Goal: Task Accomplishment & Management: Complete application form

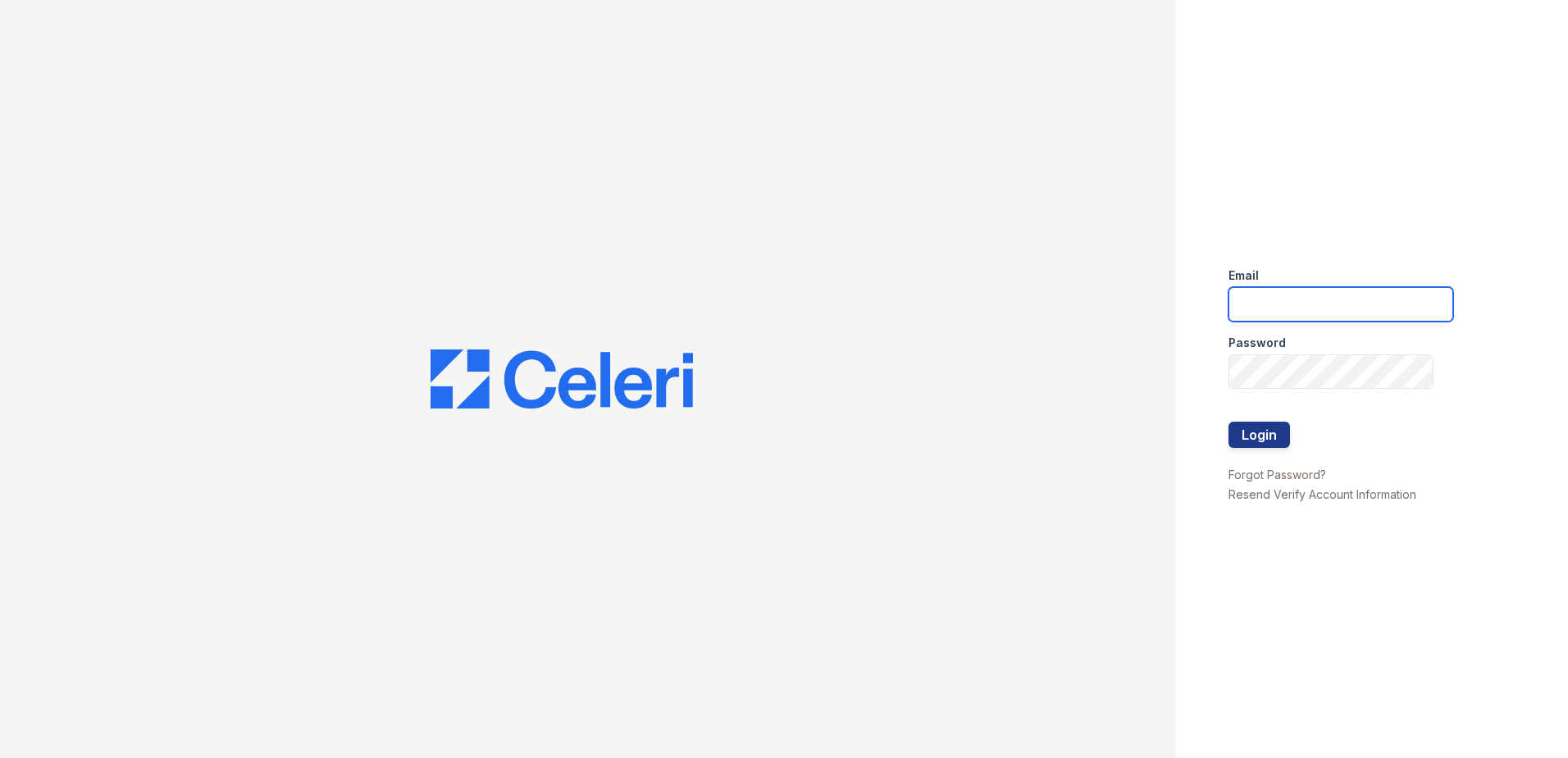
click at [1358, 309] on input "email" at bounding box center [1341, 304] width 225 height 34
type input "lawilliams@trinity-pm.com"
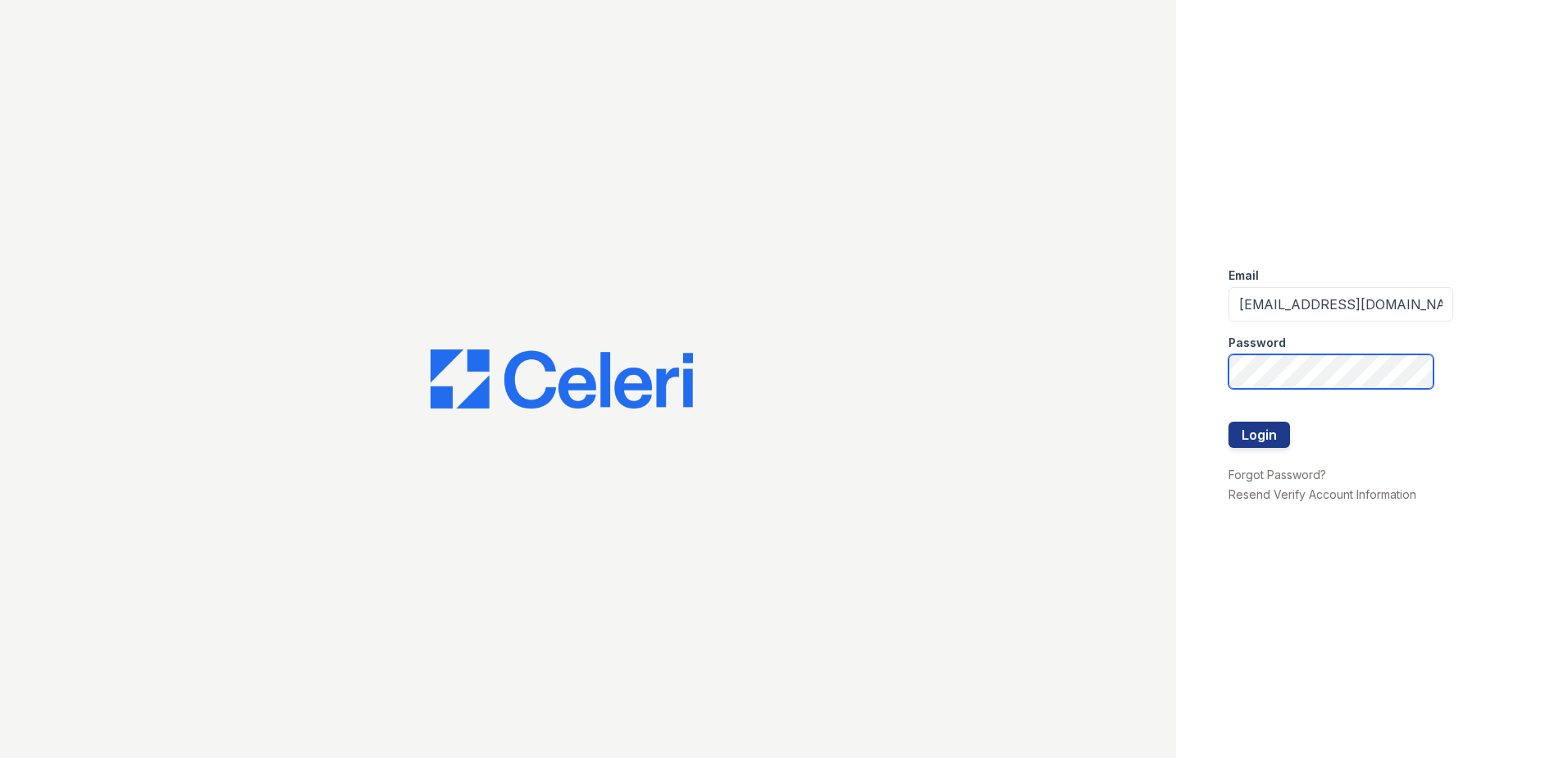
click at [1229, 422] on button "Login" at bounding box center [1259, 435] width 61 height 26
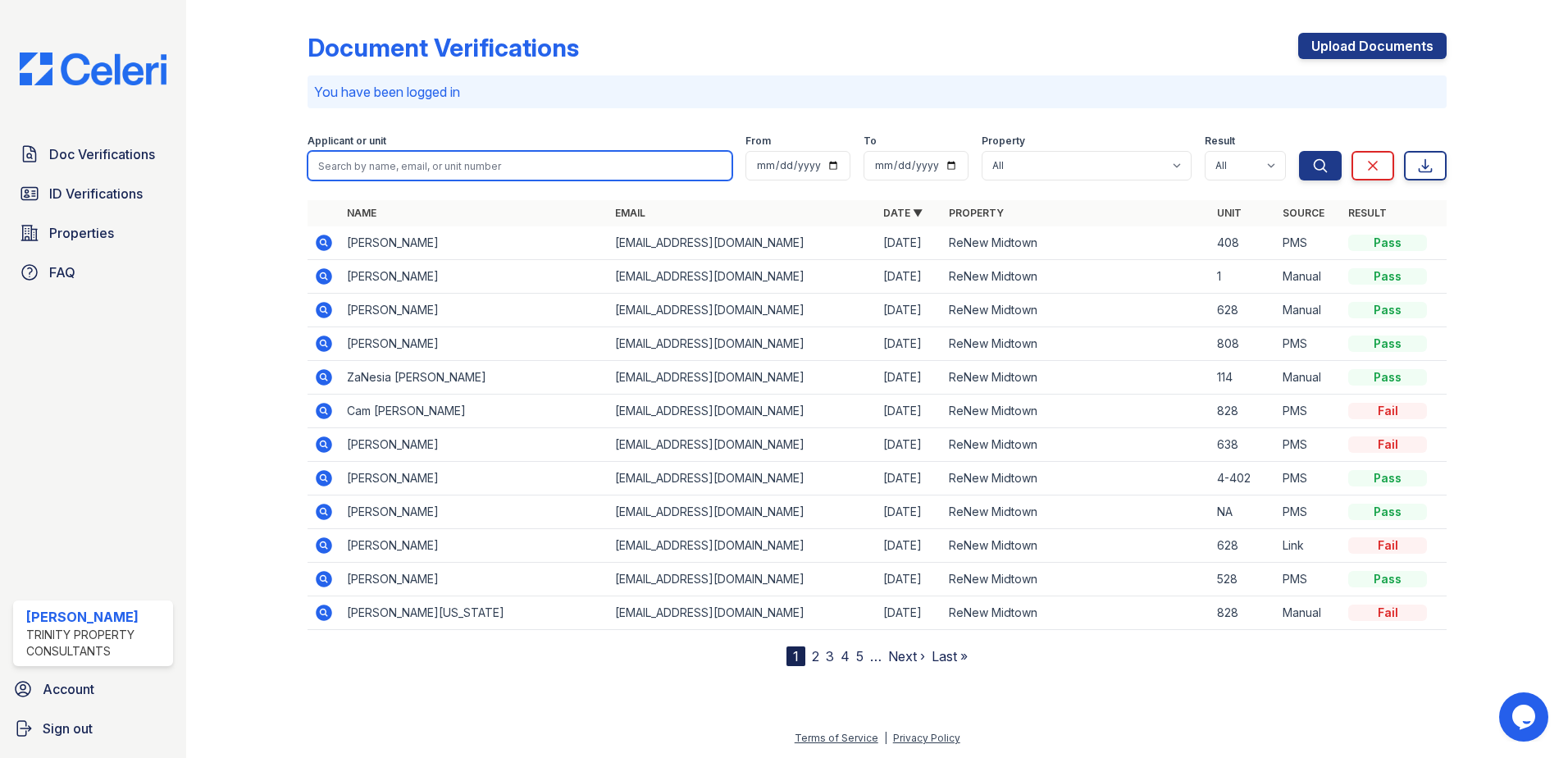
click at [399, 176] on input "search" at bounding box center [519, 165] width 424 height 29
type input "jordan"
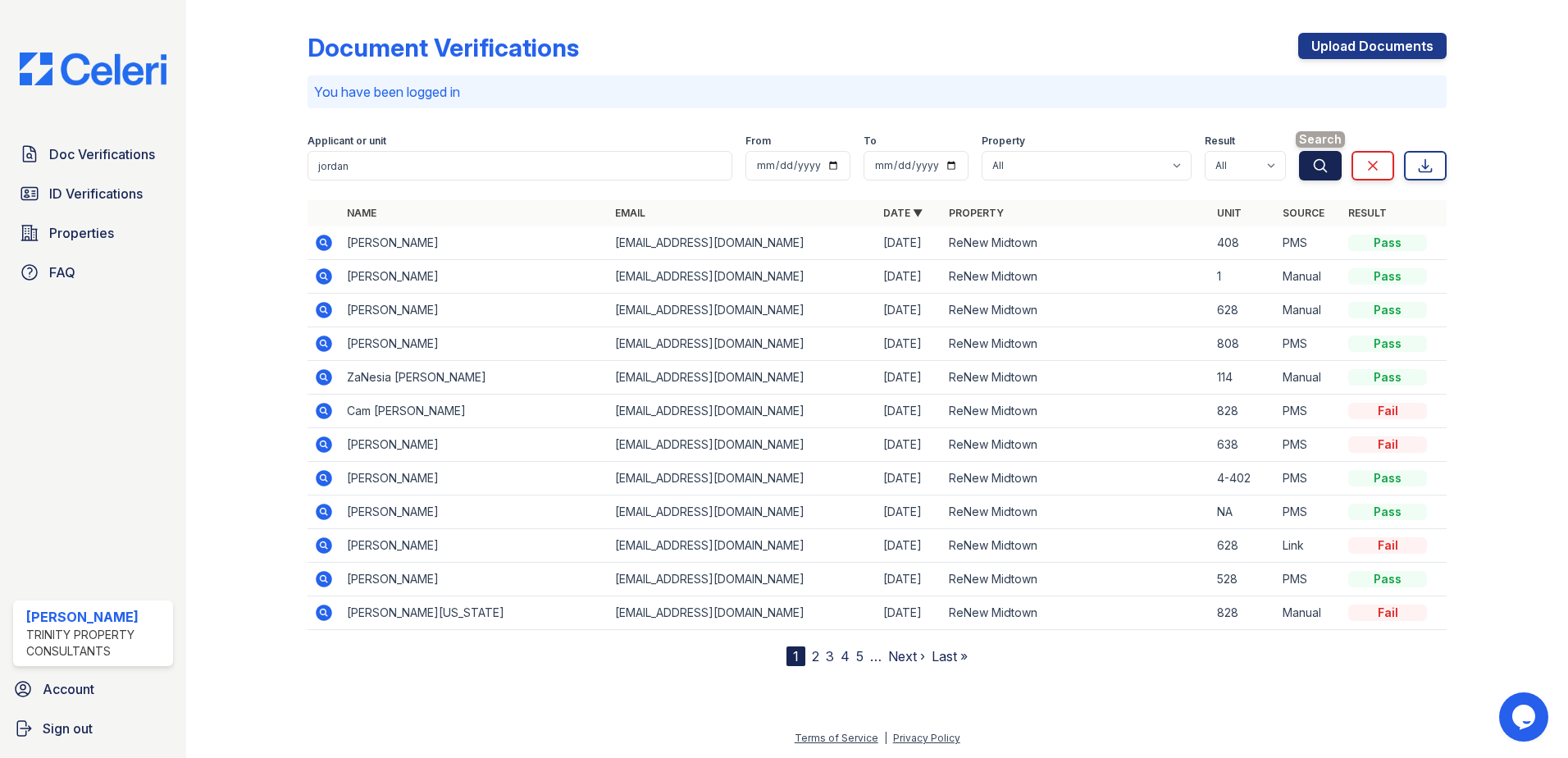
click at [1323, 164] on icon "submit" at bounding box center [1319, 165] width 16 height 16
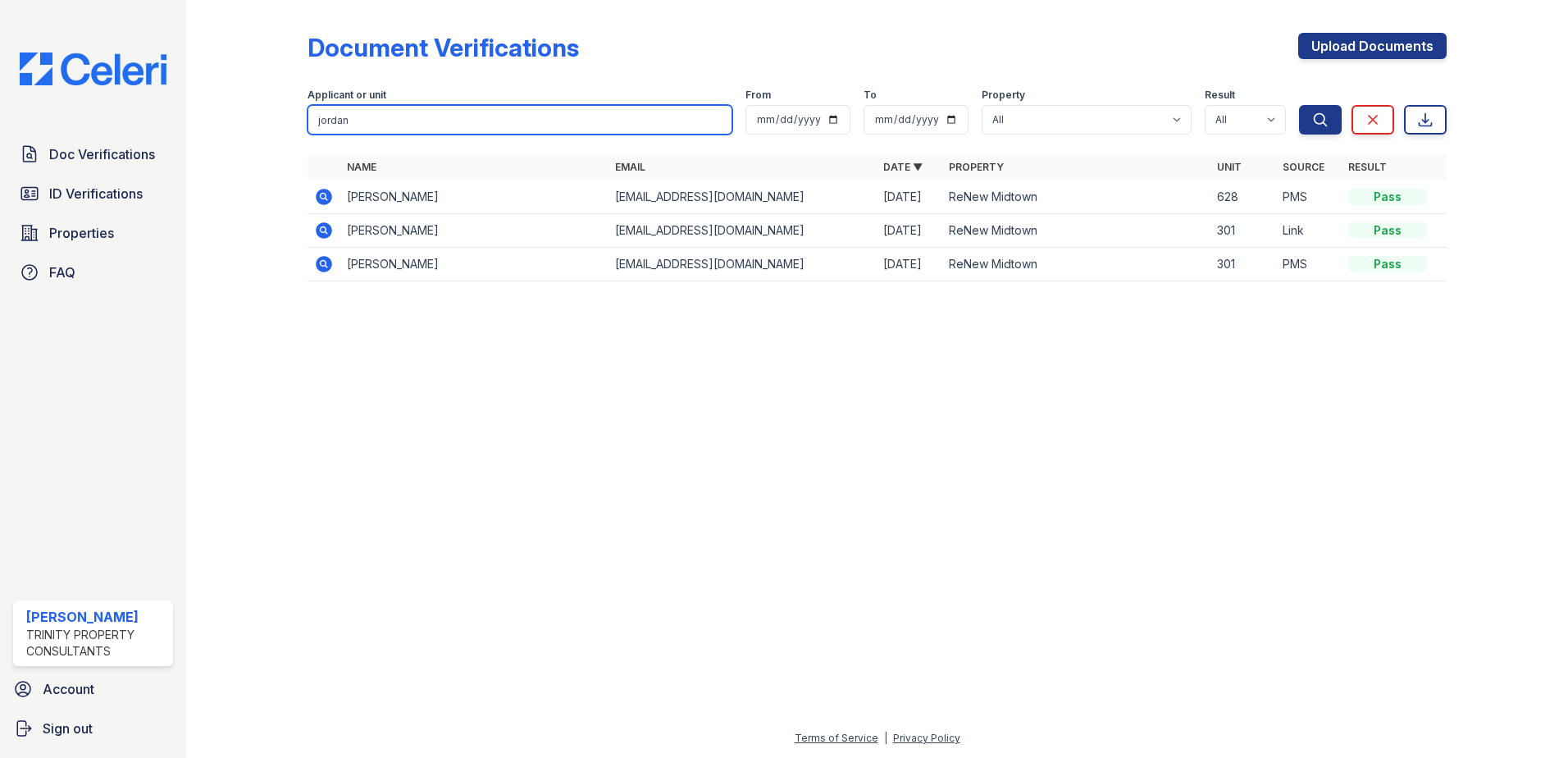
drag, startPoint x: 263, startPoint y: 120, endPoint x: 53, endPoint y: 97, distance: 211.3
click at [55, 112] on div "Doc Verifications ID Verifications Properties FAQ Larissa Williams Trinity Prop…" at bounding box center [784, 379] width 1568 height 758
type input "aaron jordan"
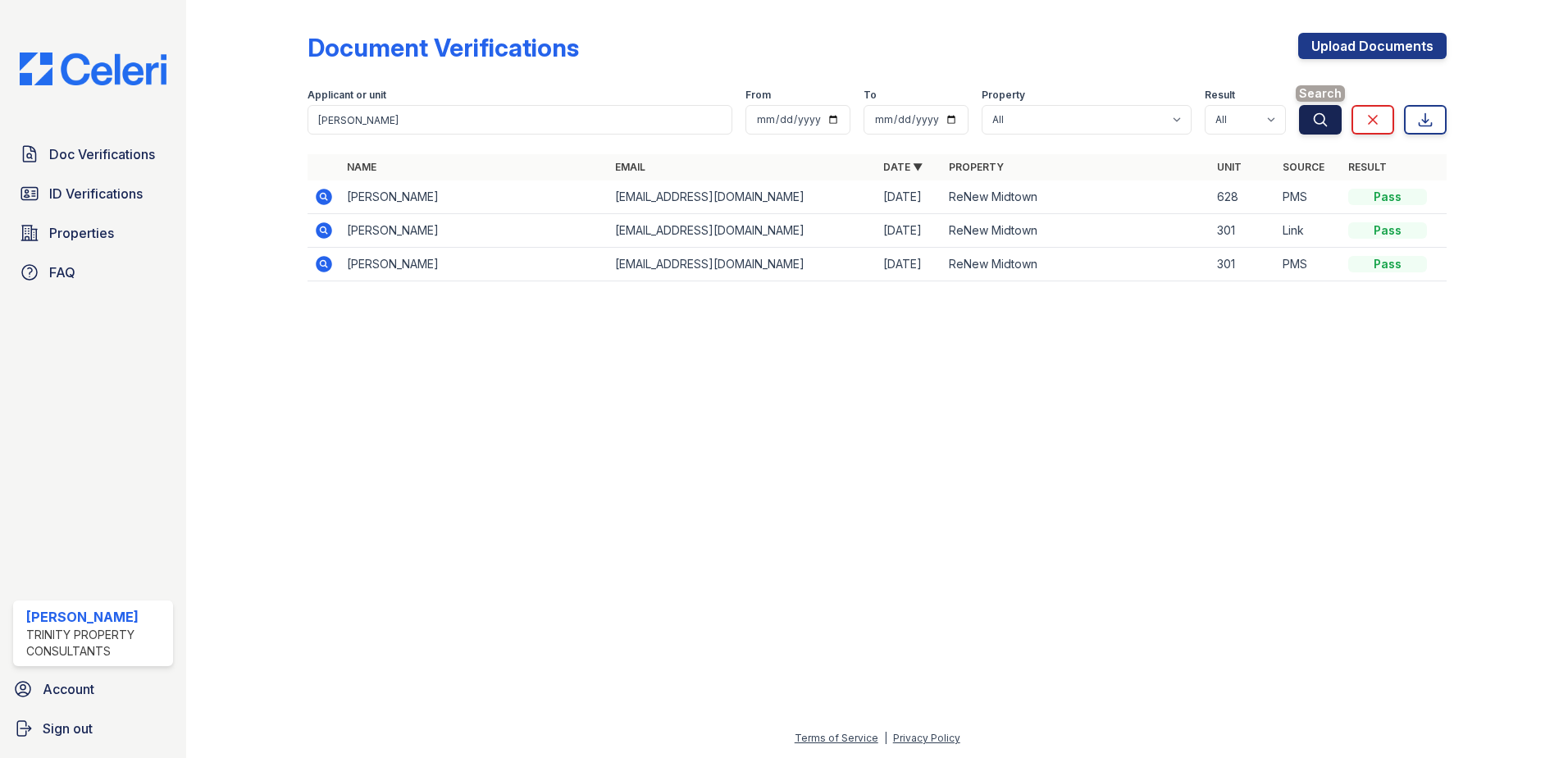
click at [1312, 122] on button "Search" at bounding box center [1319, 119] width 43 height 29
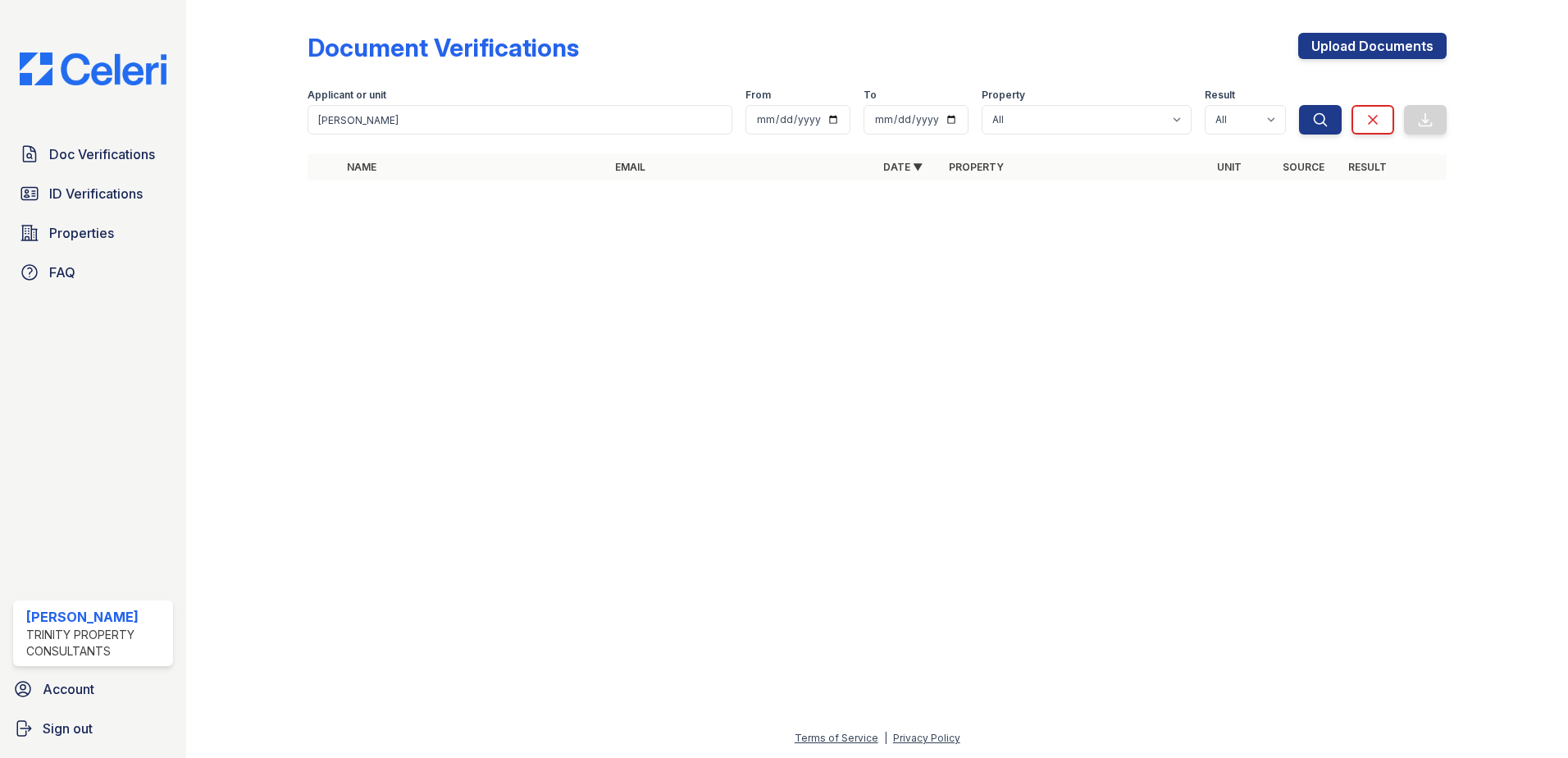
click at [1312, 122] on icon "submit" at bounding box center [1319, 119] width 16 height 16
click at [96, 195] on span "ID Verifications" at bounding box center [95, 193] width 94 height 20
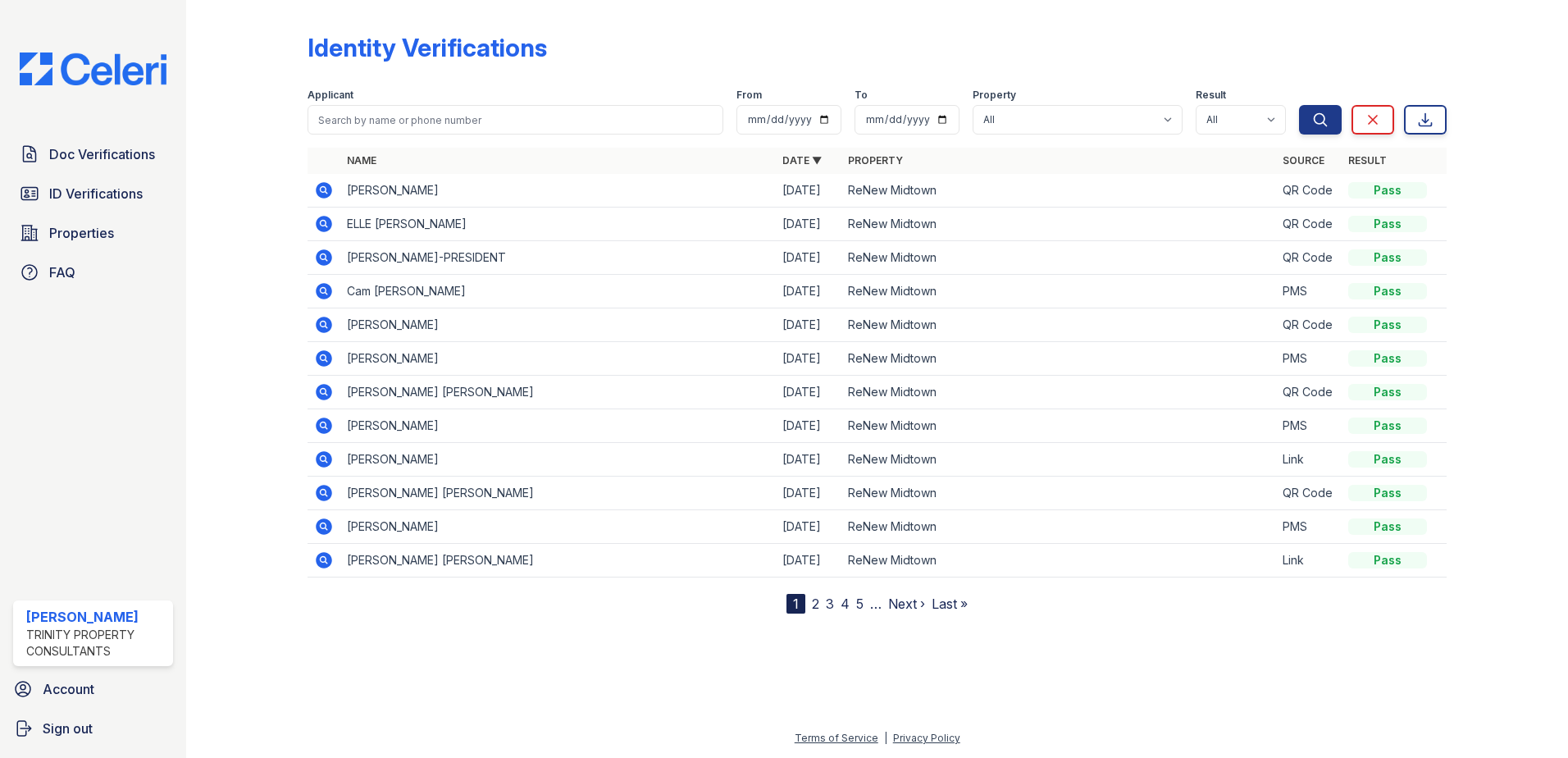
click at [458, 103] on div "Applicant" at bounding box center [515, 96] width 416 height 16
click at [437, 125] on input "search" at bounding box center [515, 119] width 416 height 29
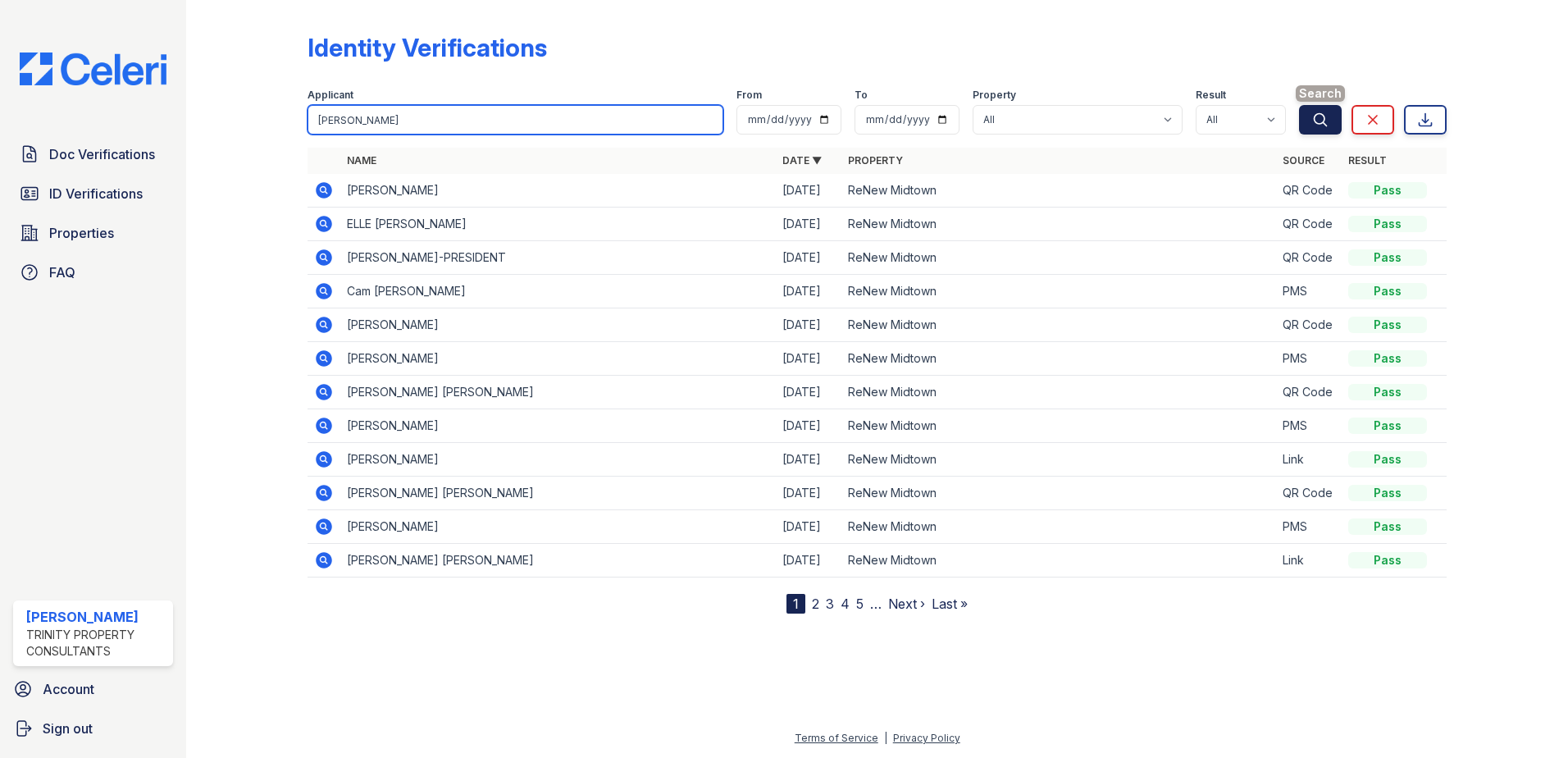
type input "aaron"
click at [1309, 126] on button "Search" at bounding box center [1319, 119] width 43 height 29
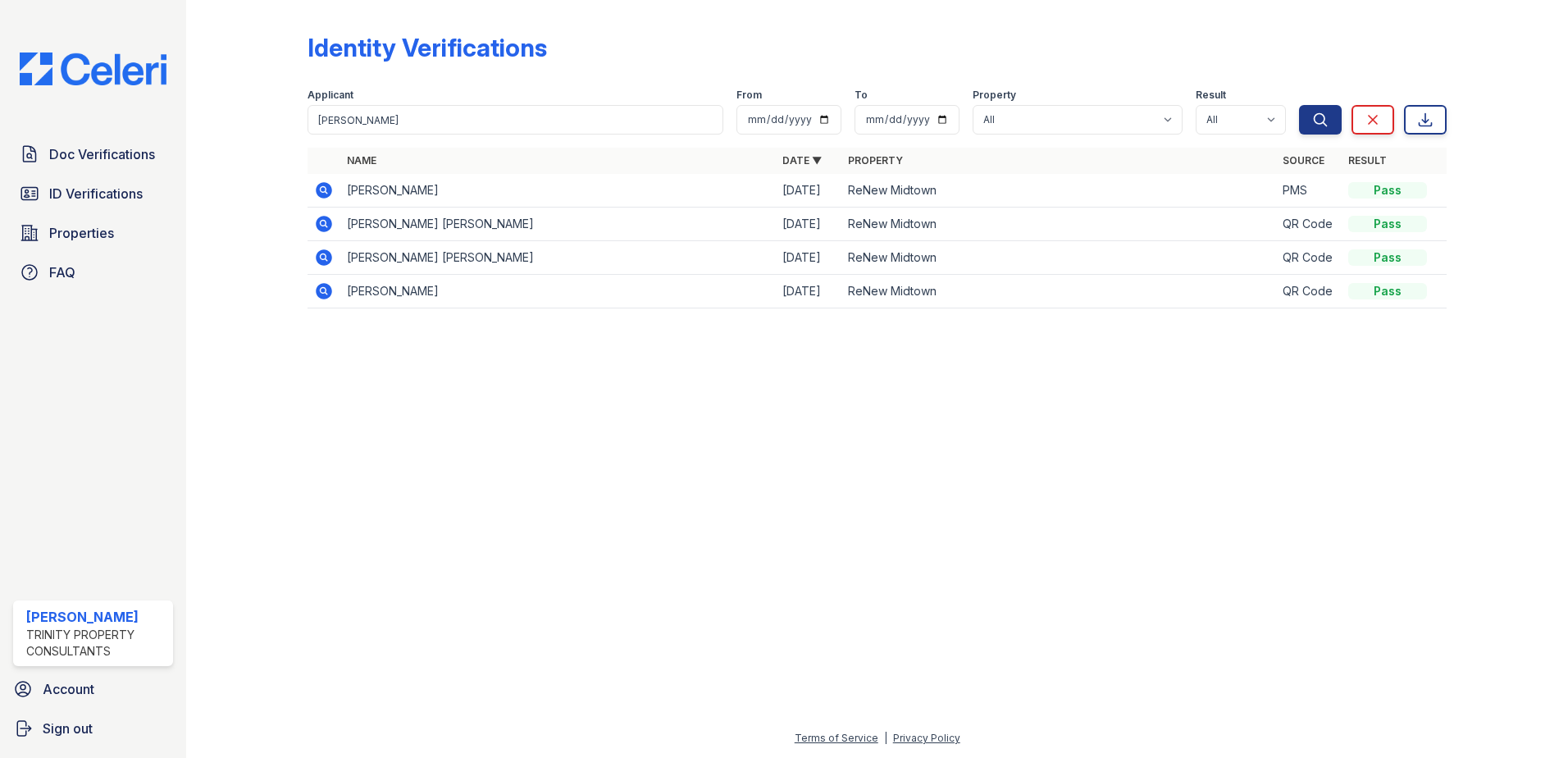
click at [325, 192] on icon at bounding box center [323, 190] width 20 height 20
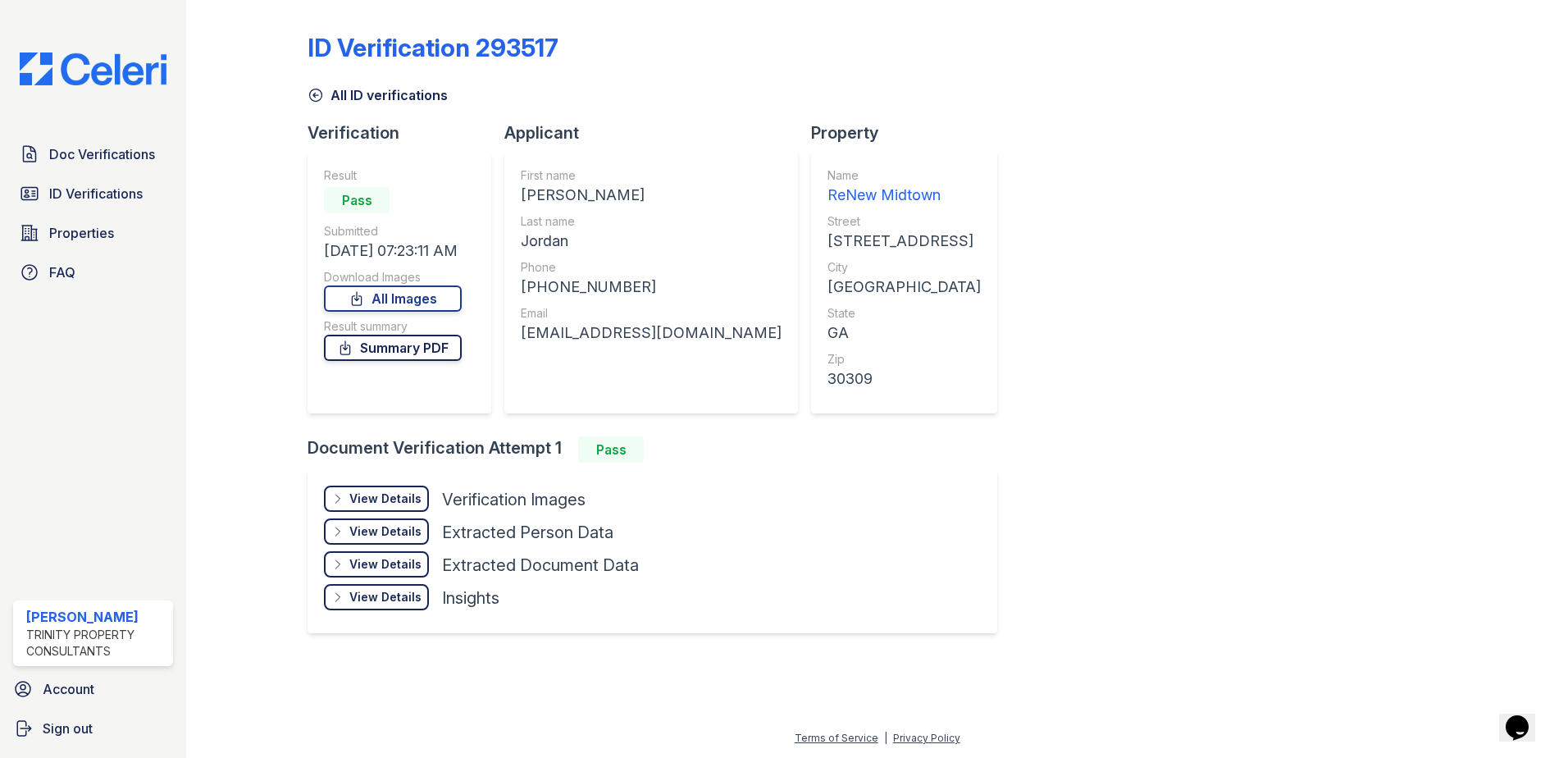
click at [369, 346] on link "Summary PDF" at bounding box center [393, 348] width 138 height 26
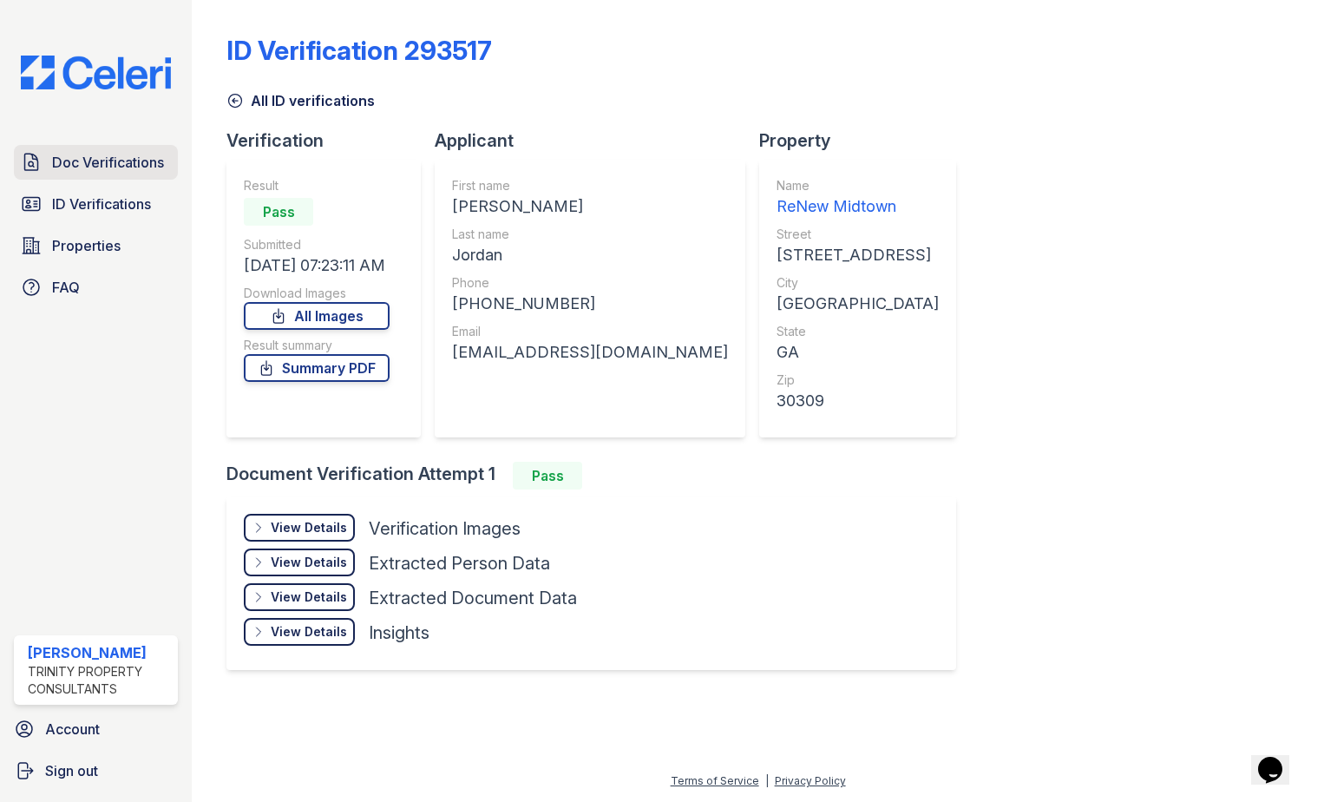
click at [101, 161] on span "Doc Verifications" at bounding box center [108, 162] width 112 height 21
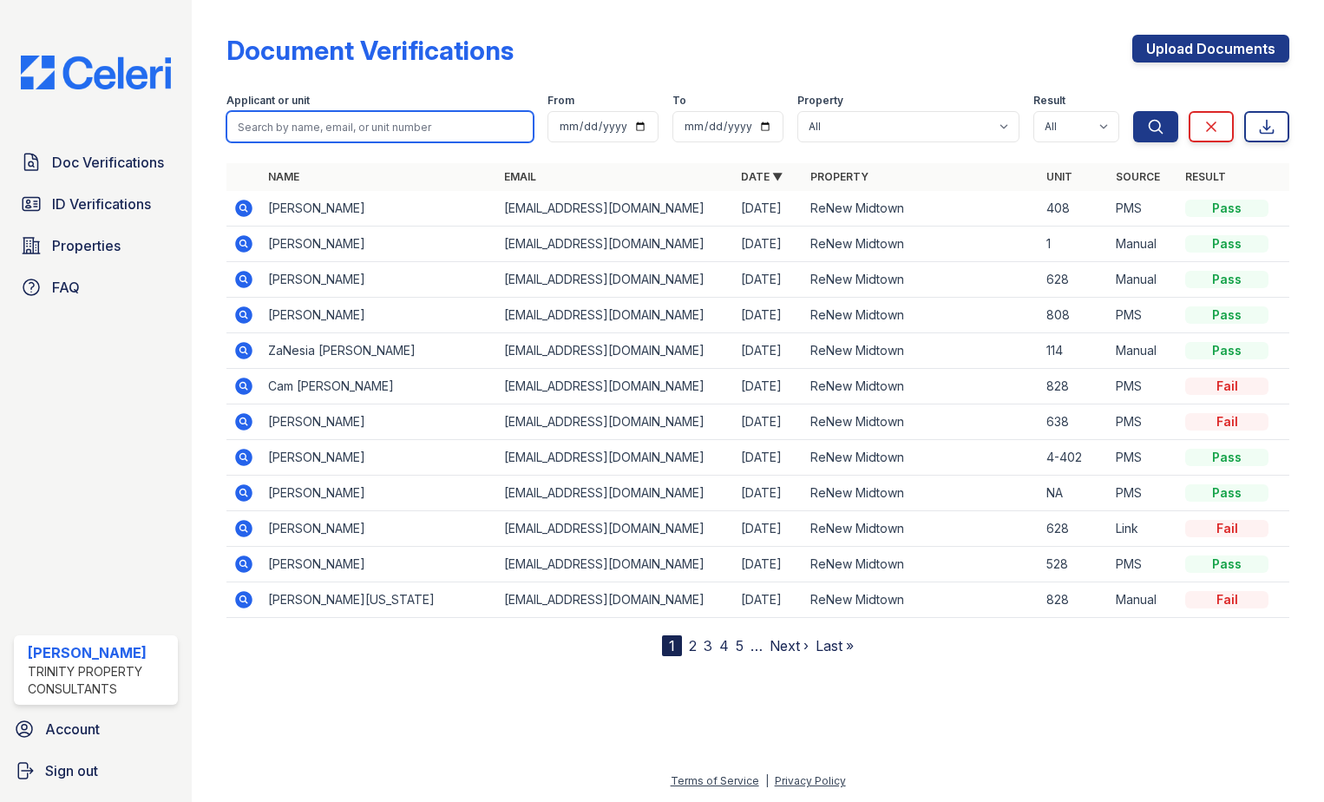
click at [343, 124] on input "search" at bounding box center [379, 126] width 307 height 31
type input "aaron jordan"
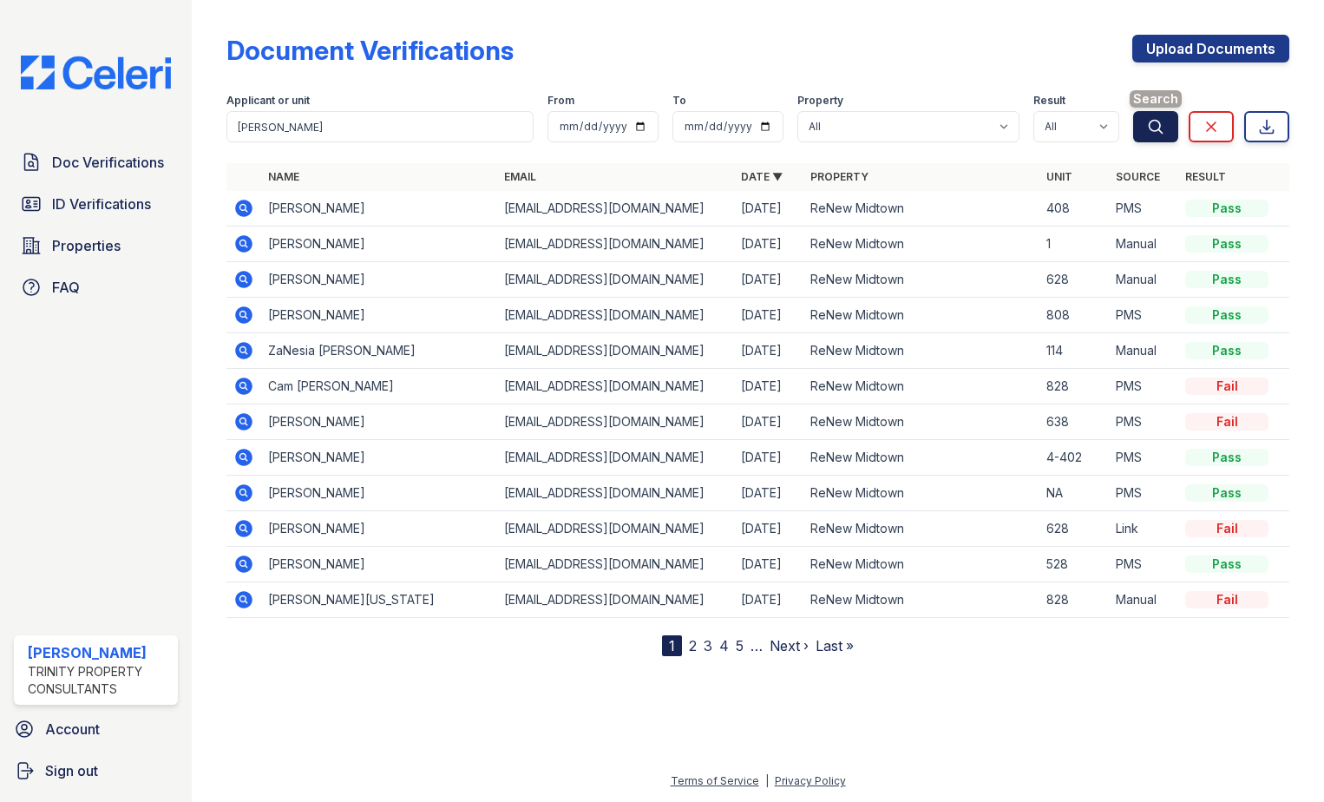
click at [1161, 127] on icon "submit" at bounding box center [1155, 126] width 17 height 17
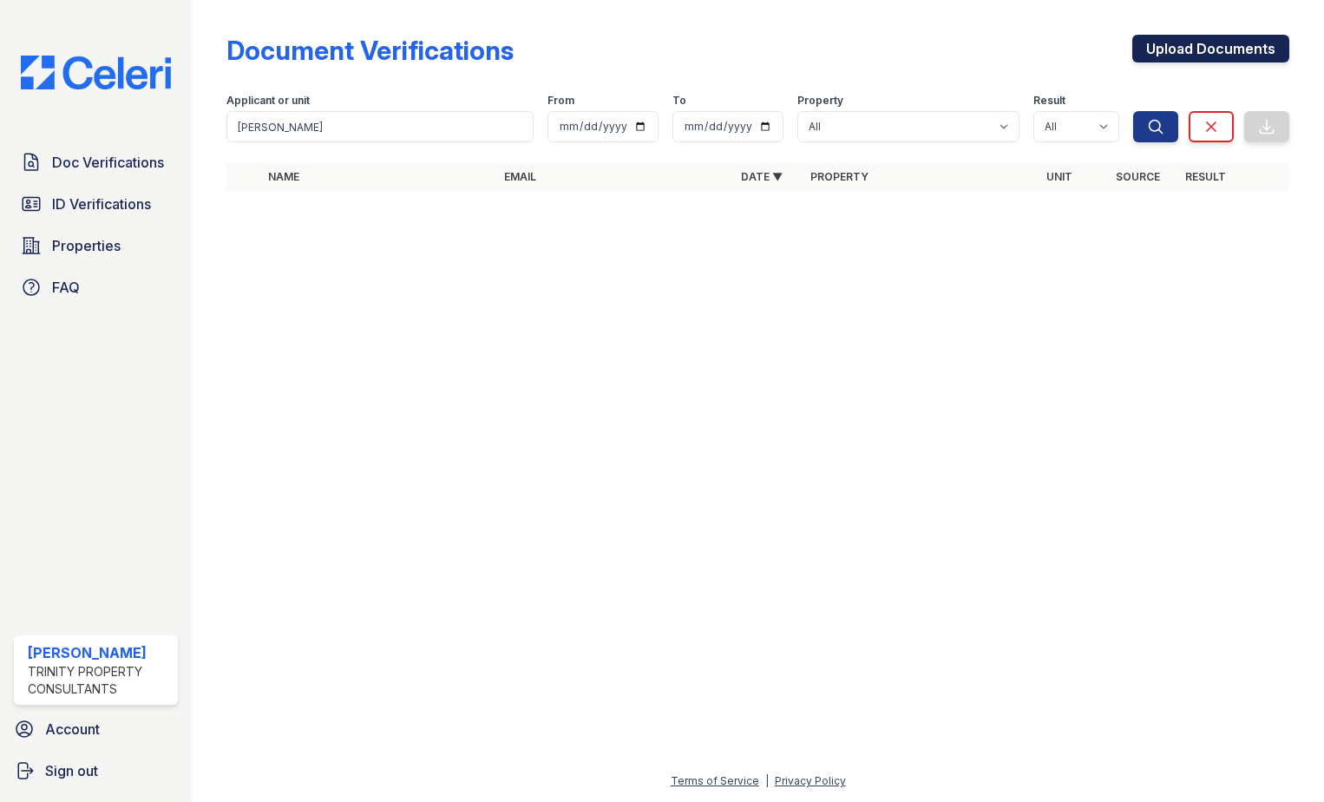
click at [1254, 54] on link "Upload Documents" at bounding box center [1210, 49] width 157 height 28
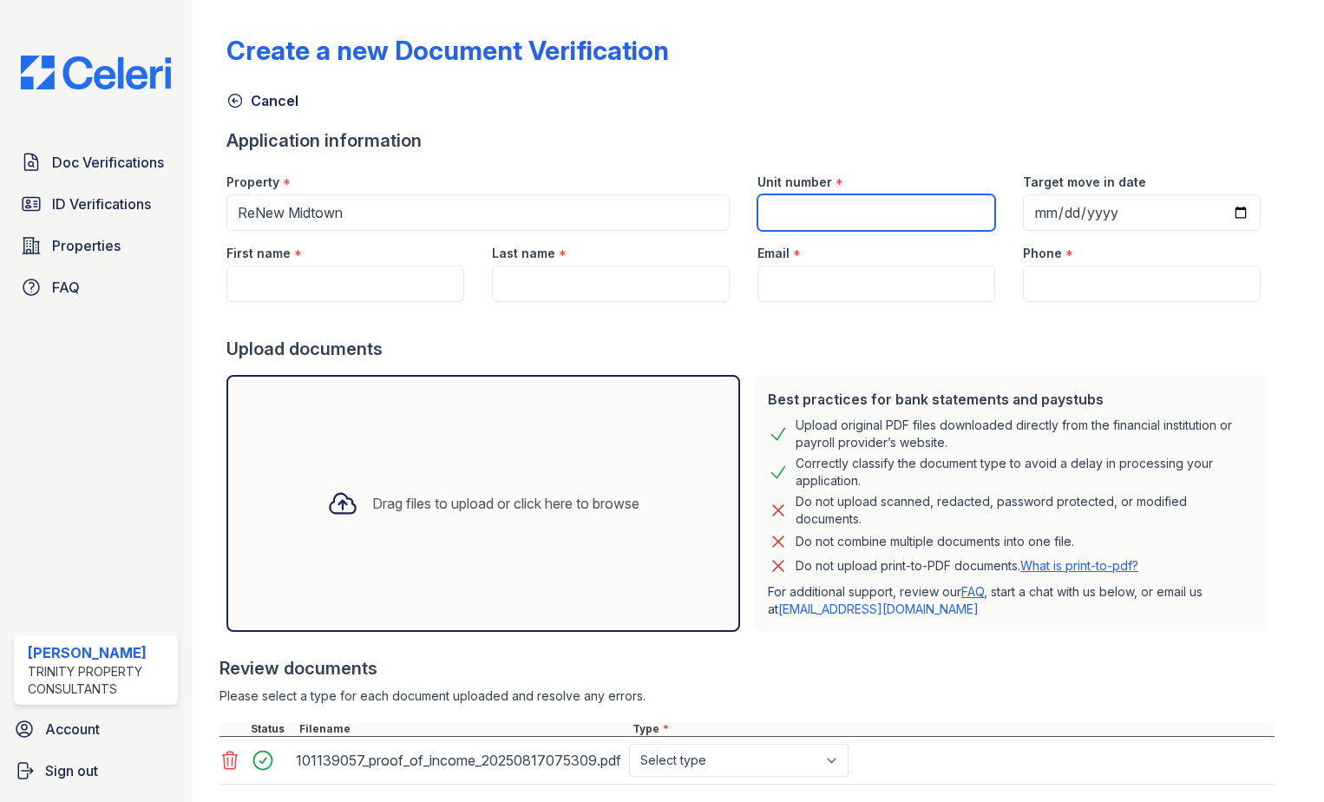
click at [835, 208] on input "Unit number" at bounding box center [876, 212] width 238 height 36
type input "806"
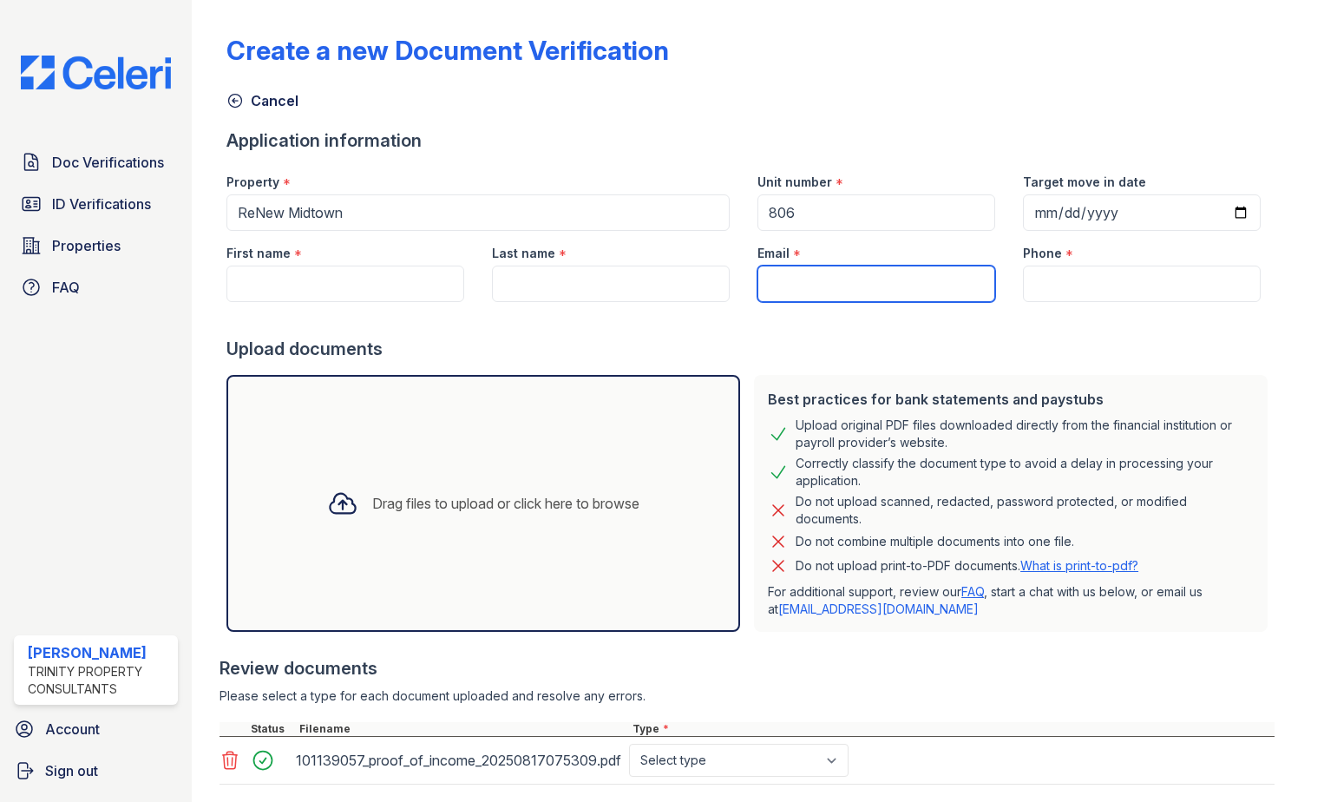
paste input "[EMAIL_ADDRESS][DOMAIN_NAME]"
type input "[EMAIL_ADDRESS][DOMAIN_NAME]"
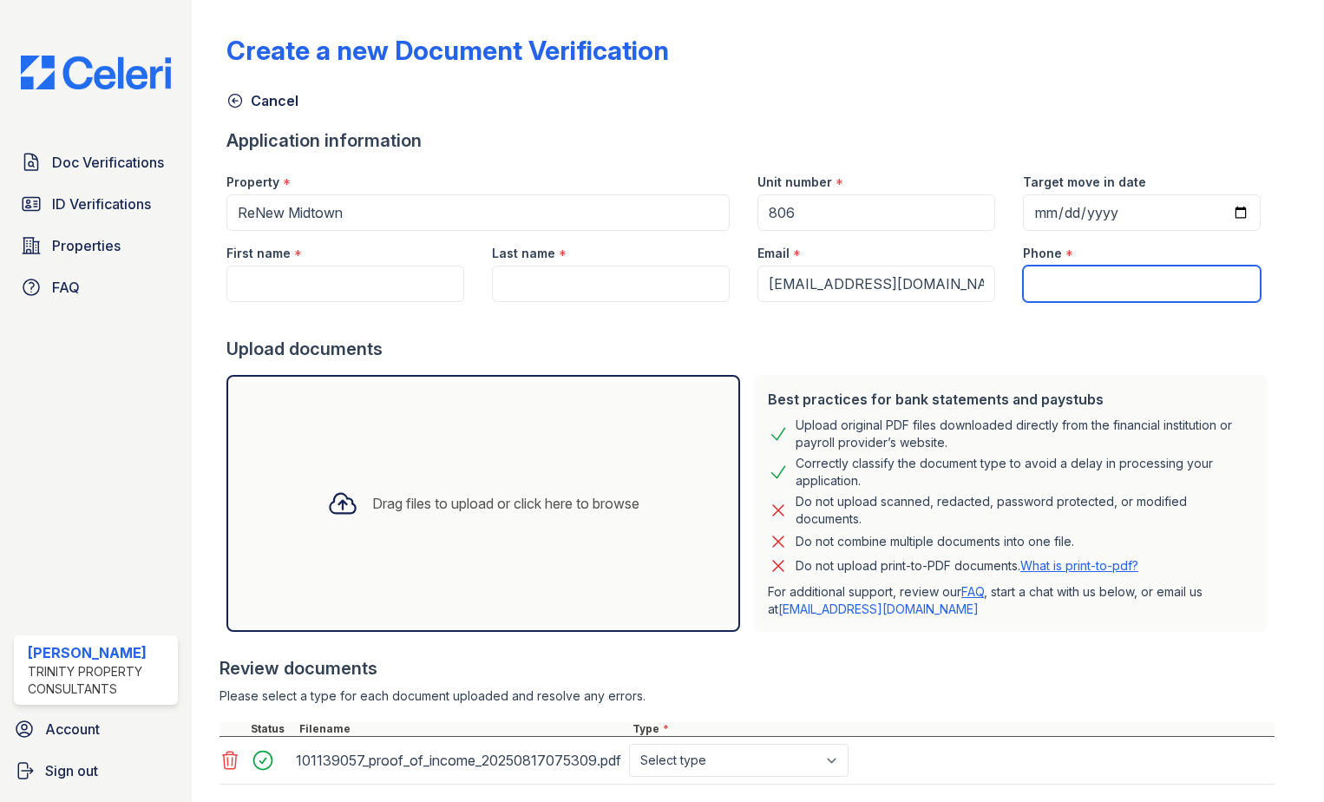
click at [1120, 281] on input "Phone" at bounding box center [1142, 283] width 238 height 36
type input "4707172415"
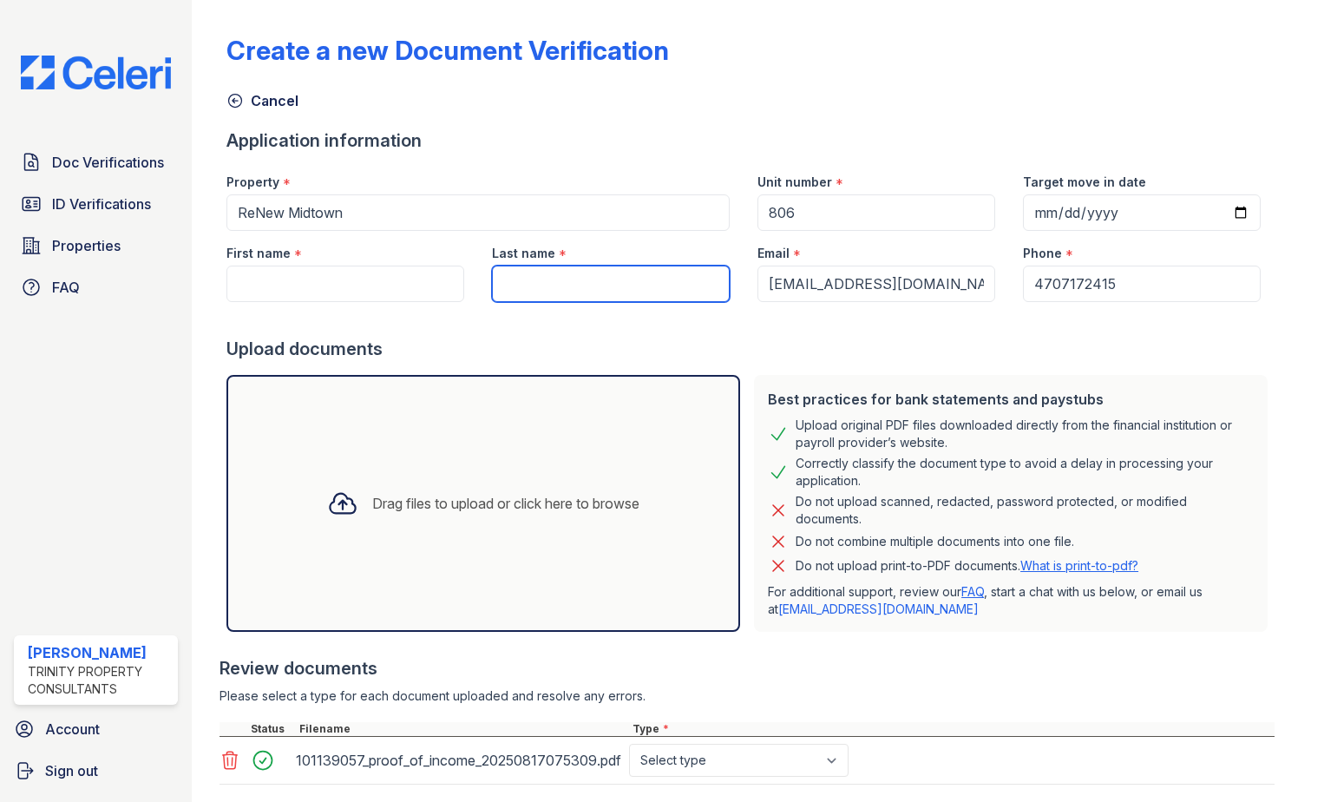
click at [576, 282] on input "Last name" at bounding box center [611, 283] width 238 height 36
type input "Jordan"
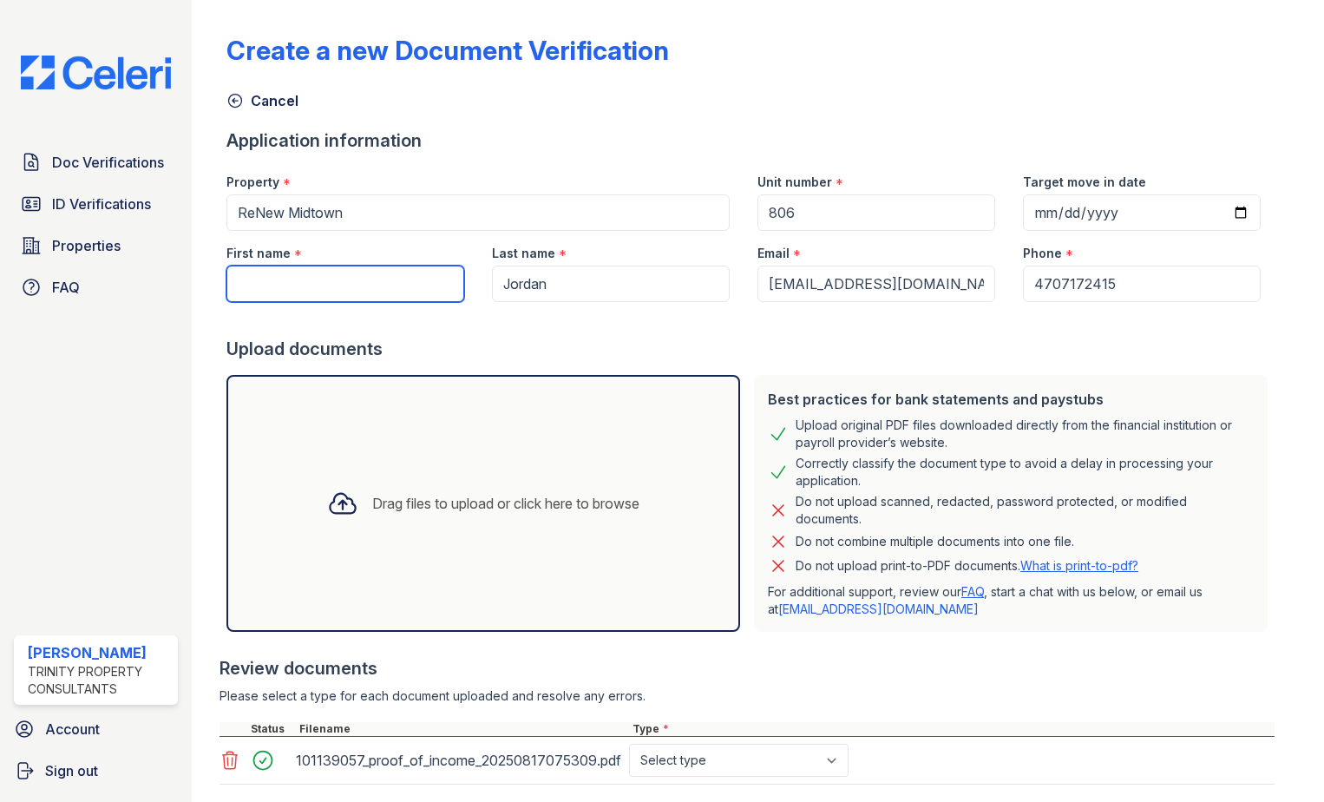
click at [370, 266] on input "First name" at bounding box center [345, 283] width 238 height 36
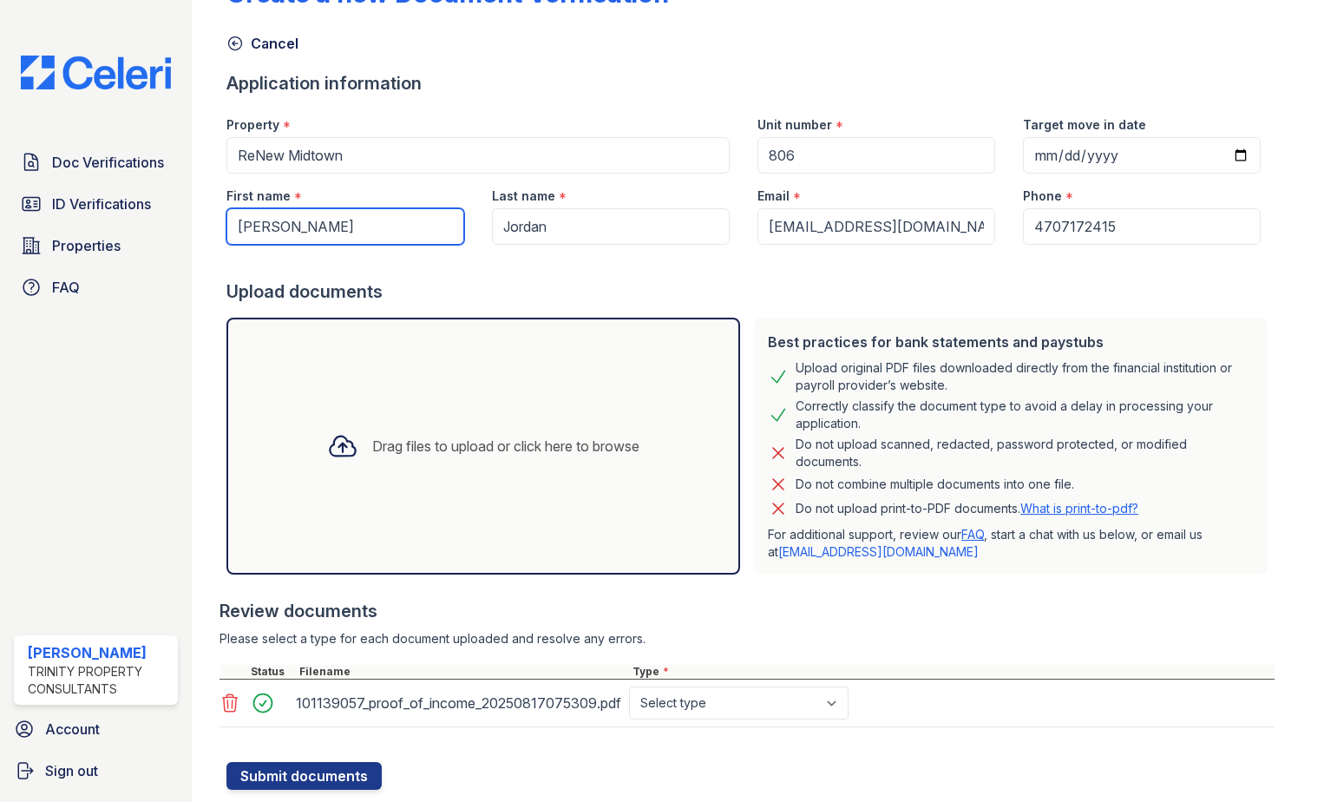
scroll to position [104, 0]
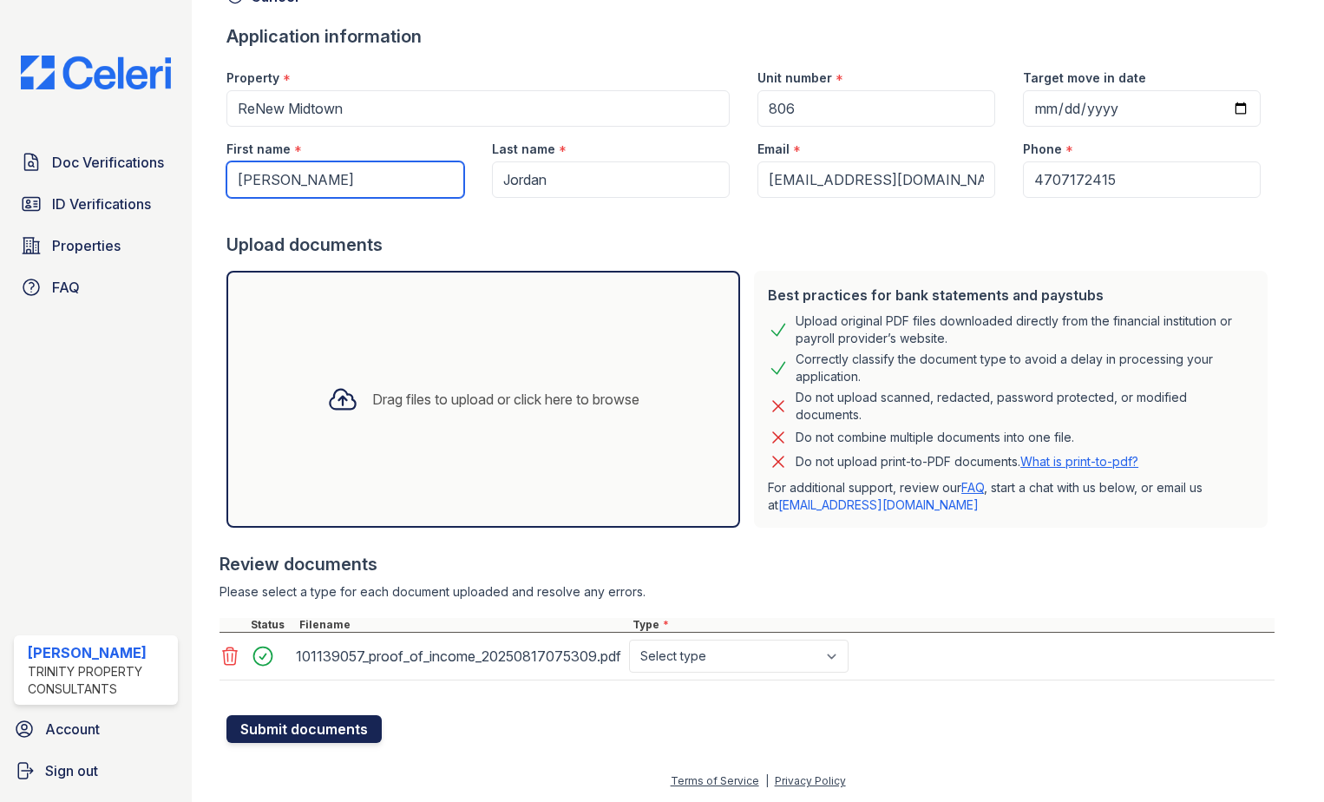
type input "Aaron"
click at [318, 737] on button "Submit documents" at bounding box center [303, 729] width 155 height 28
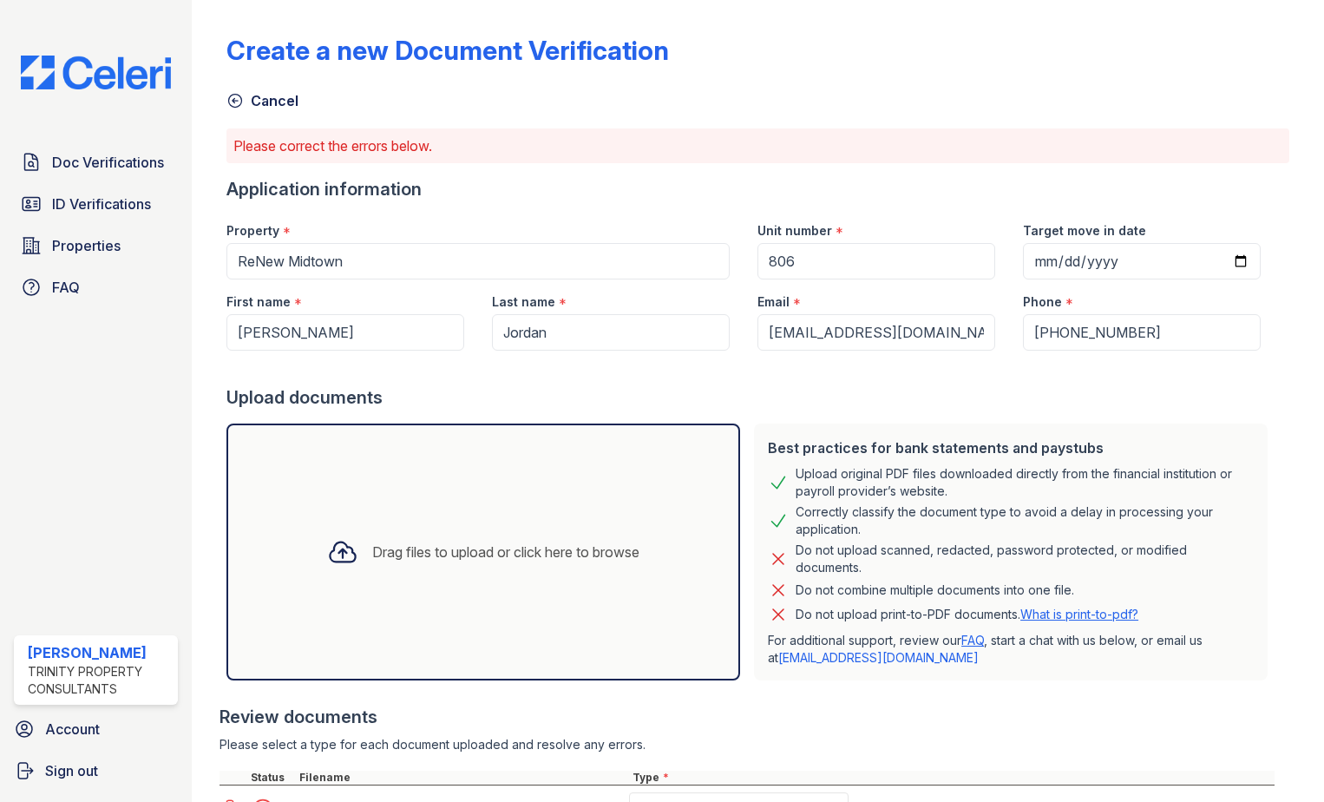
click at [865, 658] on link "[EMAIL_ADDRESS][DOMAIN_NAME]" at bounding box center [878, 657] width 200 height 15
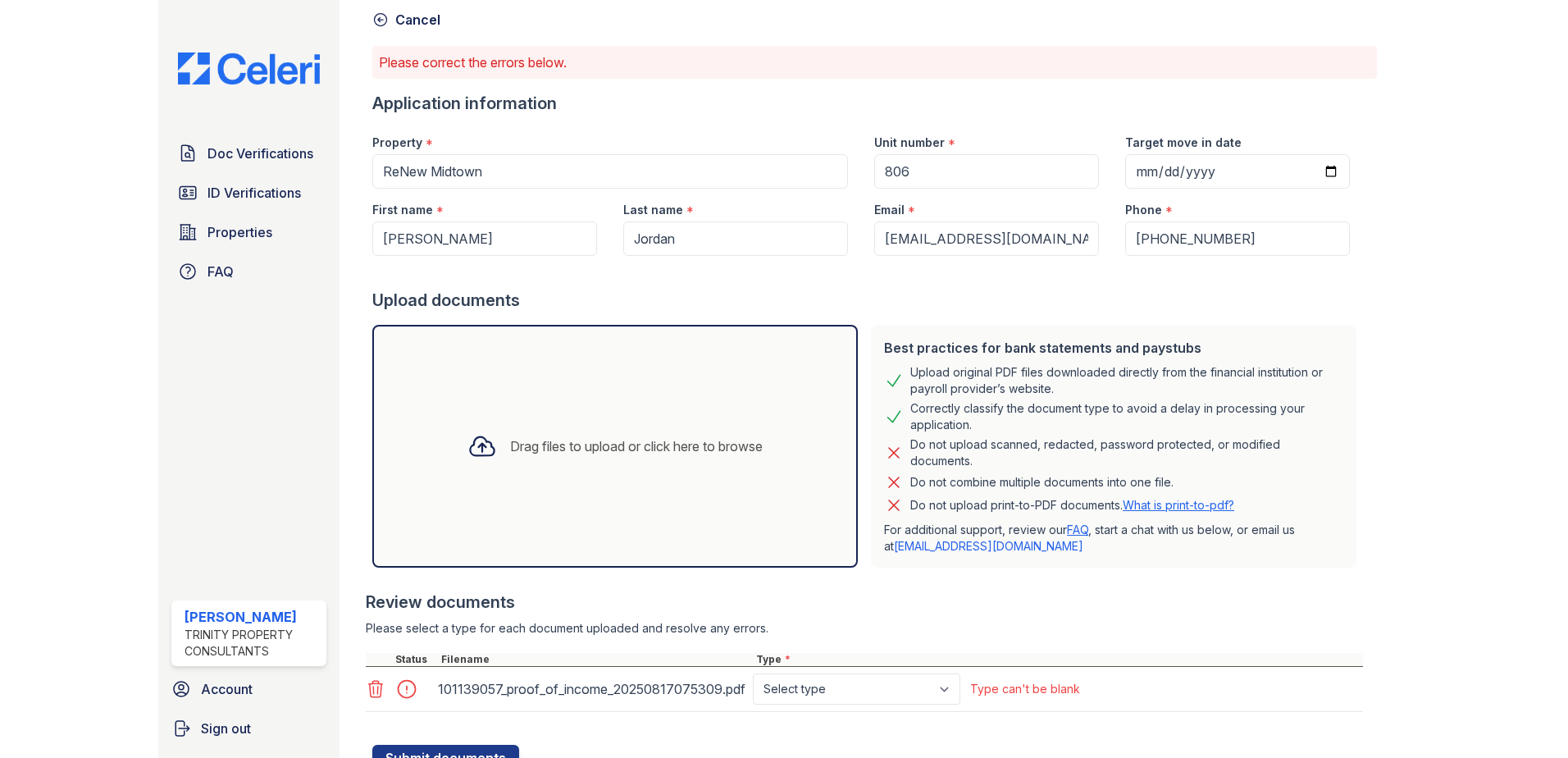
scroll to position [145, 0]
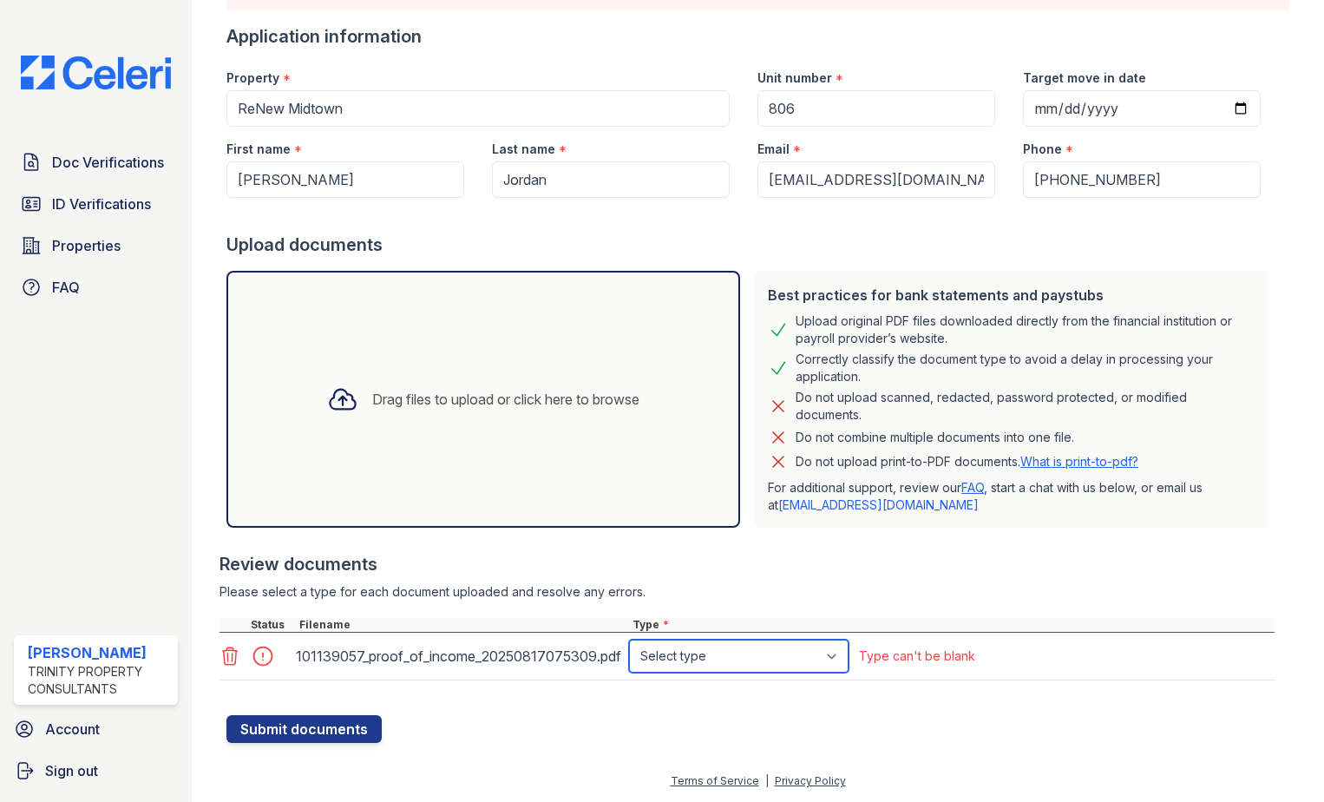
click at [735, 670] on select "Select type Paystub Bank Statement Offer Letter Tax Documents Benefit Award Let…" at bounding box center [738, 655] width 219 height 33
select select "offer_letter"
click at [629, 639] on select "Select type Paystub Bank Statement Offer Letter Tax Documents Benefit Award Let…" at bounding box center [738, 655] width 219 height 33
click at [317, 723] on button "Submit documents" at bounding box center [303, 729] width 155 height 28
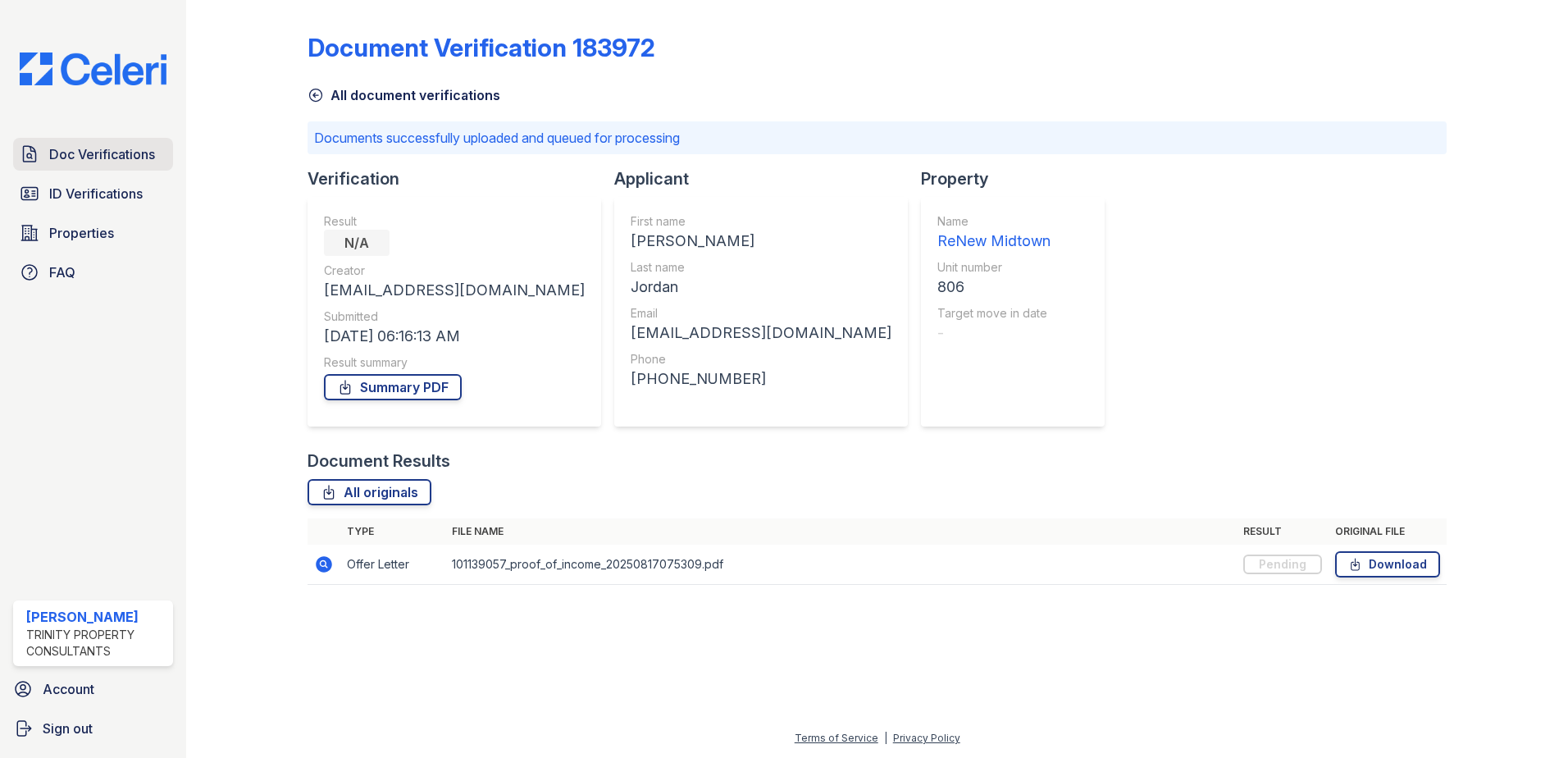
click at [87, 155] on span "Doc Verifications" at bounding box center [102, 154] width 106 height 20
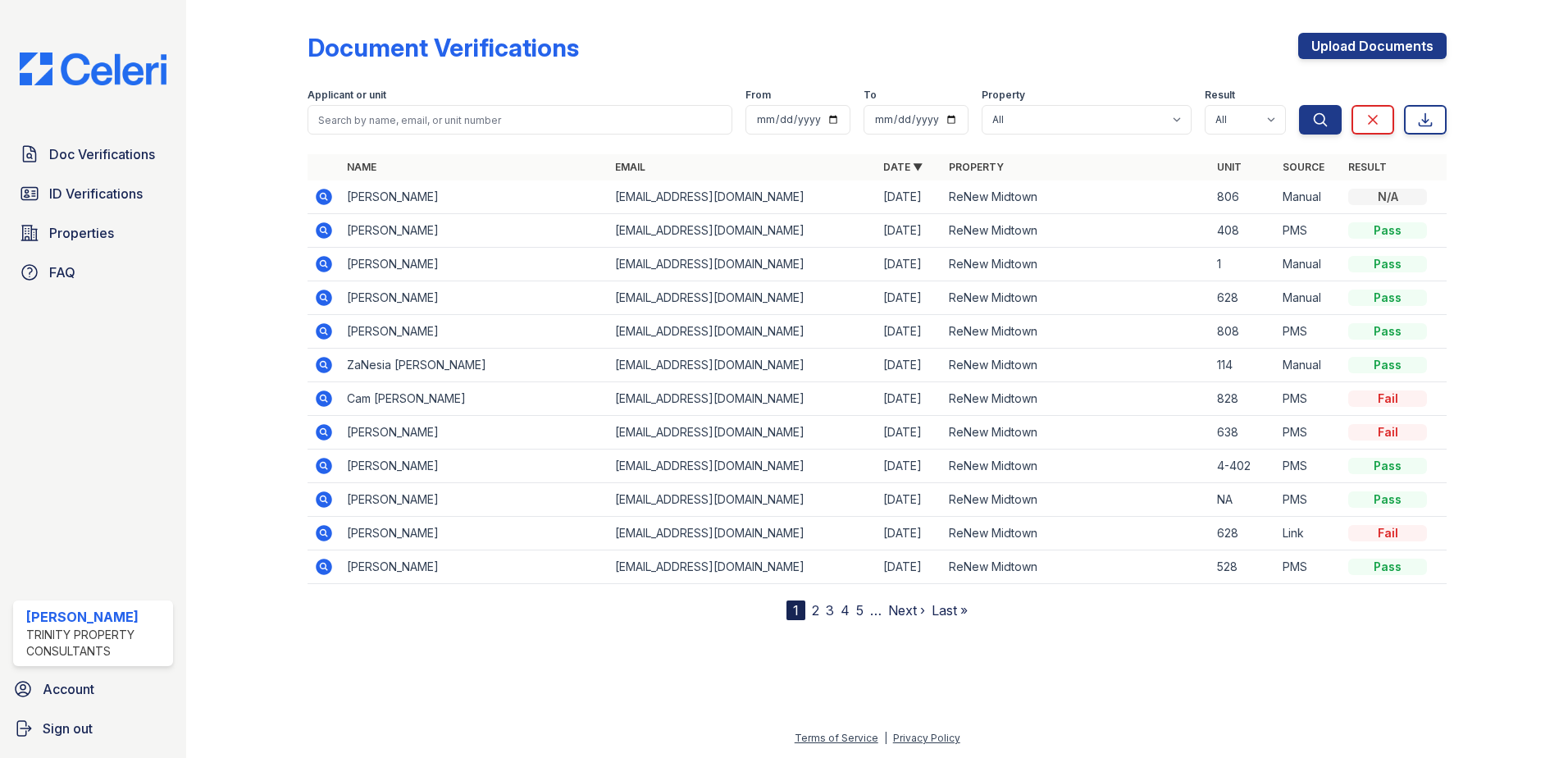
click at [408, 102] on div "Applicant or unit" at bounding box center [519, 96] width 424 height 16
click at [416, 111] on input "search" at bounding box center [519, 119] width 424 height 29
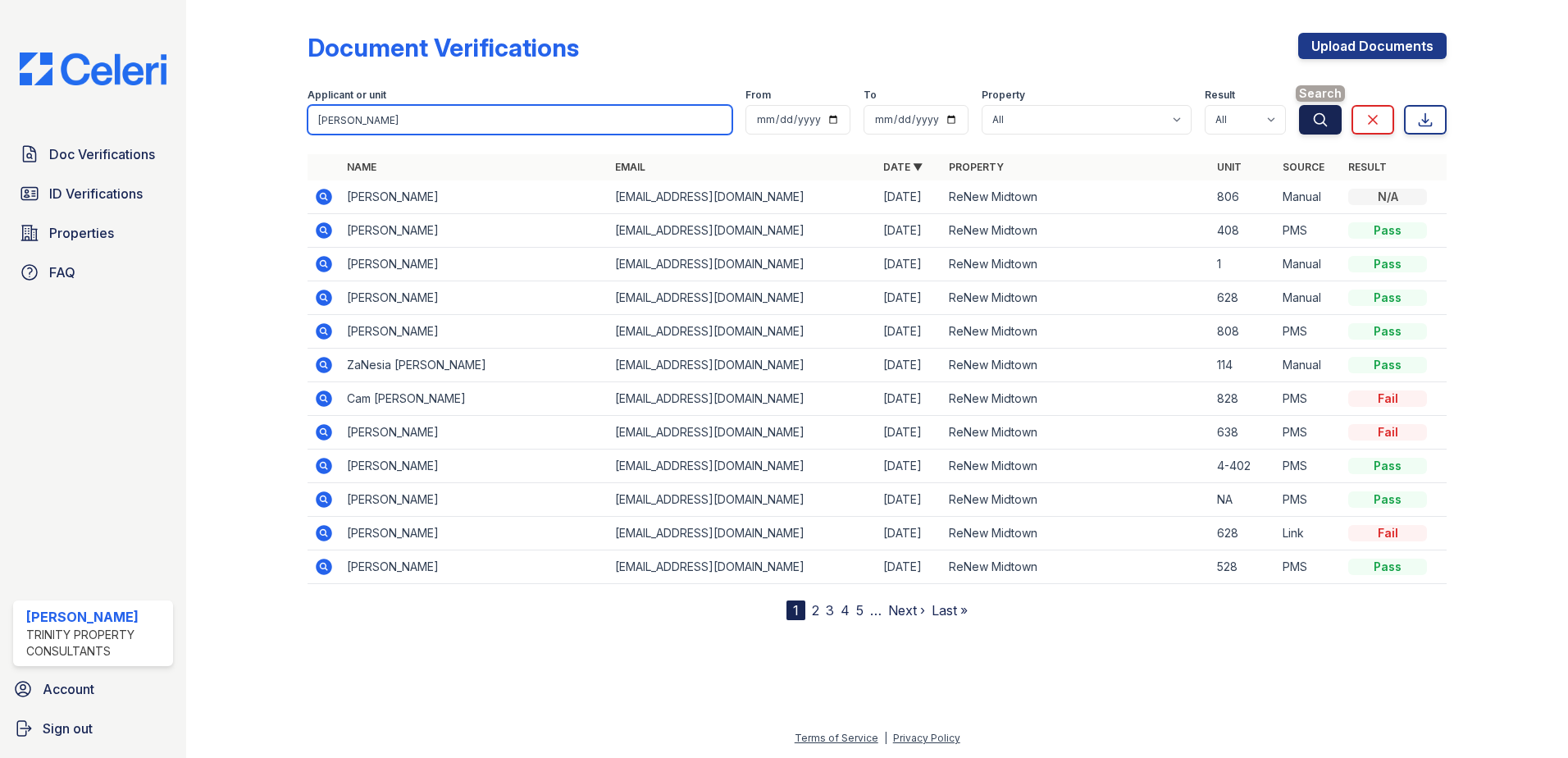
type input "ivery"
click at [1332, 122] on button "Search" at bounding box center [1319, 119] width 43 height 29
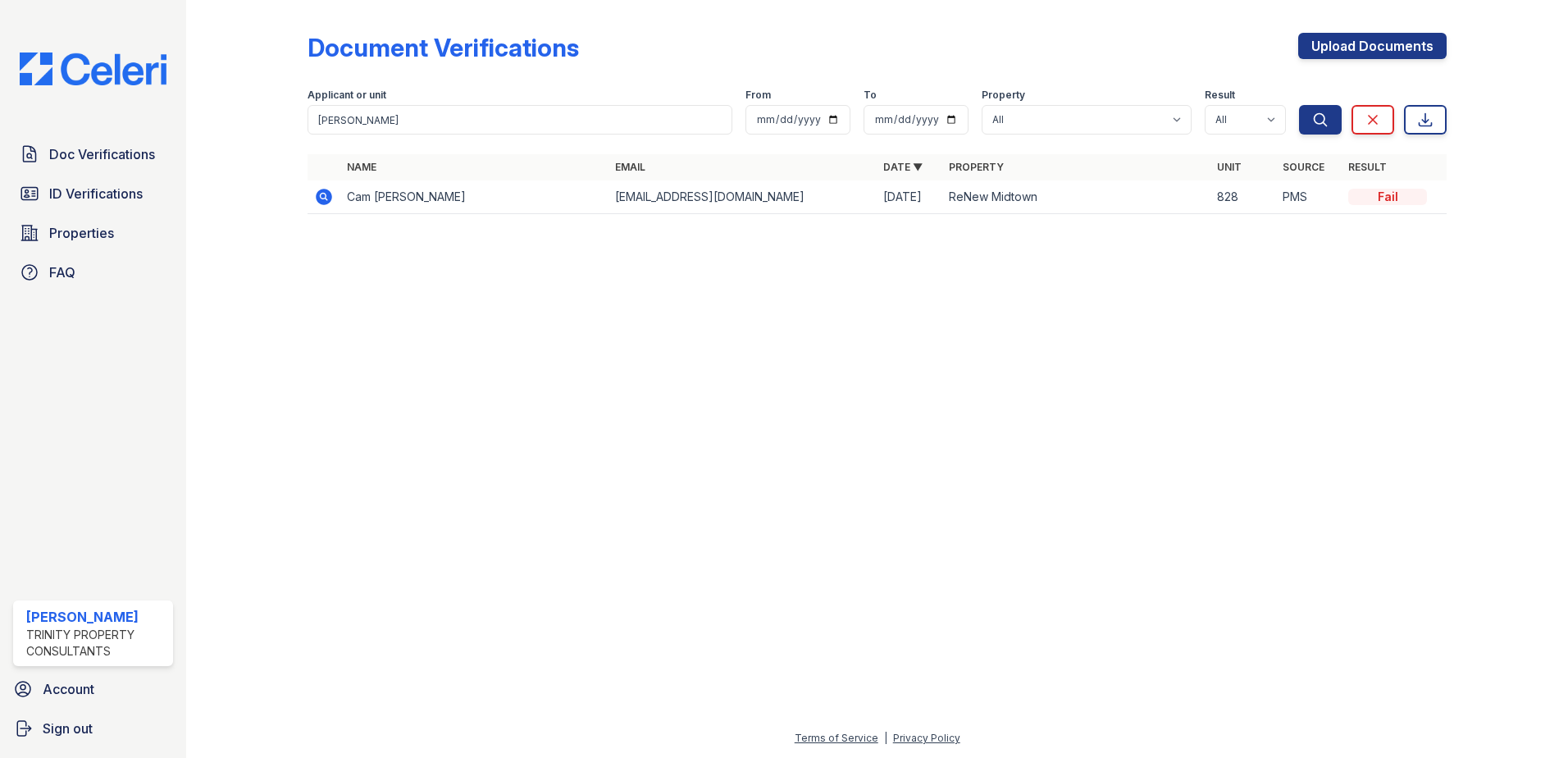
click at [328, 192] on icon at bounding box center [323, 197] width 16 height 16
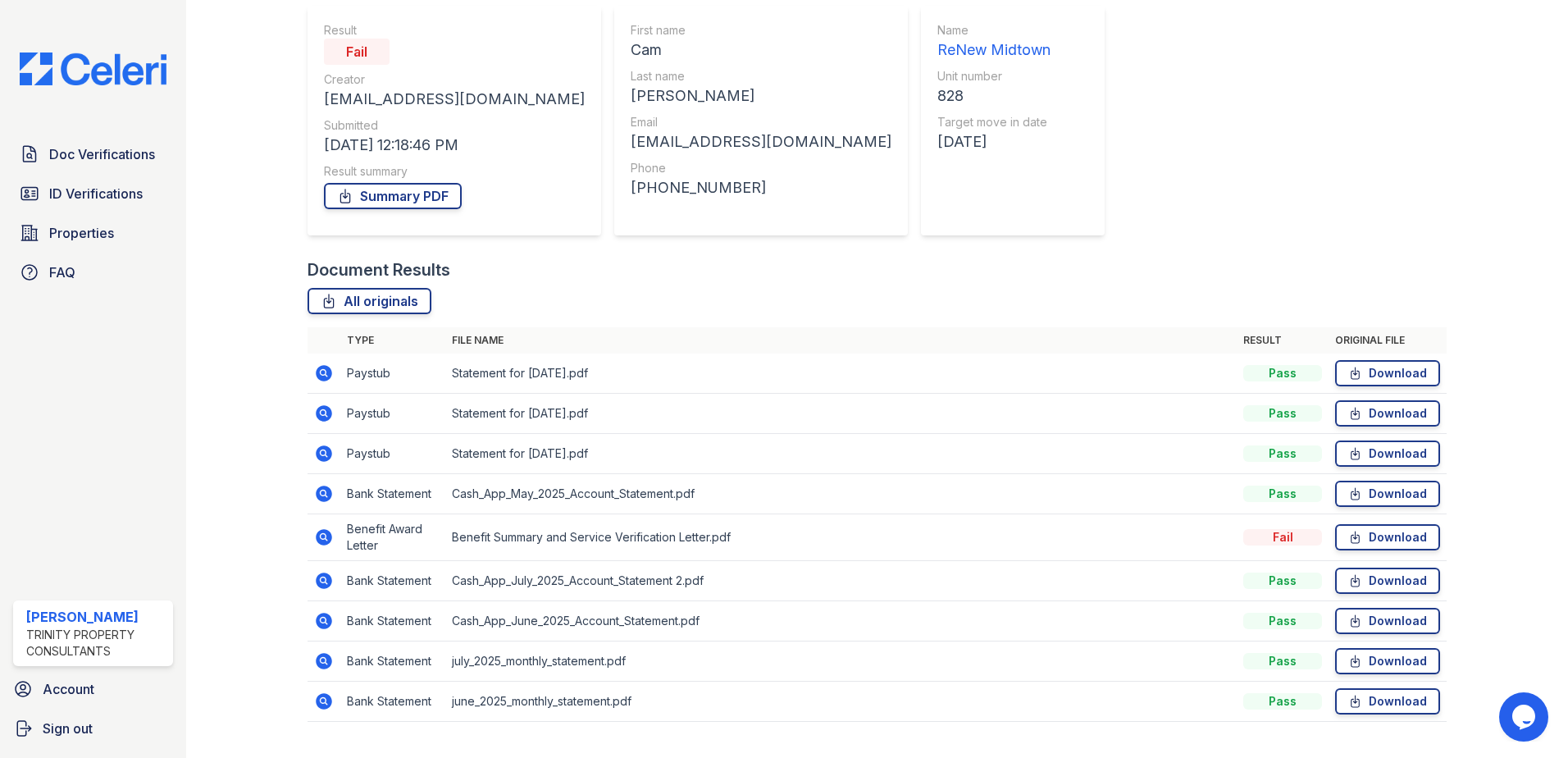
scroll to position [164, 0]
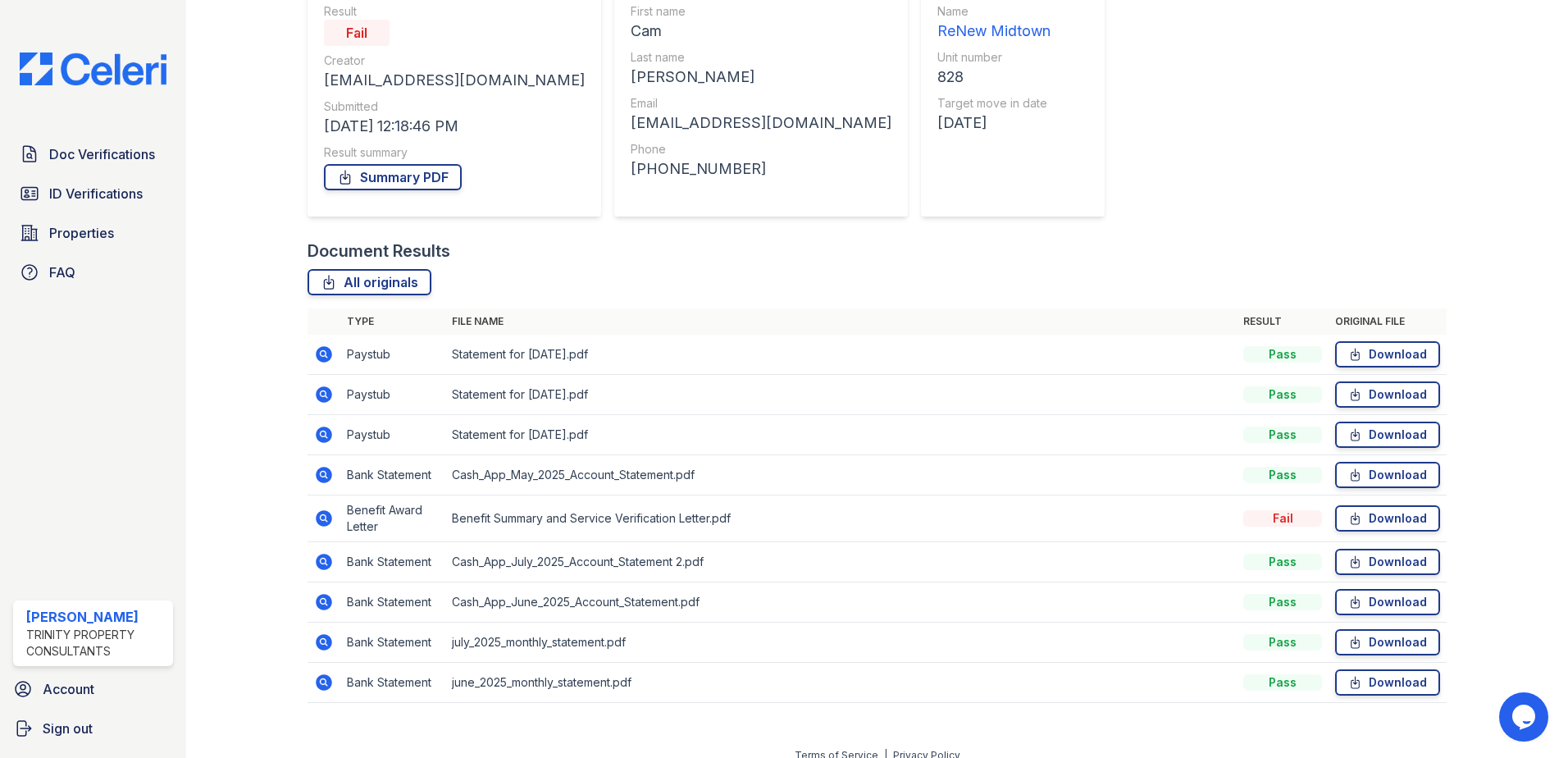
click at [325, 521] on icon at bounding box center [323, 518] width 20 height 20
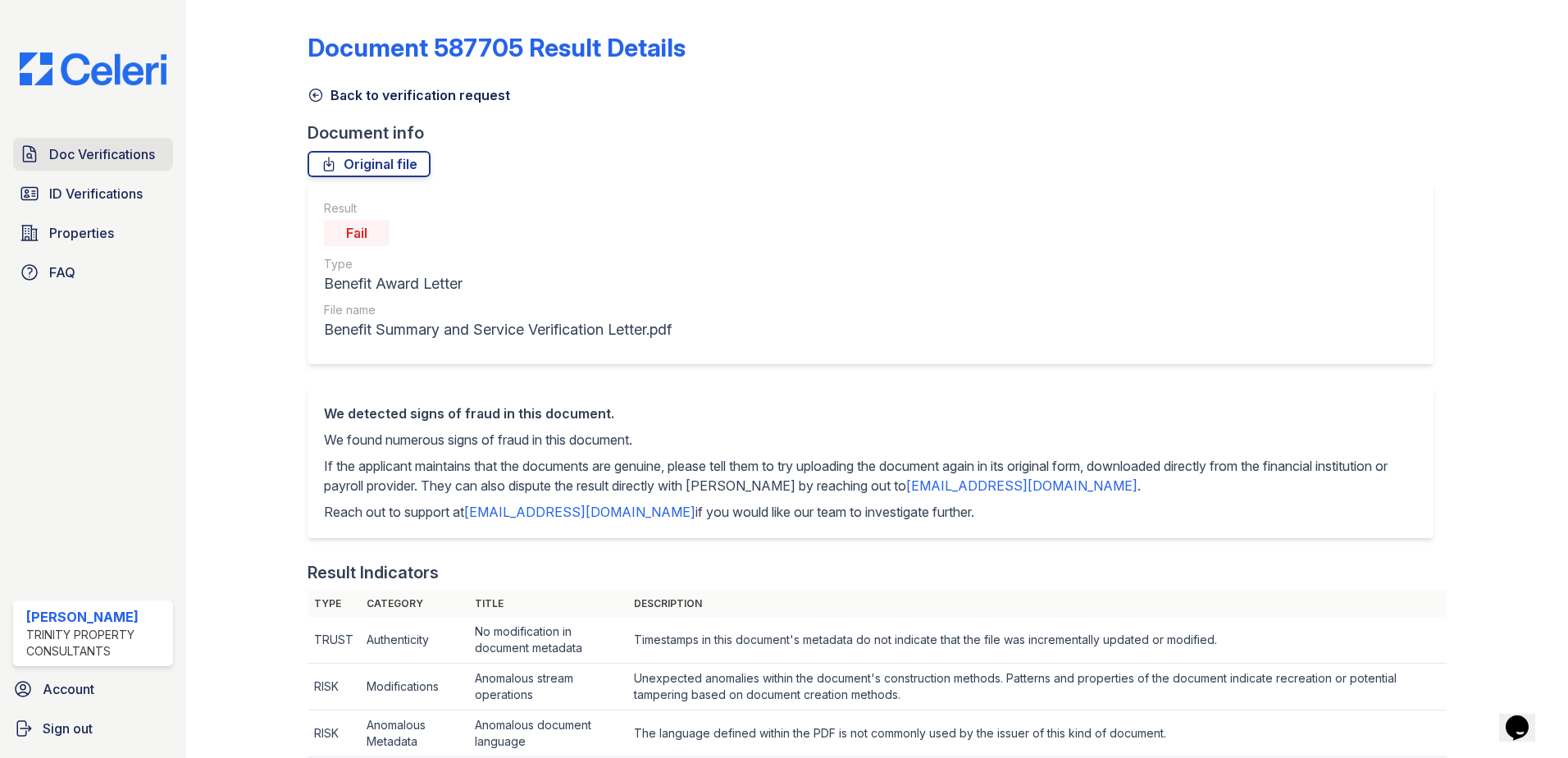
click at [104, 170] on link "Doc Verifications" at bounding box center [93, 154] width 160 height 33
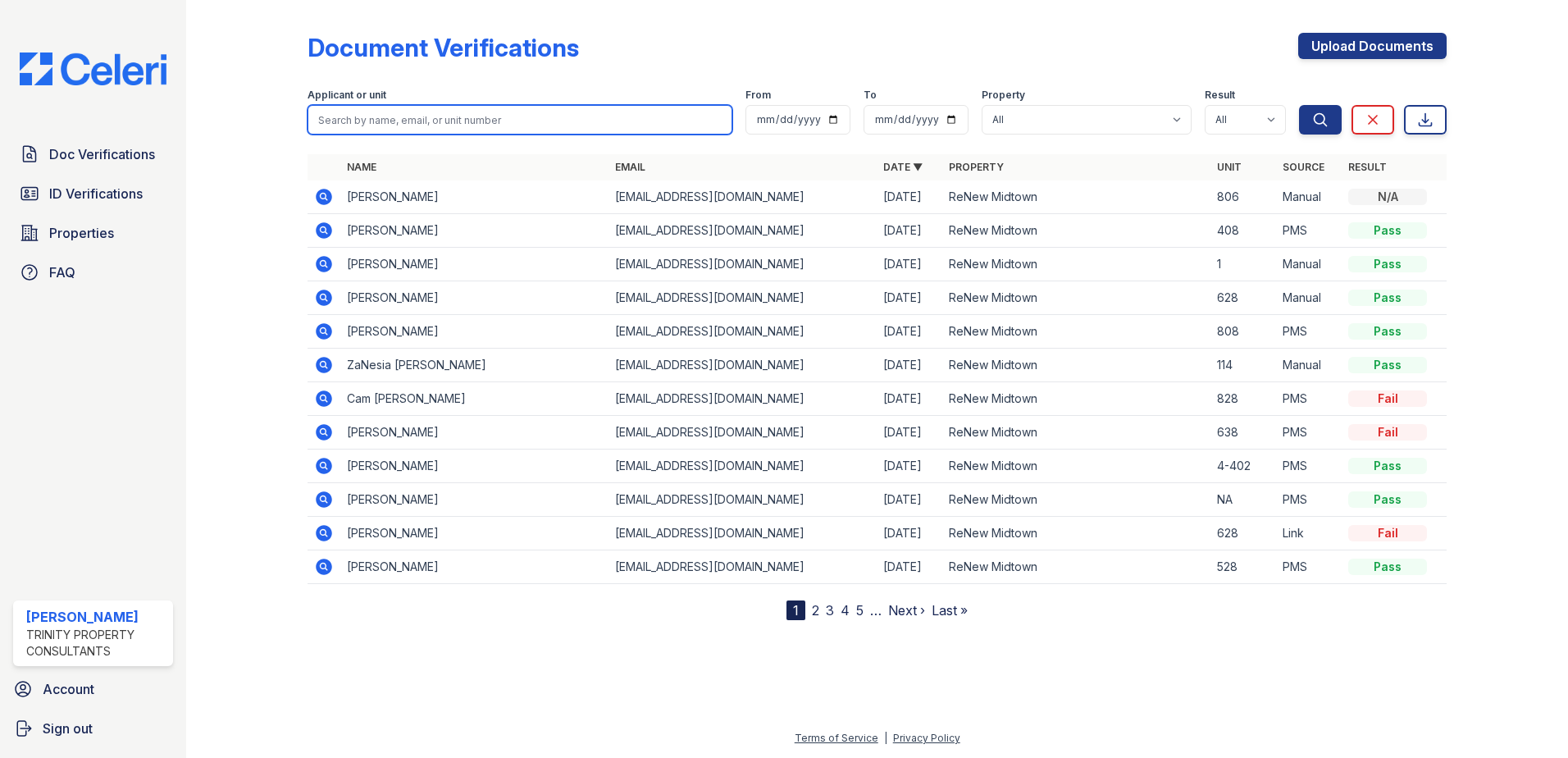
drag, startPoint x: 353, startPoint y: 122, endPoint x: 357, endPoint y: 62, distance: 60.1
click at [352, 123] on input "search" at bounding box center [519, 119] width 424 height 29
type input "[PERSON_NAME]"
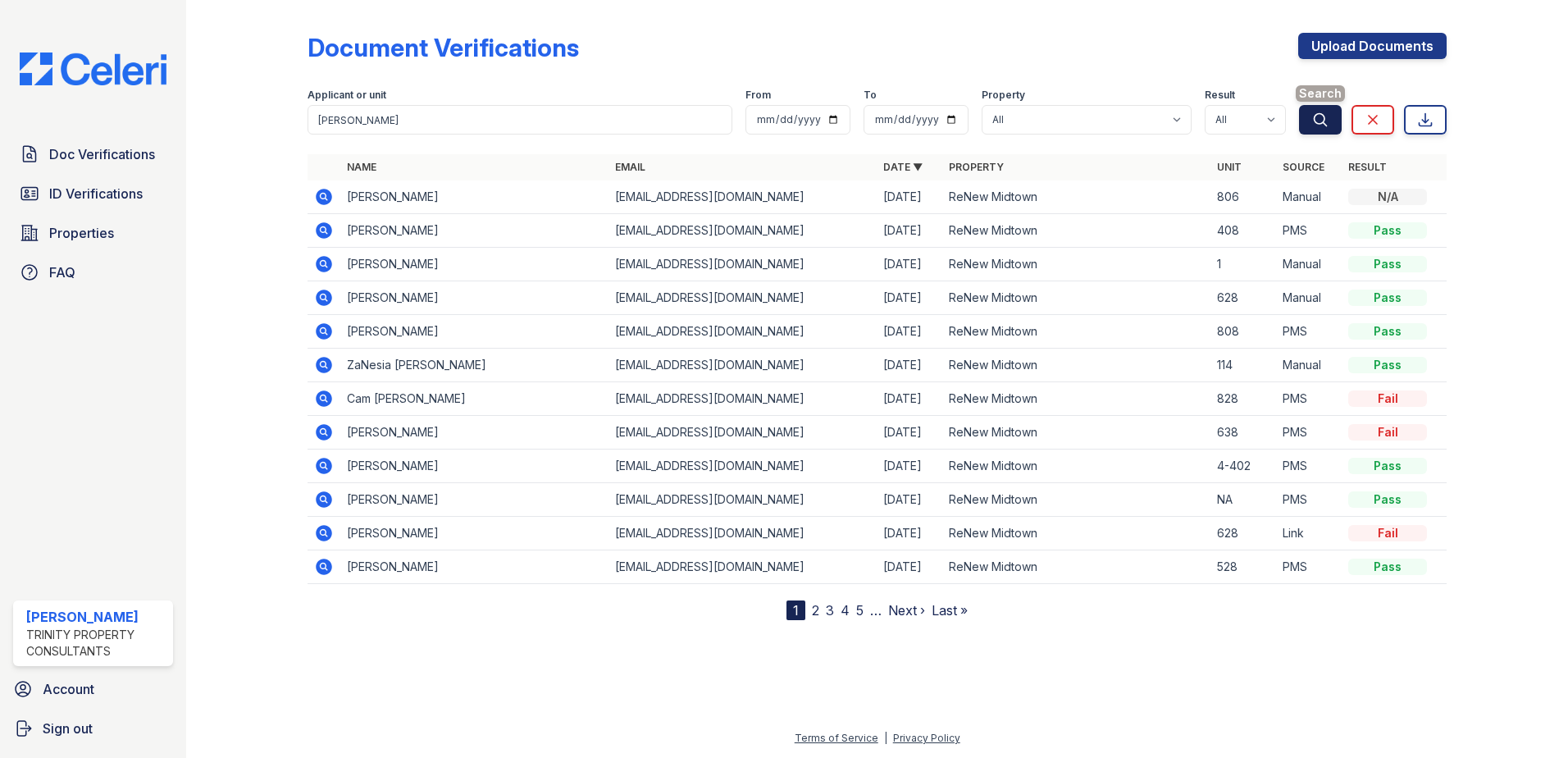
click at [1300, 121] on button "Search" at bounding box center [1319, 119] width 43 height 29
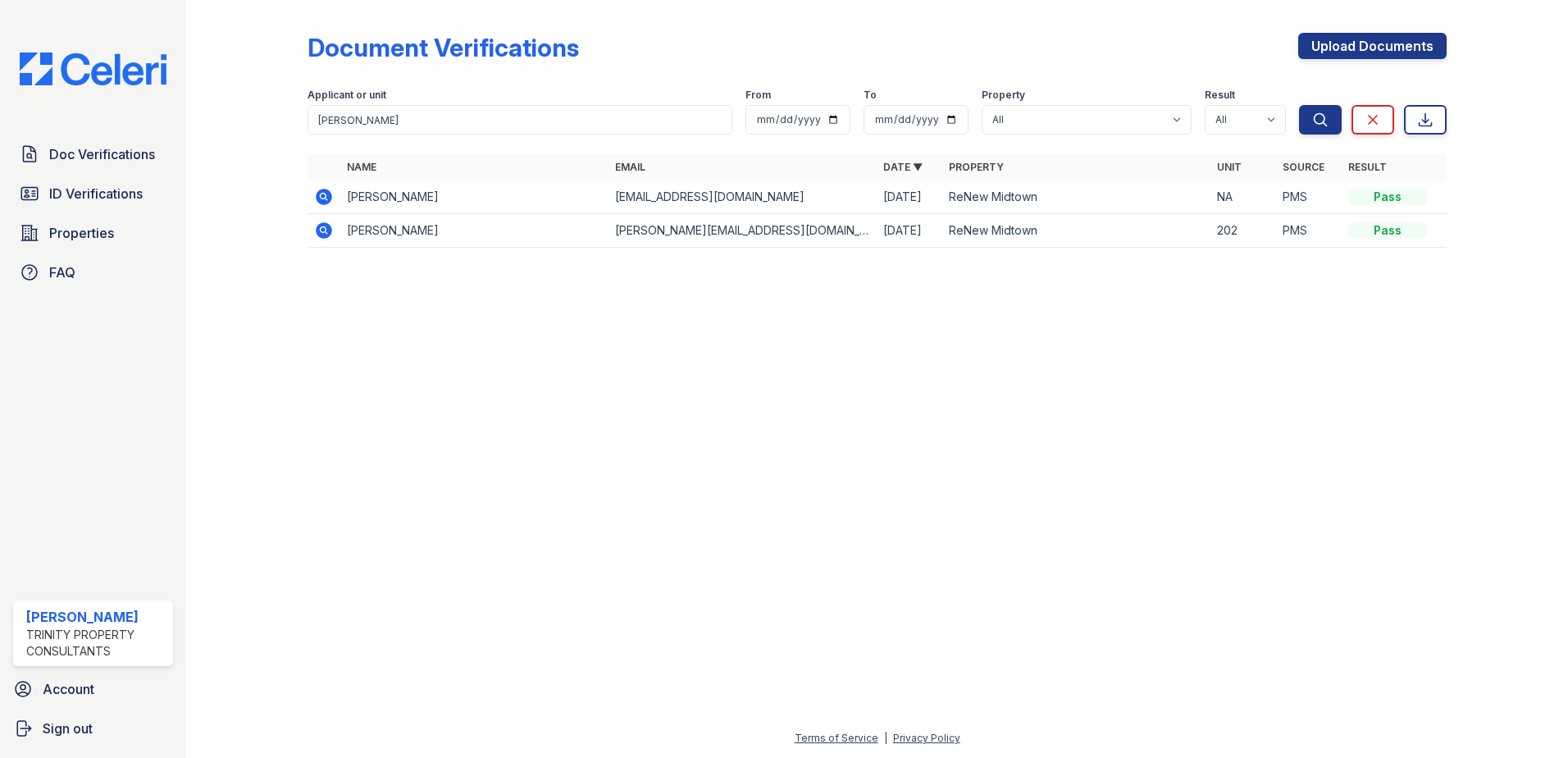
click at [319, 199] on icon at bounding box center [323, 197] width 16 height 16
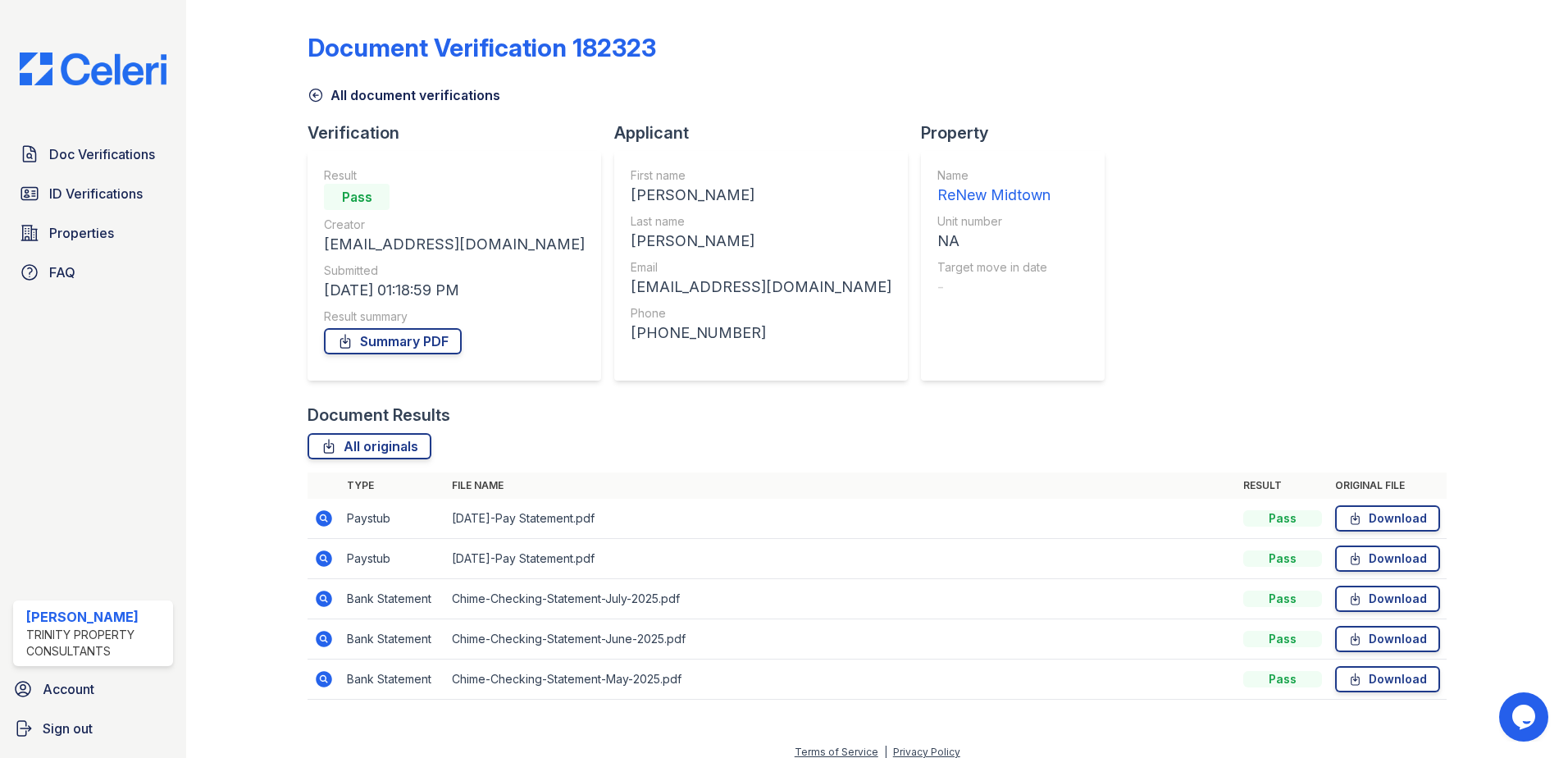
click at [320, 519] on icon at bounding box center [323, 518] width 20 height 20
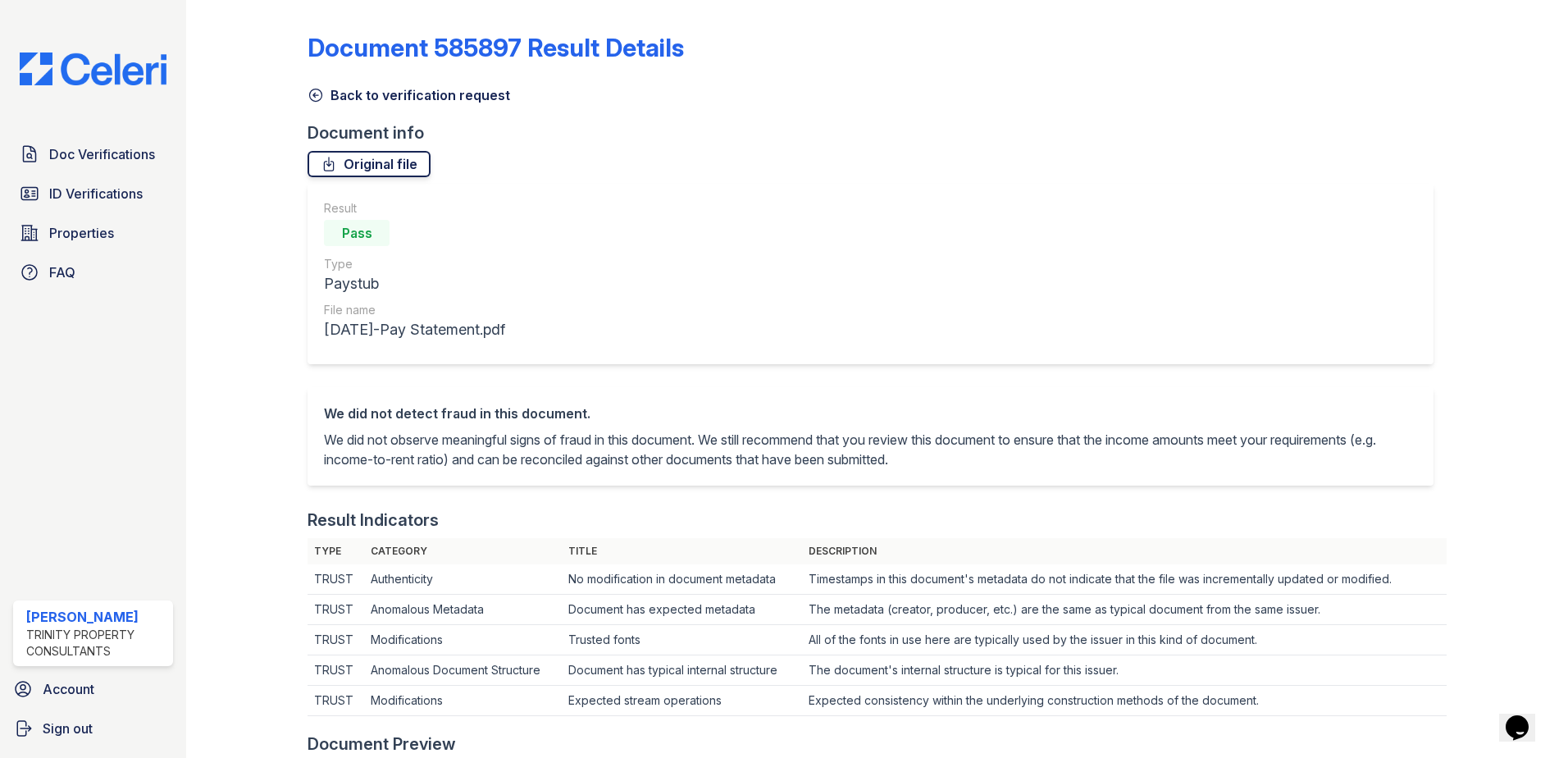
click at [379, 158] on link "Original file" at bounding box center [369, 164] width 123 height 26
click at [90, 168] on link "Doc Verifications" at bounding box center [93, 154] width 160 height 33
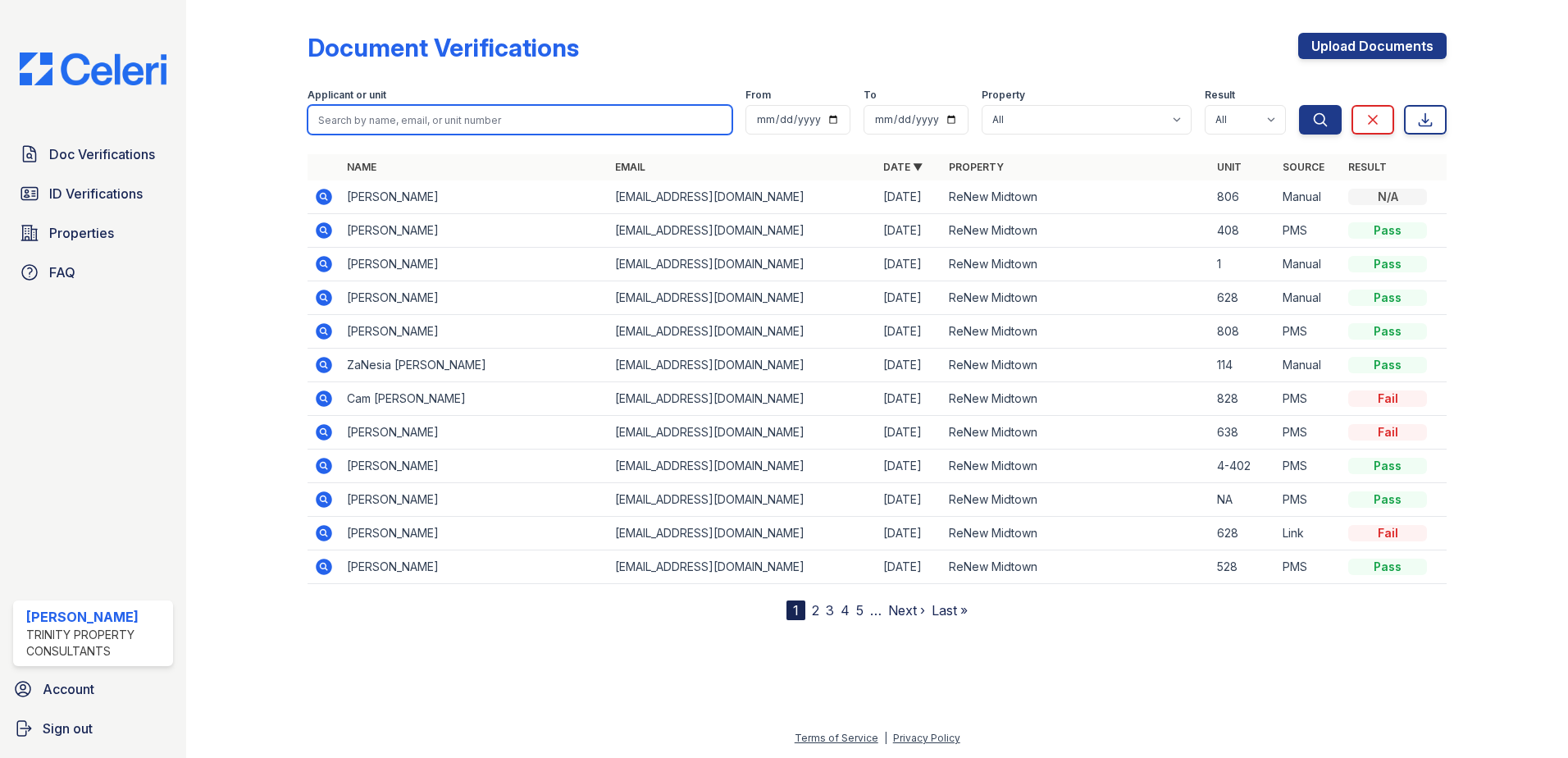
click at [411, 123] on input "search" at bounding box center [519, 119] width 424 height 29
type input "charmine"
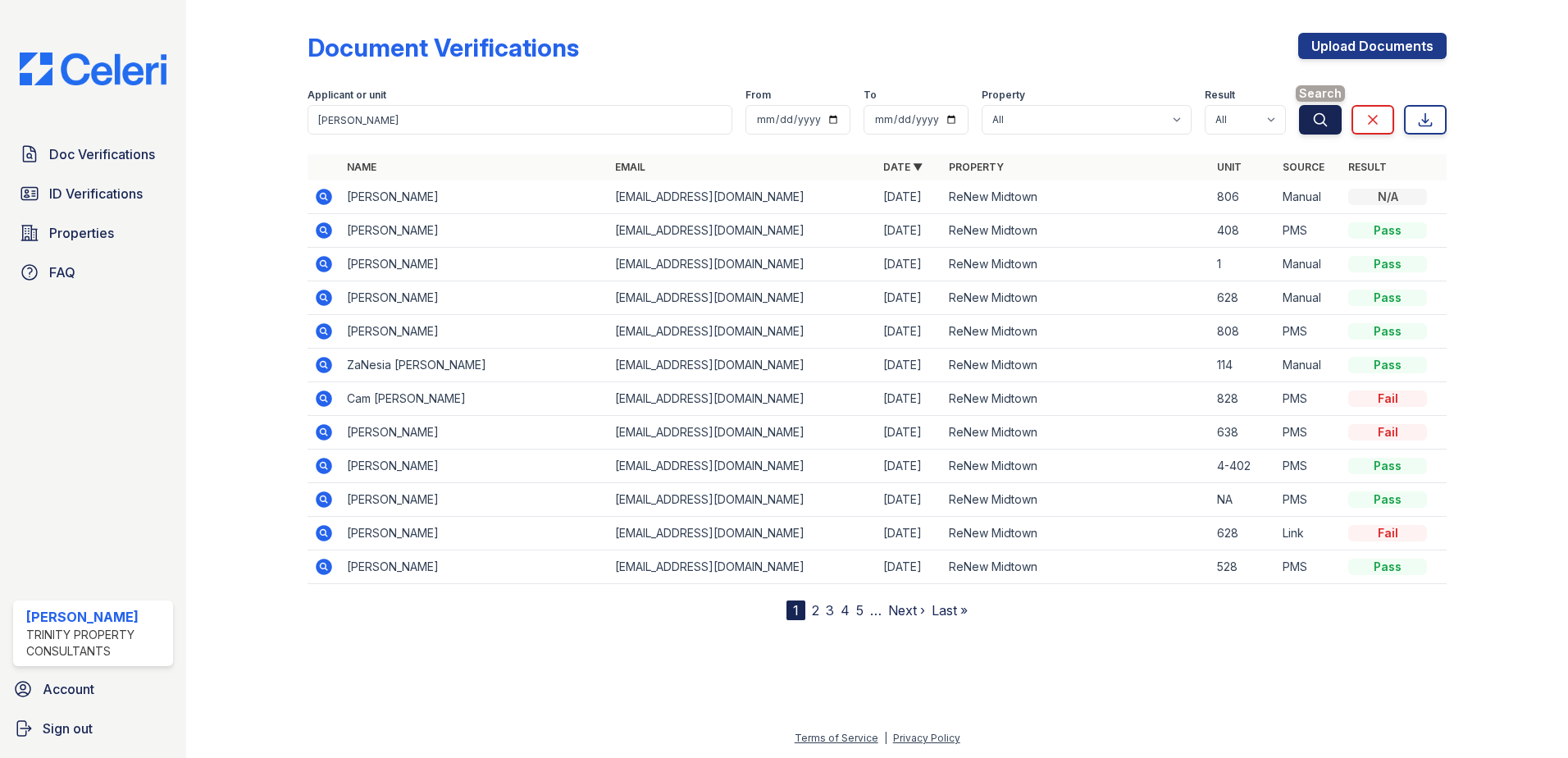
click at [1325, 120] on icon "submit" at bounding box center [1320, 119] width 12 height 12
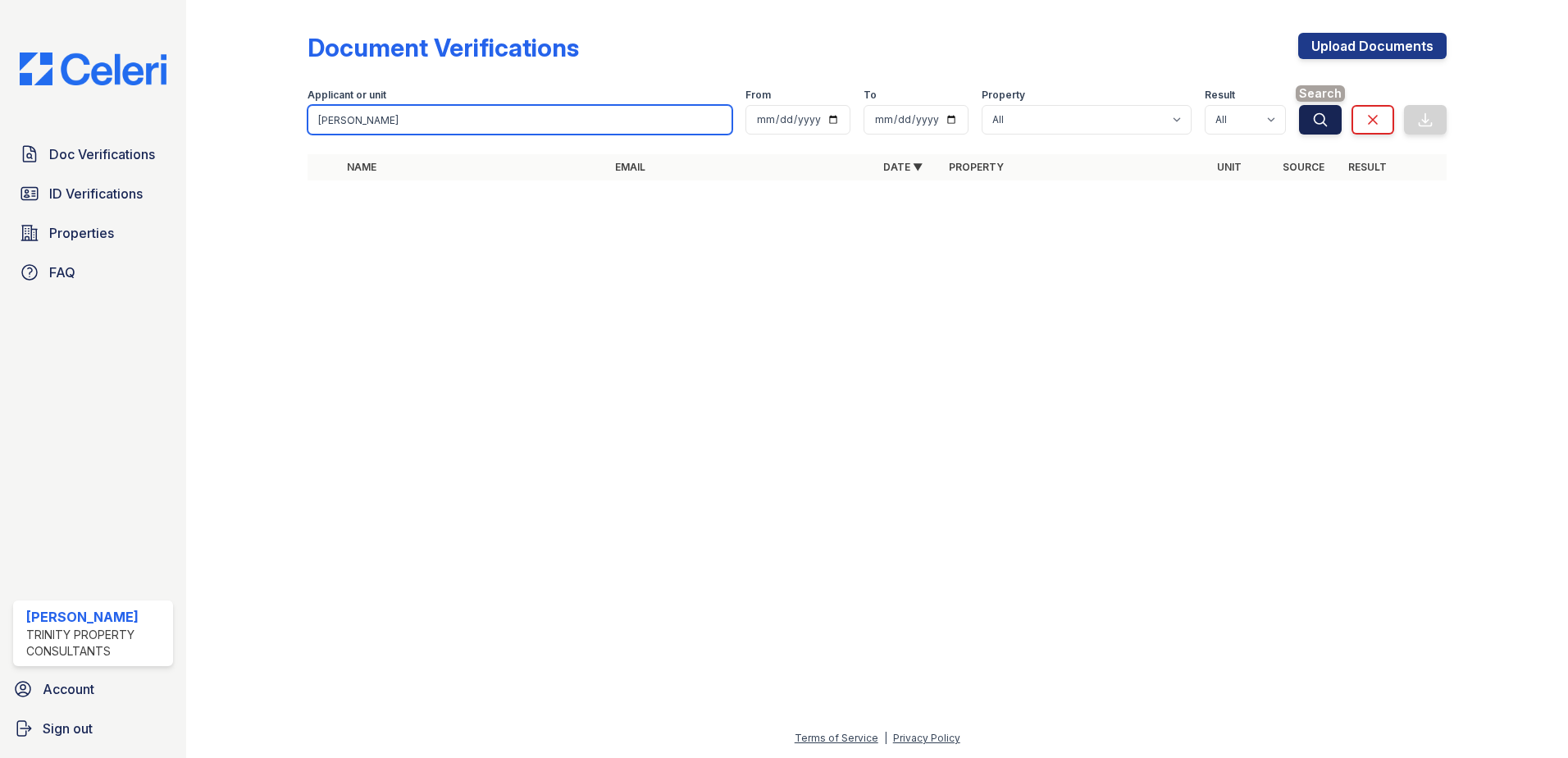
type input "charmaine"
click at [1335, 111] on button "Search" at bounding box center [1319, 119] width 43 height 29
click at [1329, 111] on button "Search" at bounding box center [1319, 119] width 43 height 29
drag, startPoint x: 381, startPoint y: 129, endPoint x: -135, endPoint y: 126, distance: 516.0
click at [0, 126] on html "Doc Verifications ID Verifications Properties FAQ Larissa Williams Trinity Prop…" at bounding box center [784, 379] width 1568 height 758
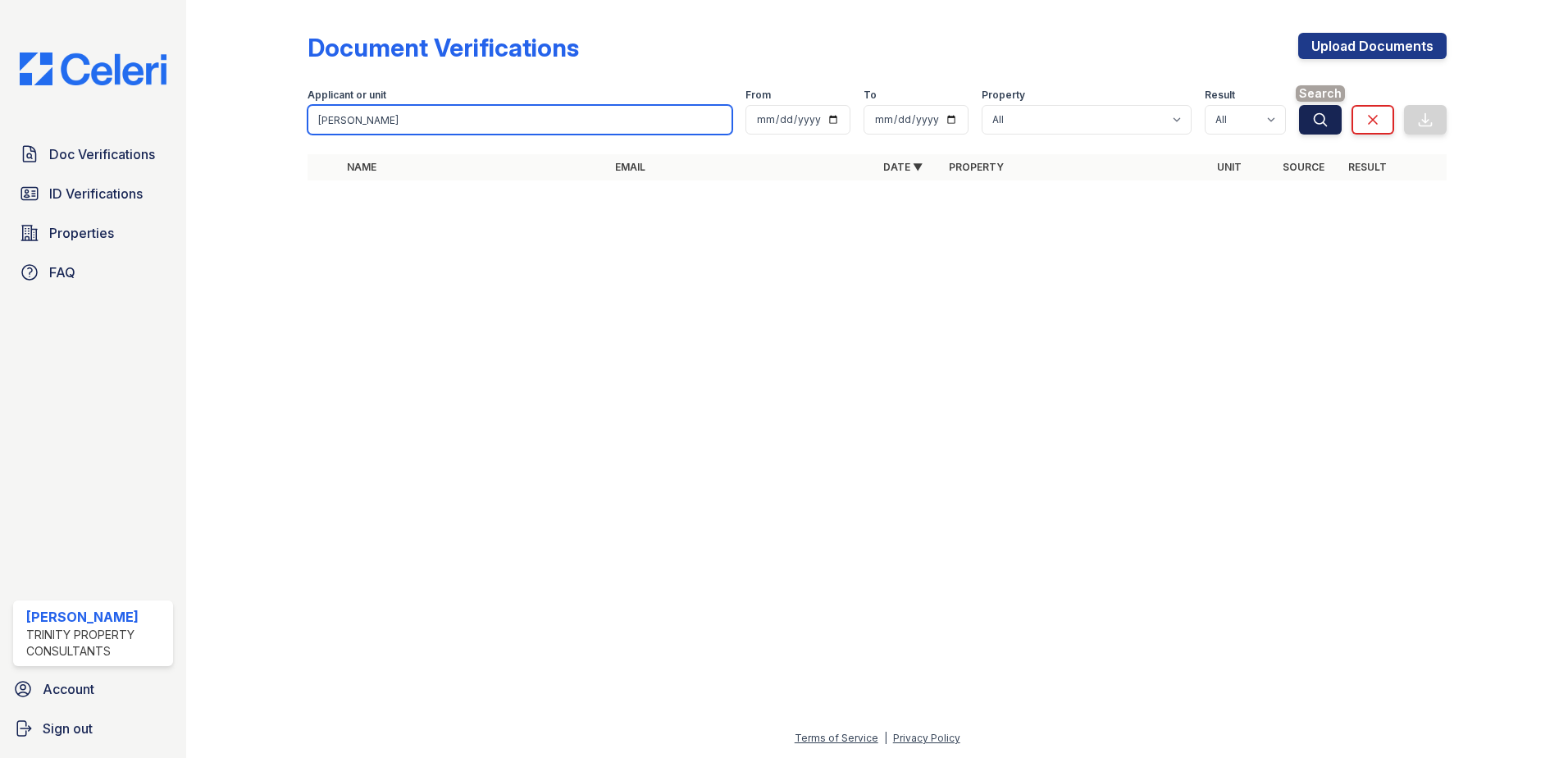
type input "lakia"
click at [1318, 121] on icon "submit" at bounding box center [1319, 119] width 16 height 16
drag, startPoint x: 473, startPoint y: 120, endPoint x: -171, endPoint y: 67, distance: 646.2
click at [0, 67] on html "Doc Verifications ID Verifications Properties FAQ Larissa Williams Trinity Prop…" at bounding box center [784, 379] width 1568 height 758
type input "b"
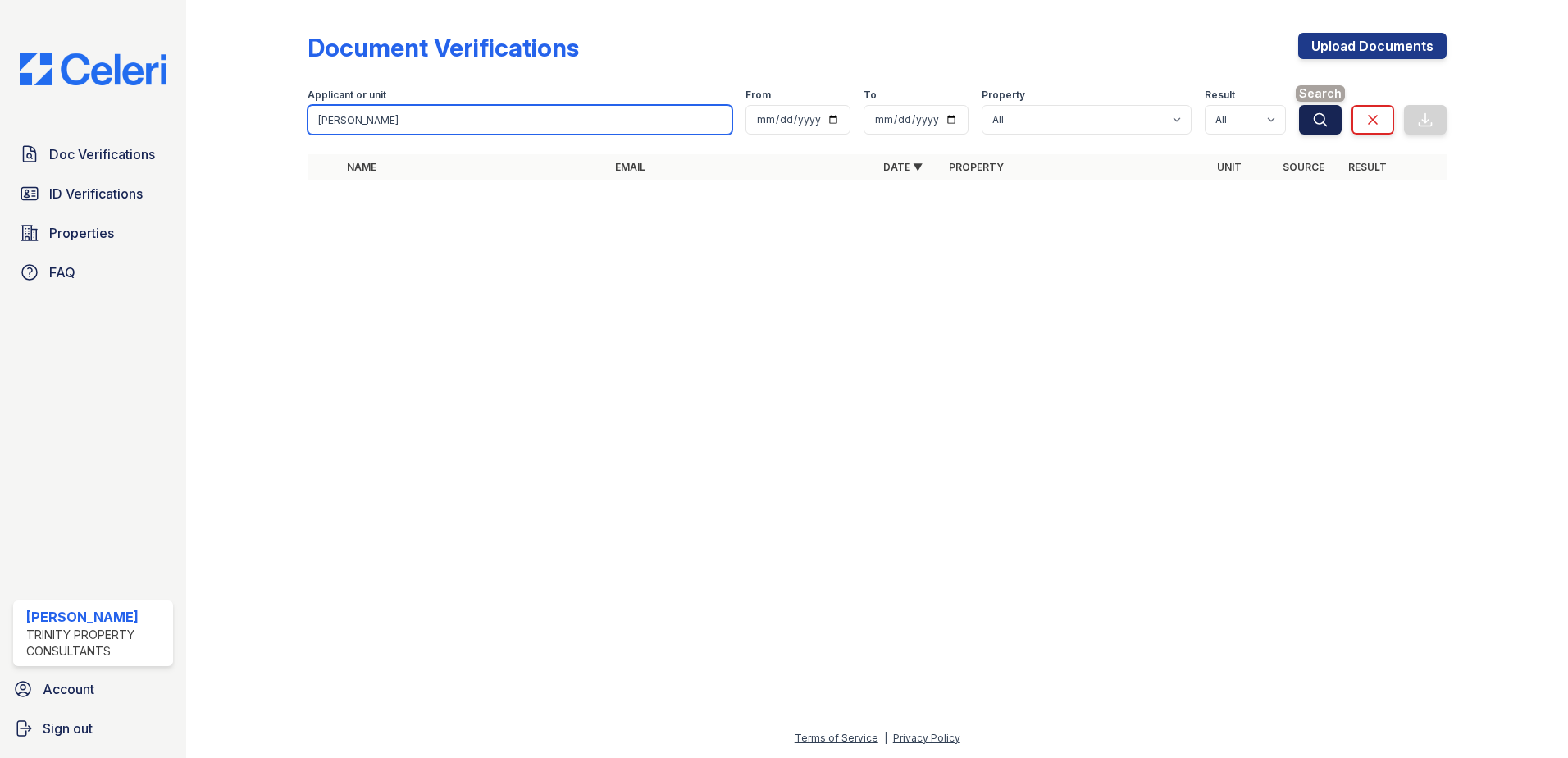
type input "harris"
click at [1329, 118] on button "Search" at bounding box center [1319, 119] width 43 height 29
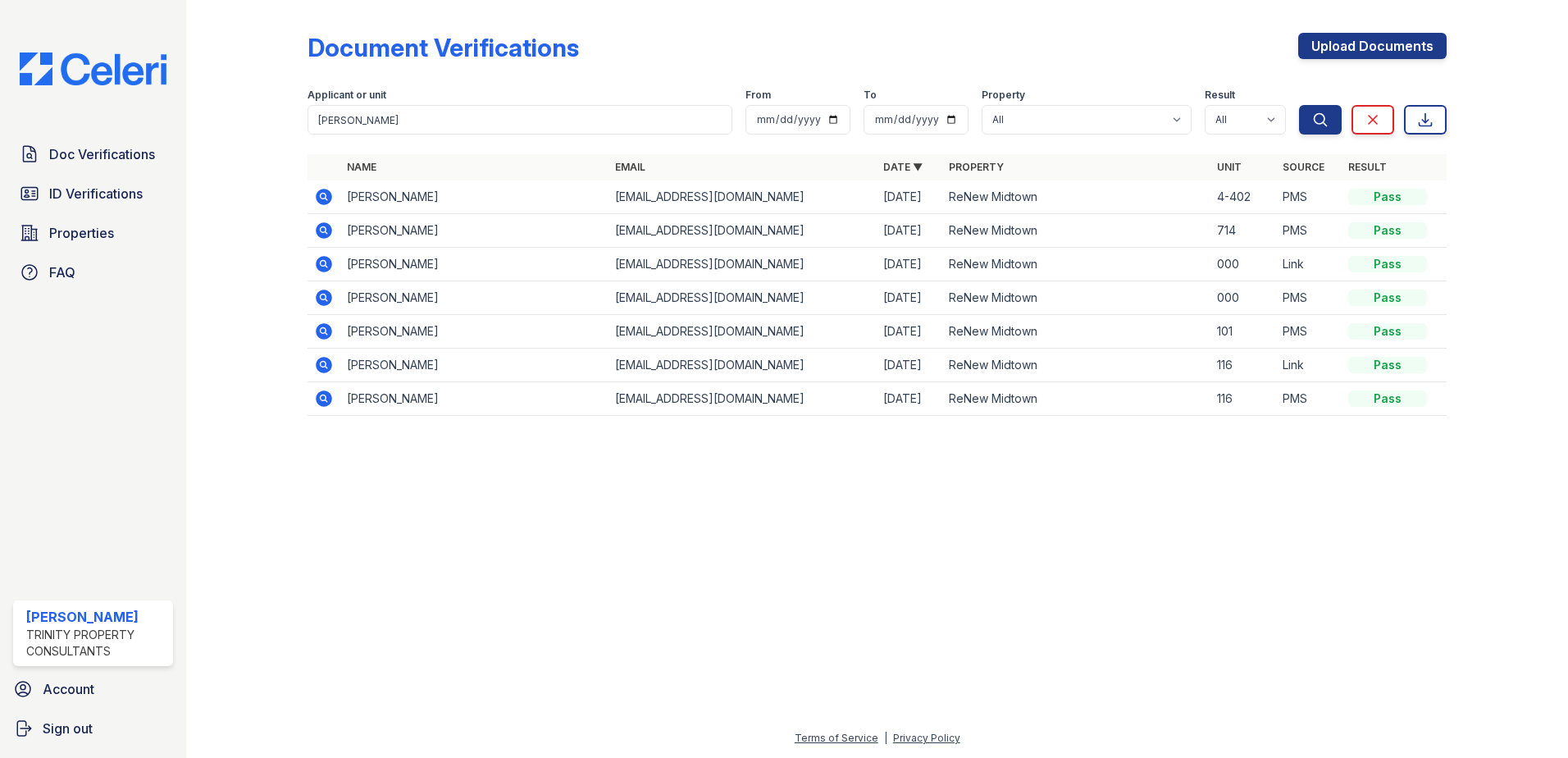
click at [325, 201] on icon at bounding box center [323, 197] width 16 height 16
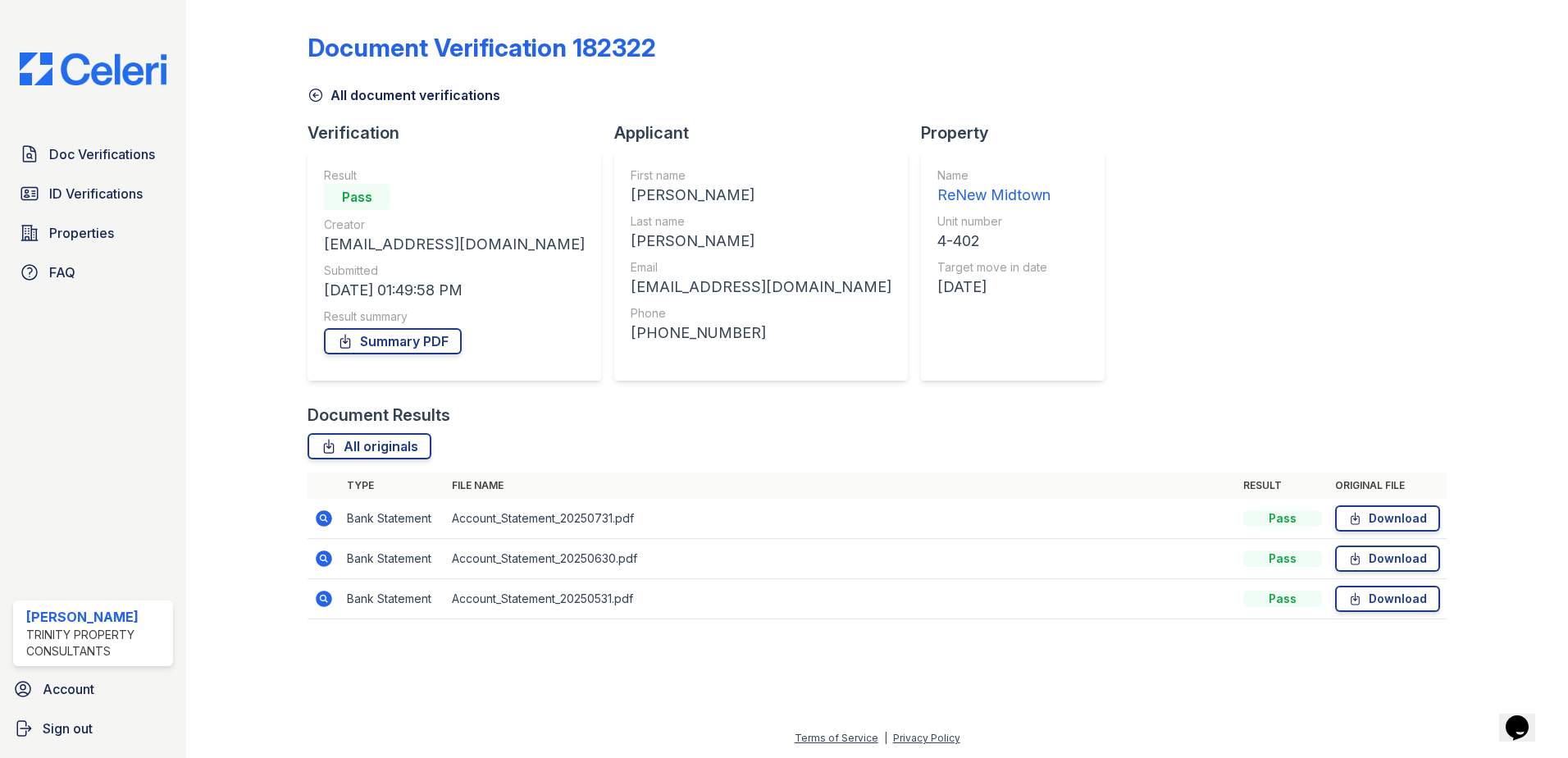
click at [323, 512] on icon at bounding box center [323, 518] width 16 height 16
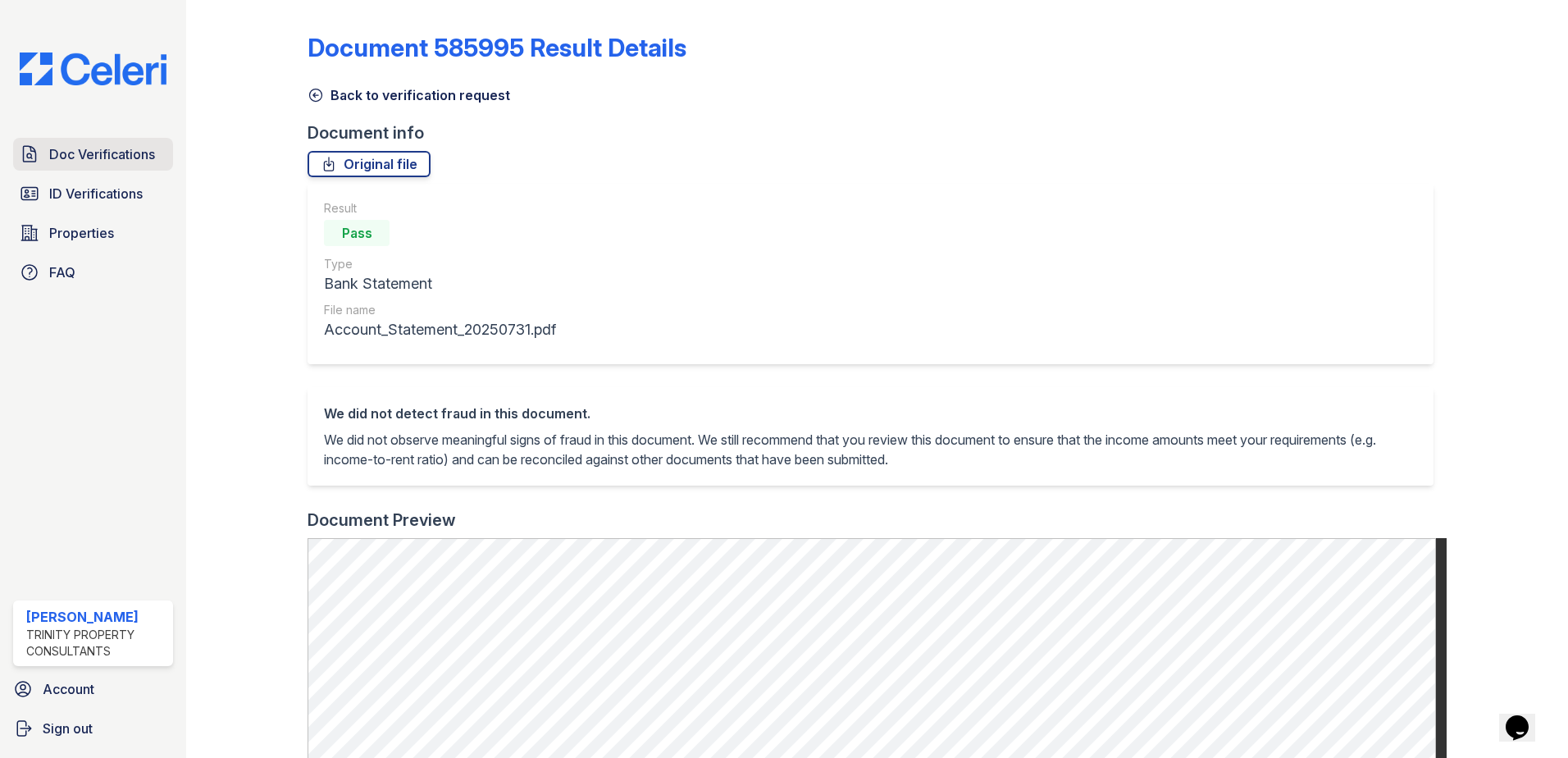
click at [96, 146] on span "Doc Verifications" at bounding box center [102, 154] width 106 height 20
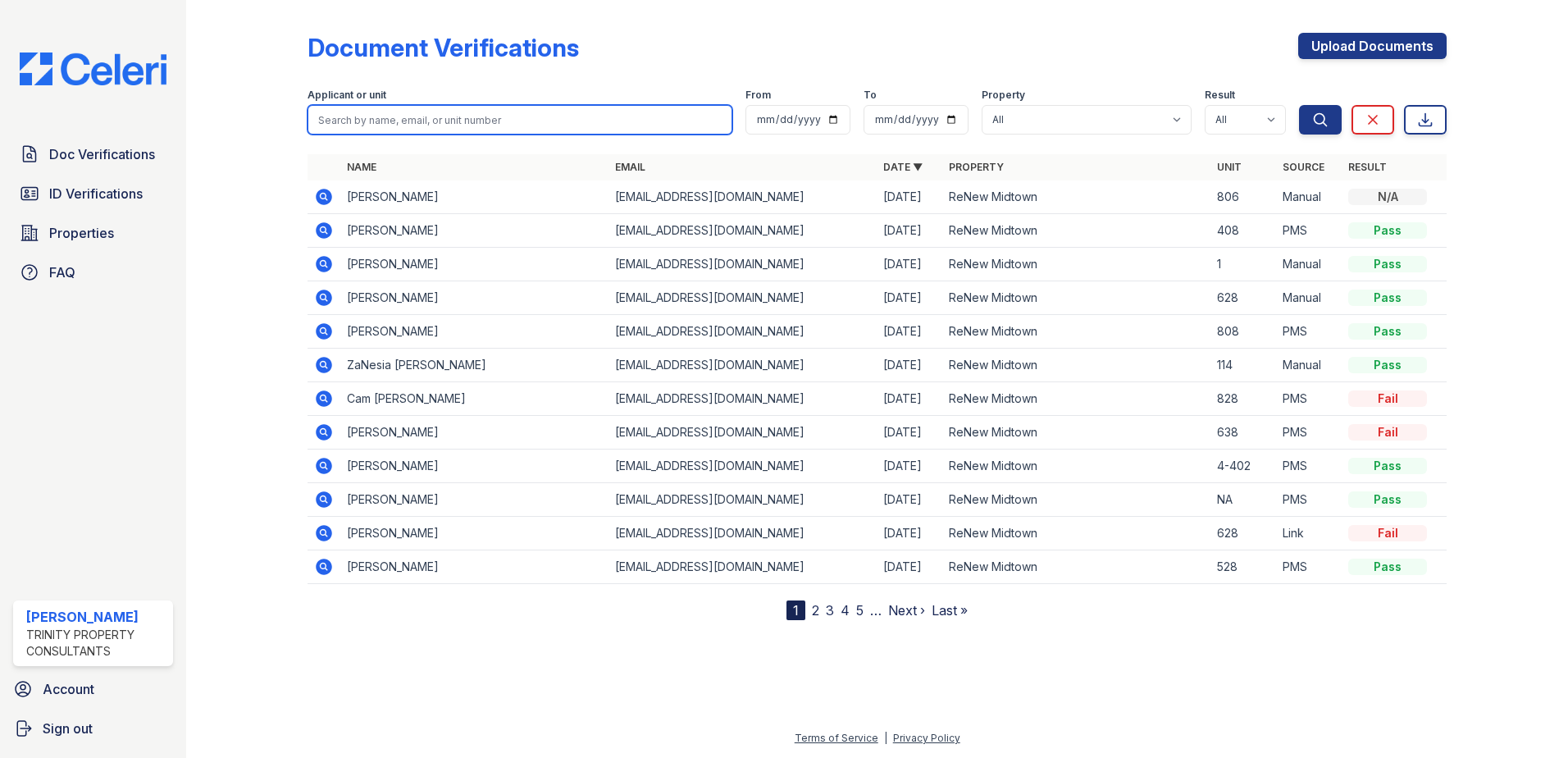
click at [427, 121] on input "search" at bounding box center [519, 119] width 424 height 29
type input "harris"
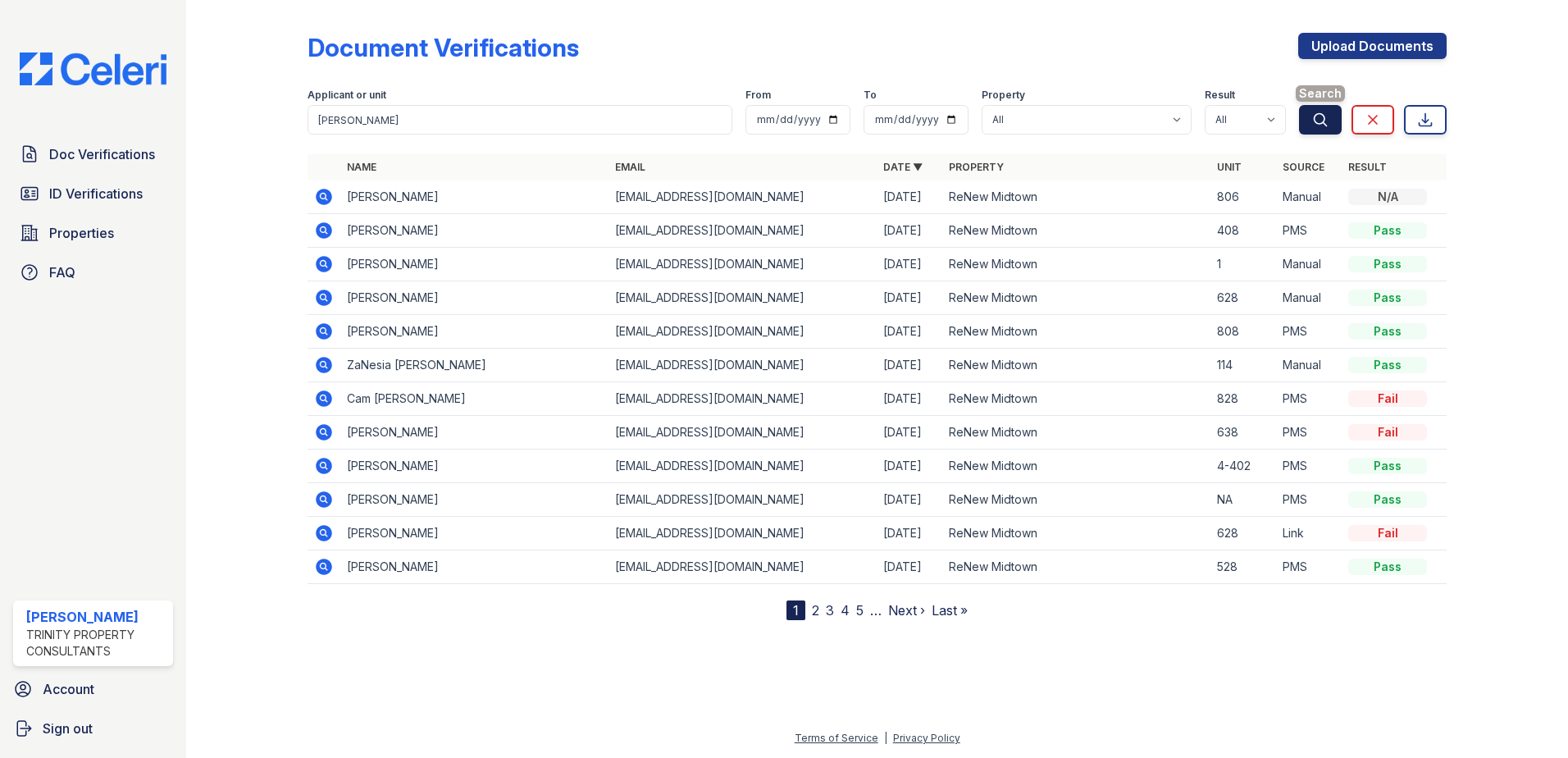
click at [1321, 112] on icon "submit" at bounding box center [1319, 119] width 16 height 16
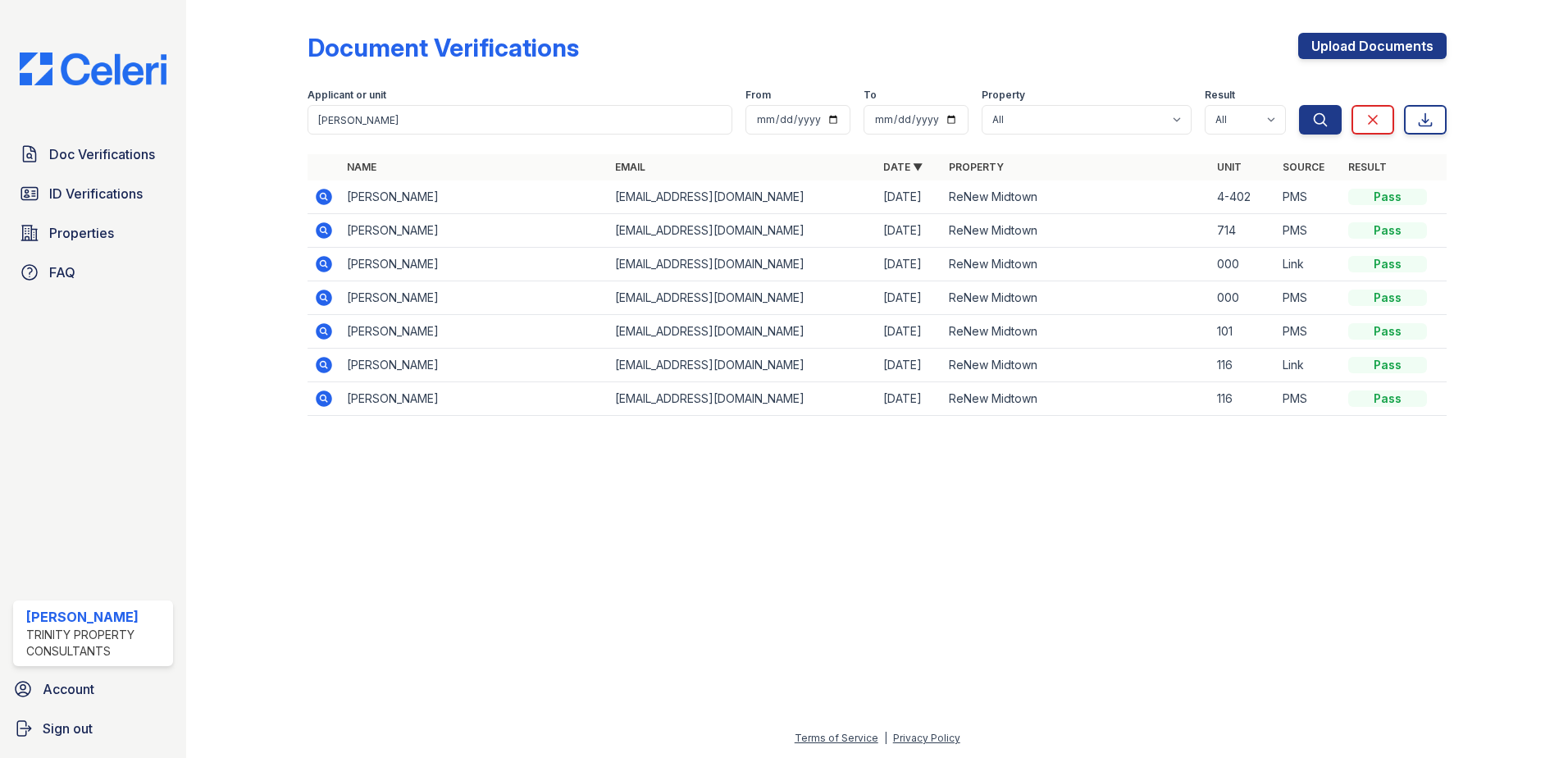
click at [323, 193] on icon at bounding box center [323, 197] width 20 height 20
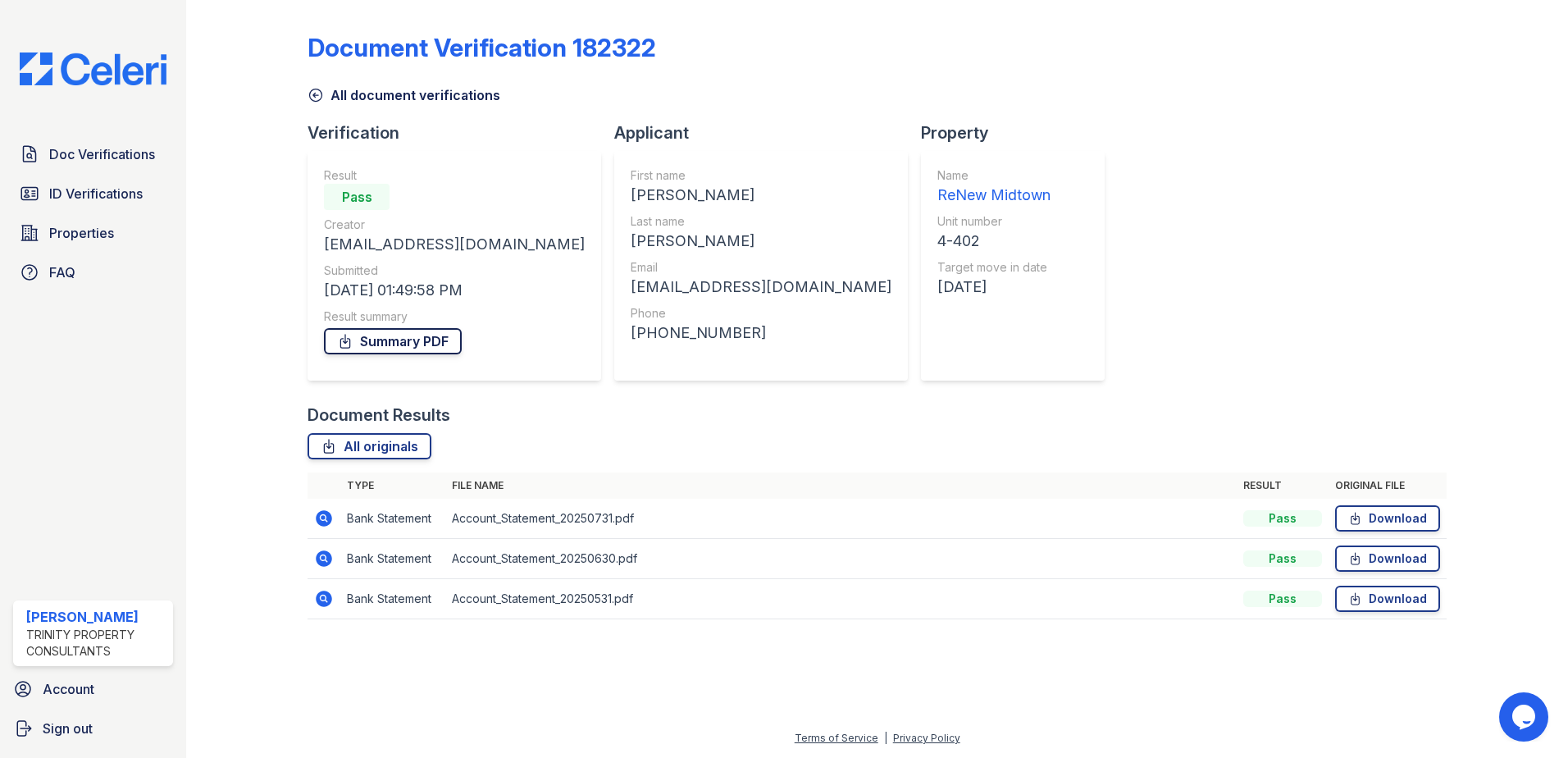
click at [382, 343] on link "Summary PDF" at bounding box center [393, 341] width 138 height 26
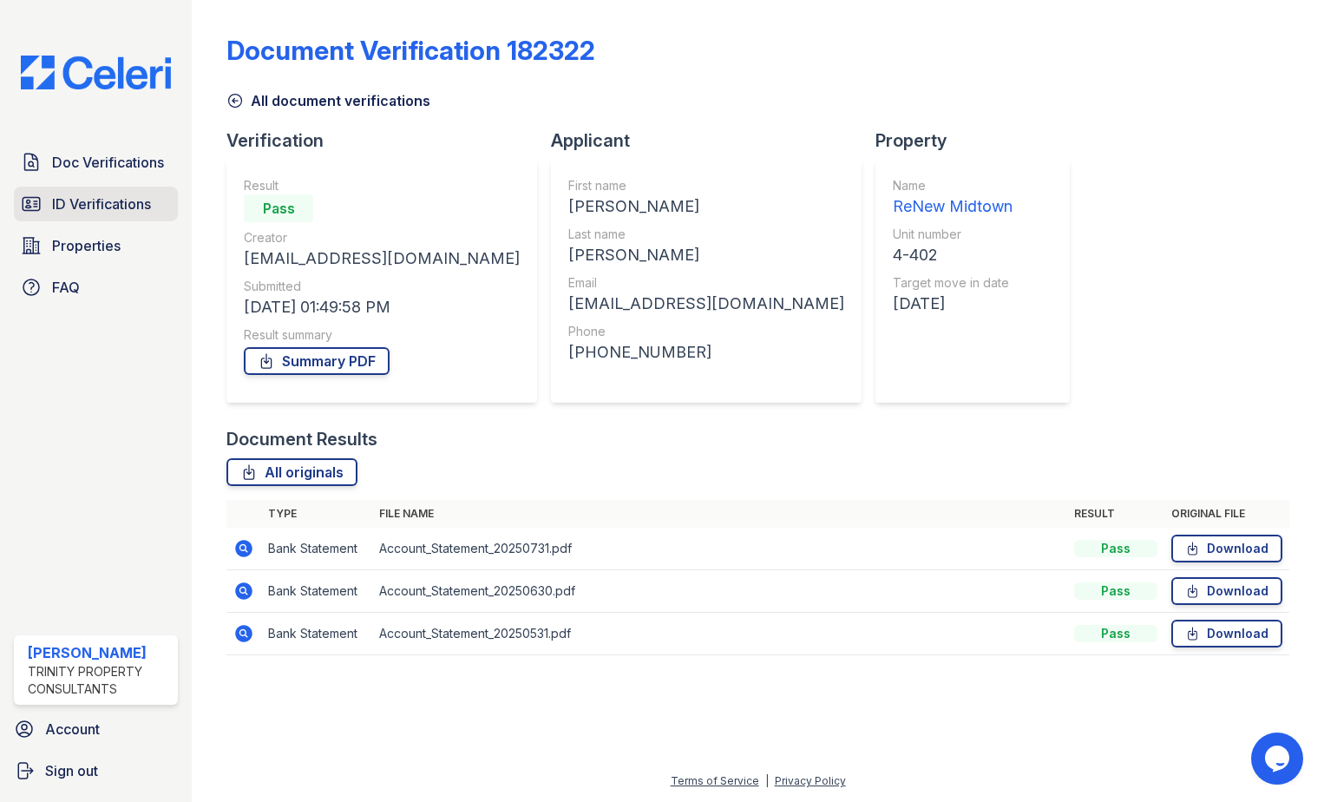
click at [88, 206] on span "ID Verifications" at bounding box center [101, 203] width 99 height 21
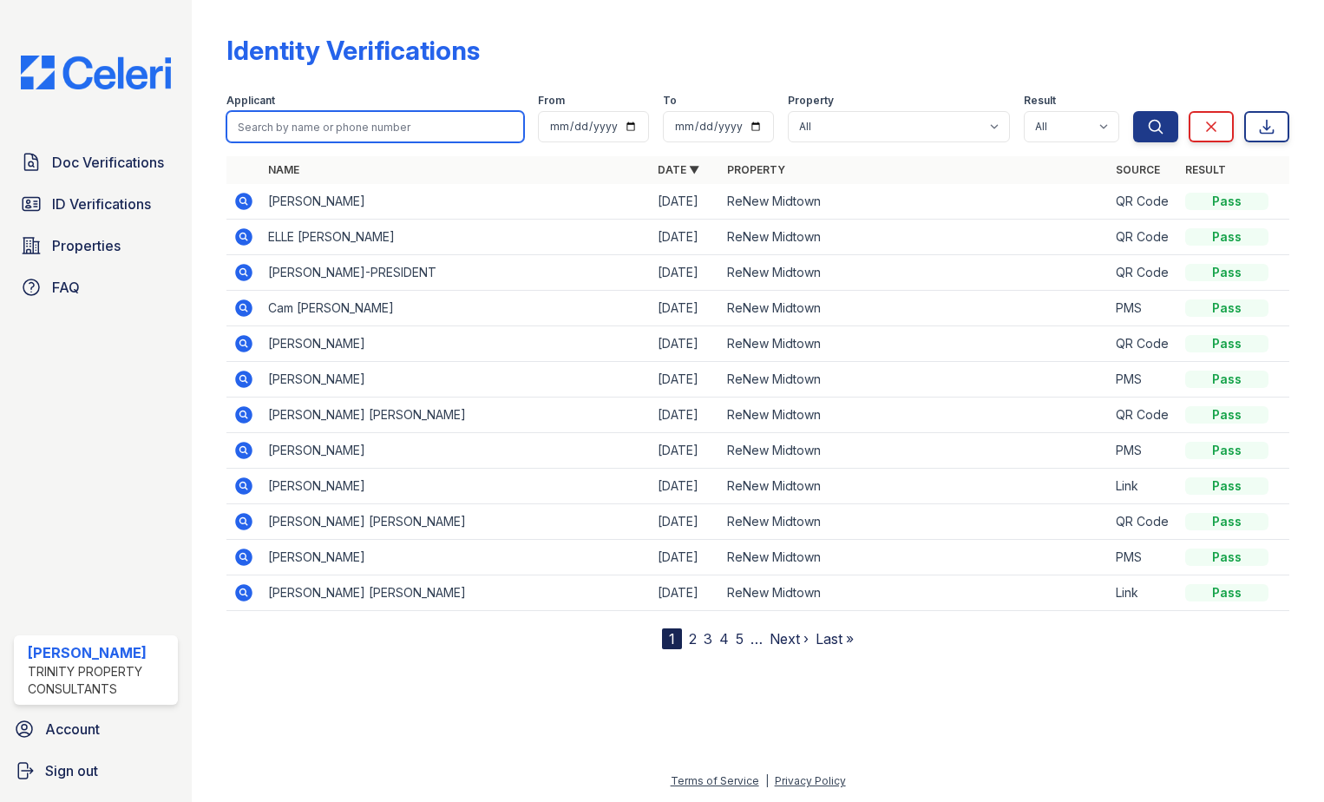
click at [338, 137] on input "search" at bounding box center [375, 126] width 298 height 31
type input "harris"
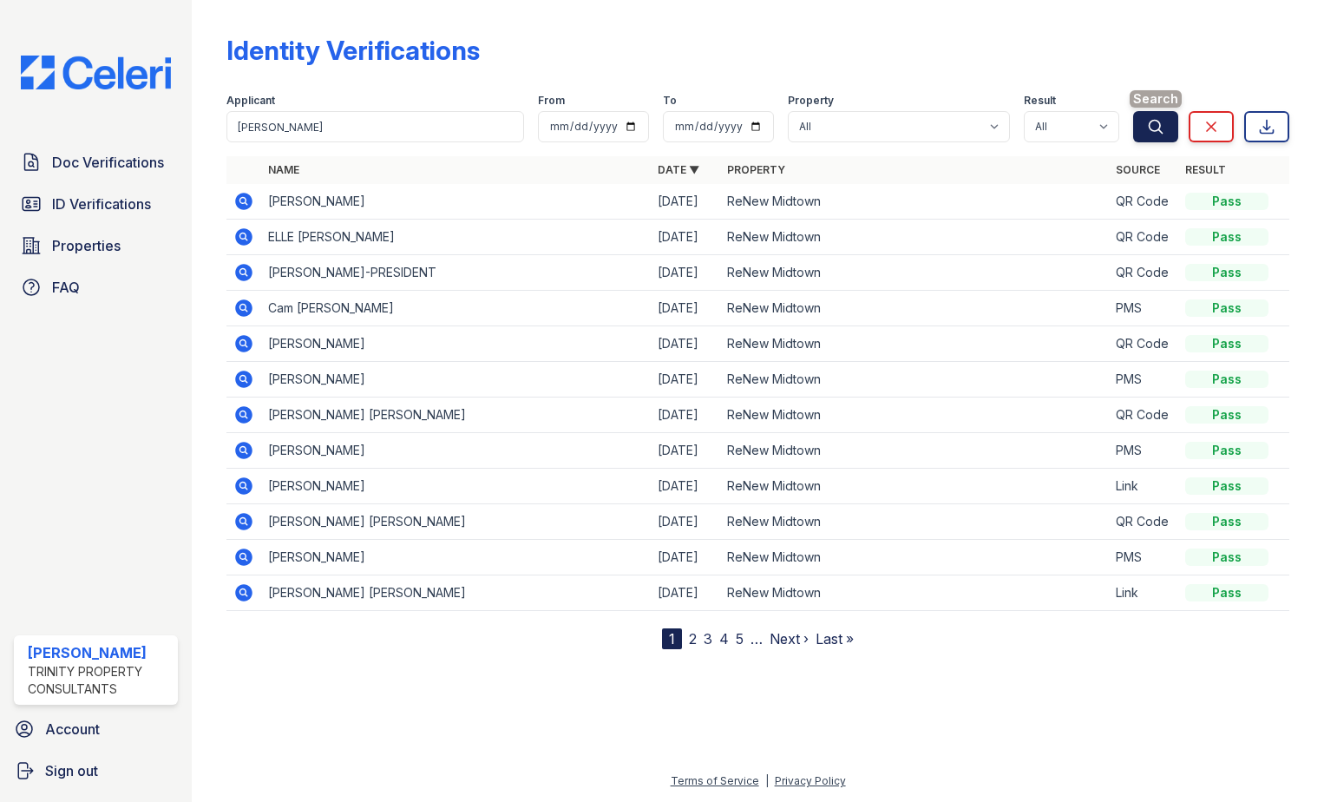
click at [1172, 133] on button "Search" at bounding box center [1155, 126] width 45 height 31
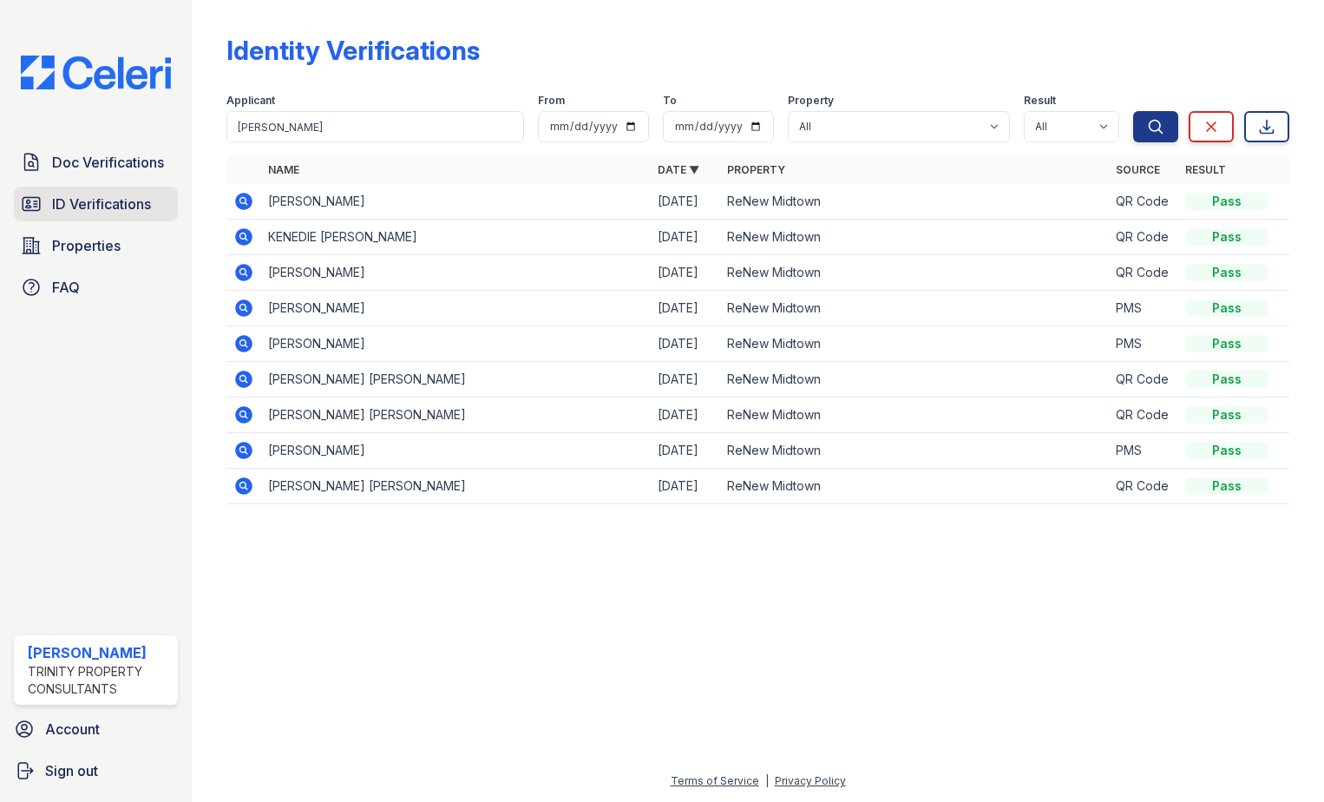
click at [122, 199] on span "ID Verifications" at bounding box center [101, 203] width 99 height 21
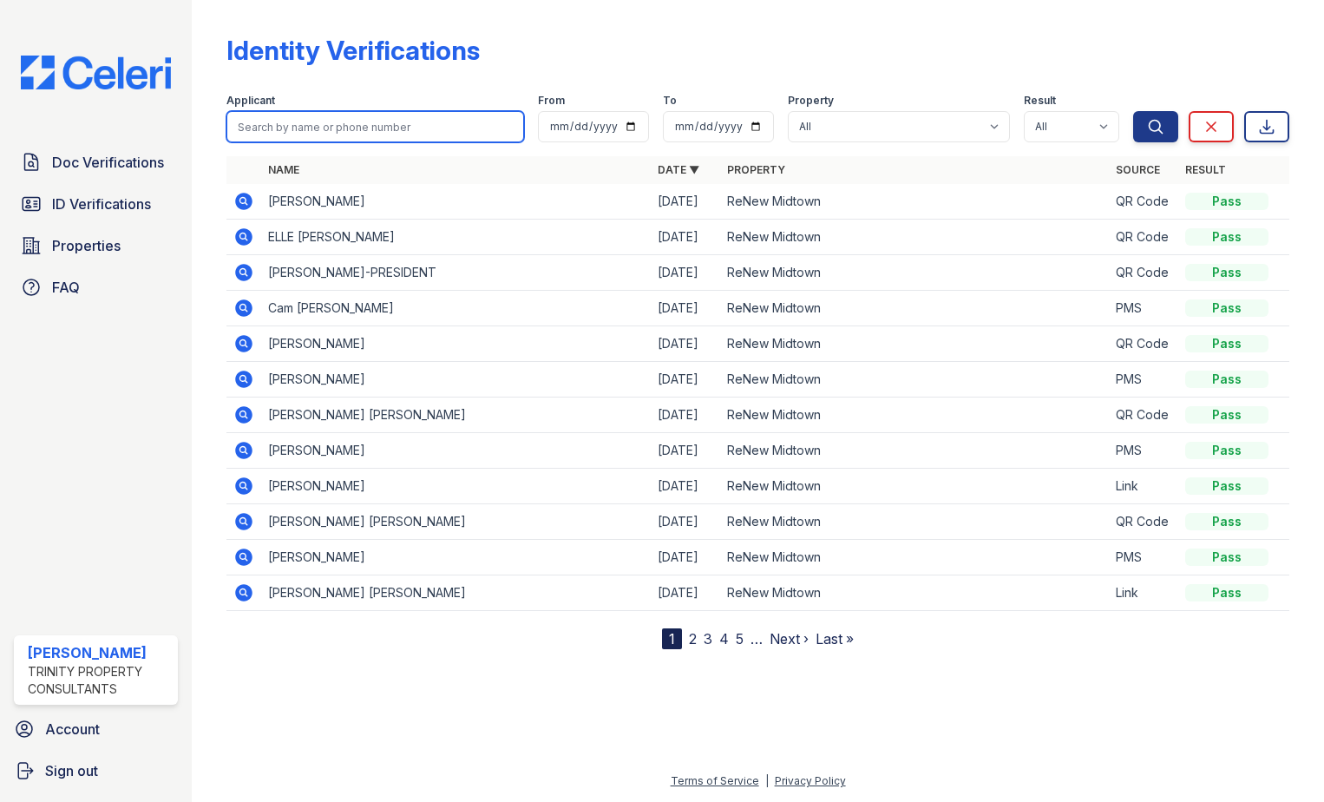
click at [362, 122] on input "search" at bounding box center [375, 126] width 298 height 31
type input "Lakia"
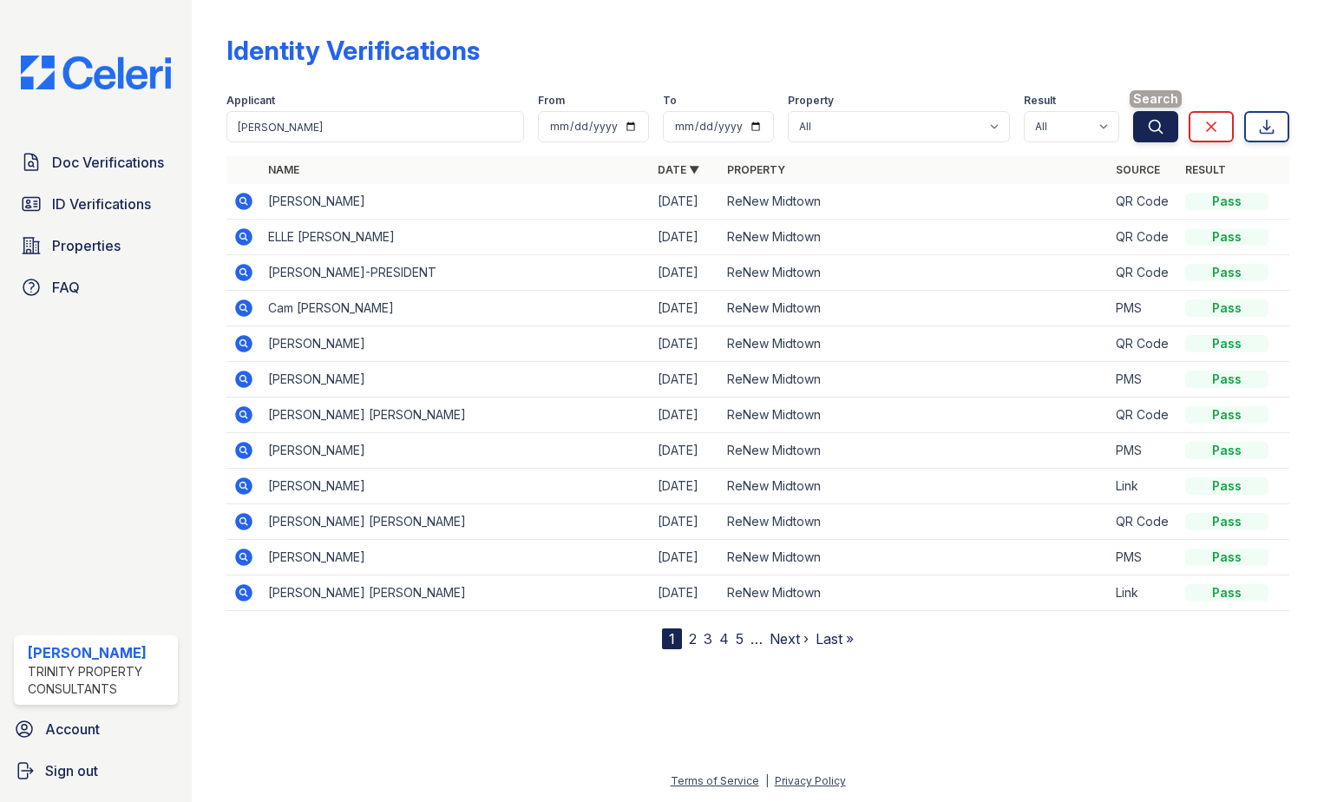
click at [1150, 126] on icon "submit" at bounding box center [1155, 126] width 17 height 17
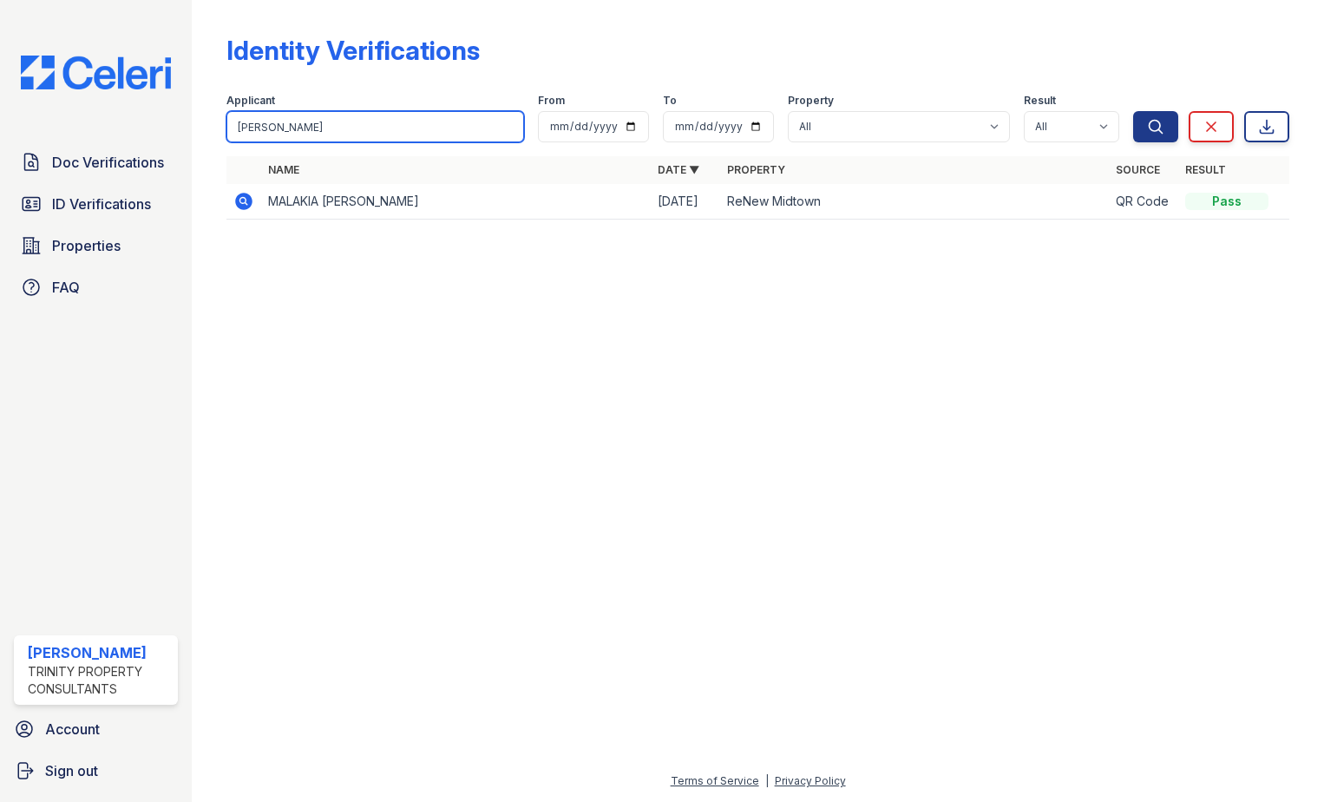
drag, startPoint x: 370, startPoint y: 132, endPoint x: 213, endPoint y: 121, distance: 157.4
click at [213, 121] on div "Identity Verifications Filter Applicant Lakia From To Property All ReNew Midtow…" at bounding box center [758, 401] width 1132 height 802
click at [367, 137] on input "Lakia" at bounding box center [375, 126] width 298 height 31
type input "Lakia harris"
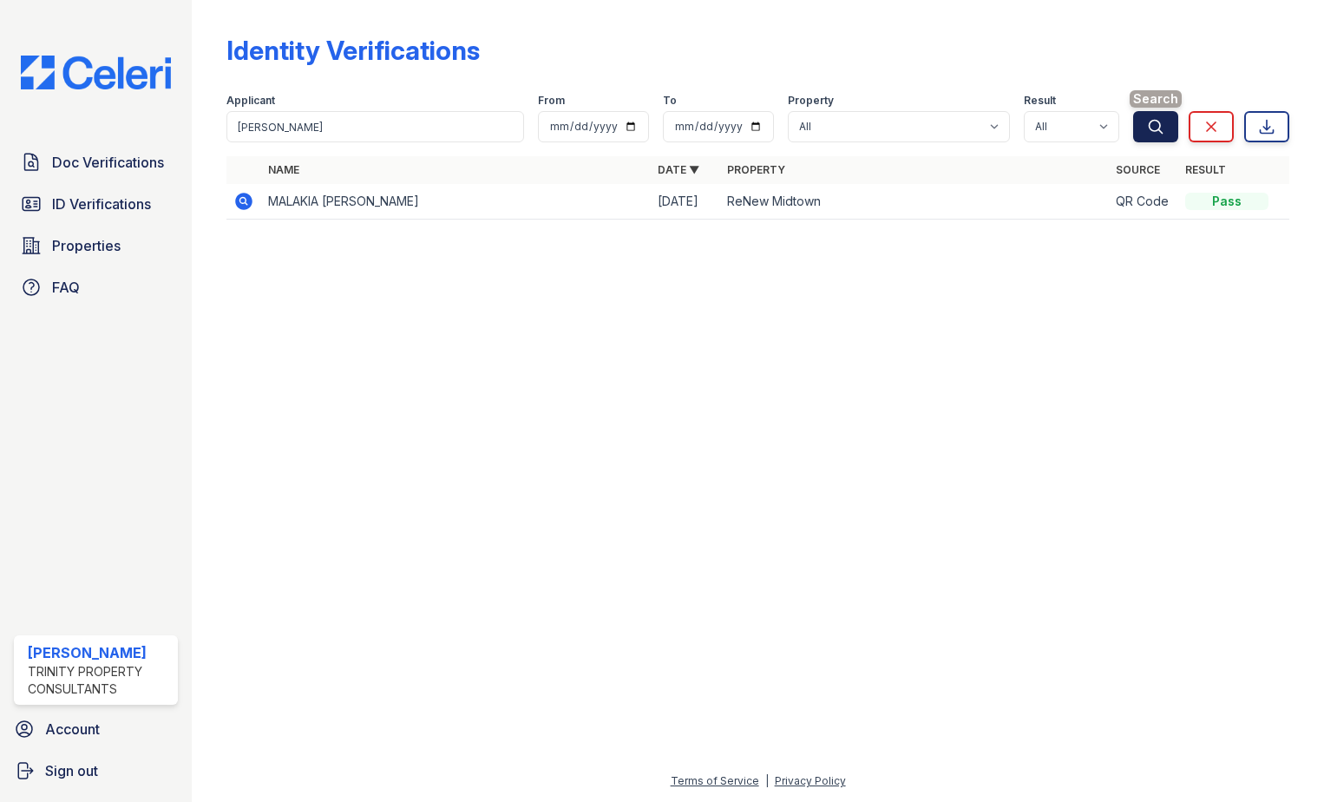
click at [1172, 134] on button "Search" at bounding box center [1155, 126] width 45 height 31
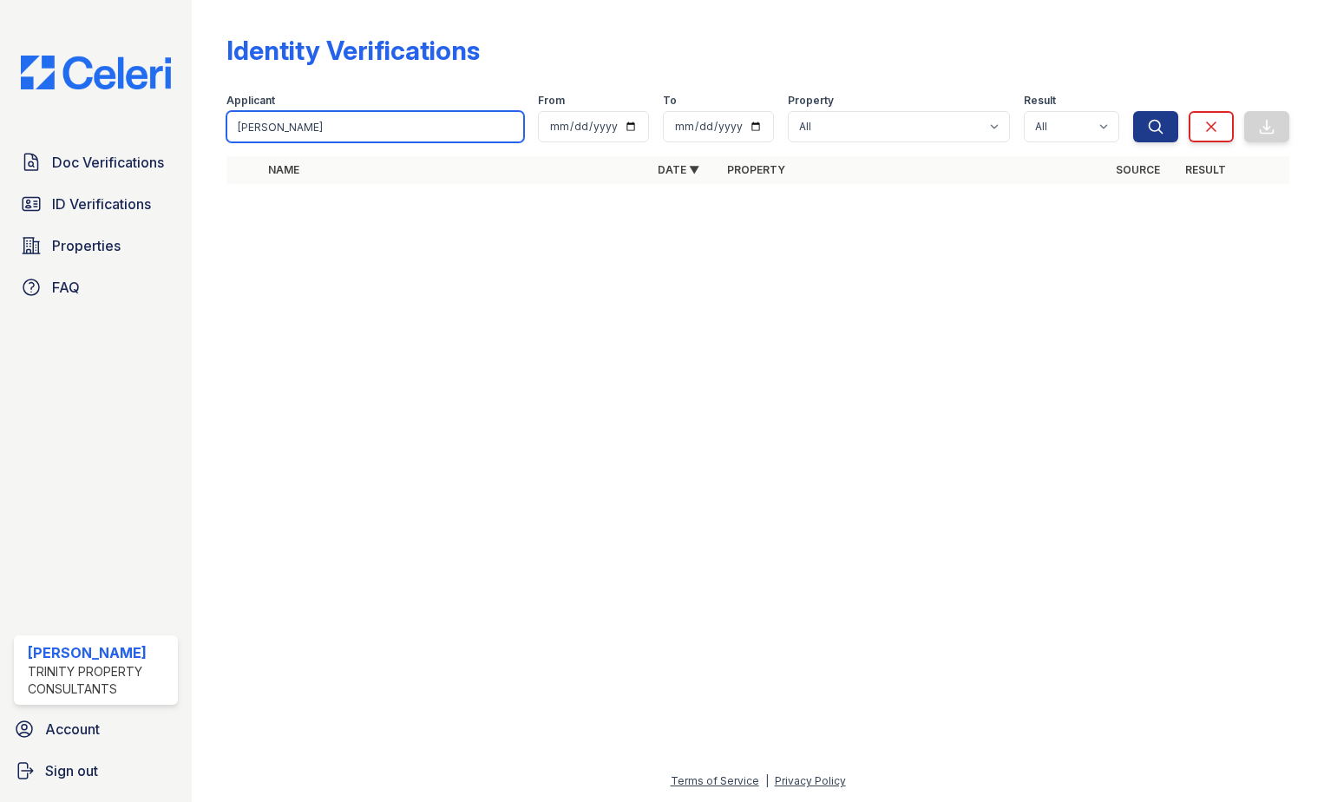
drag, startPoint x: 318, startPoint y: 131, endPoint x: 6, endPoint y: 89, distance: 315.1
click at [6, 89] on div "Doc Verifications ID Verifications Properties FAQ Larissa Williams Trinity Prop…" at bounding box center [662, 401] width 1324 height 802
type input "angela"
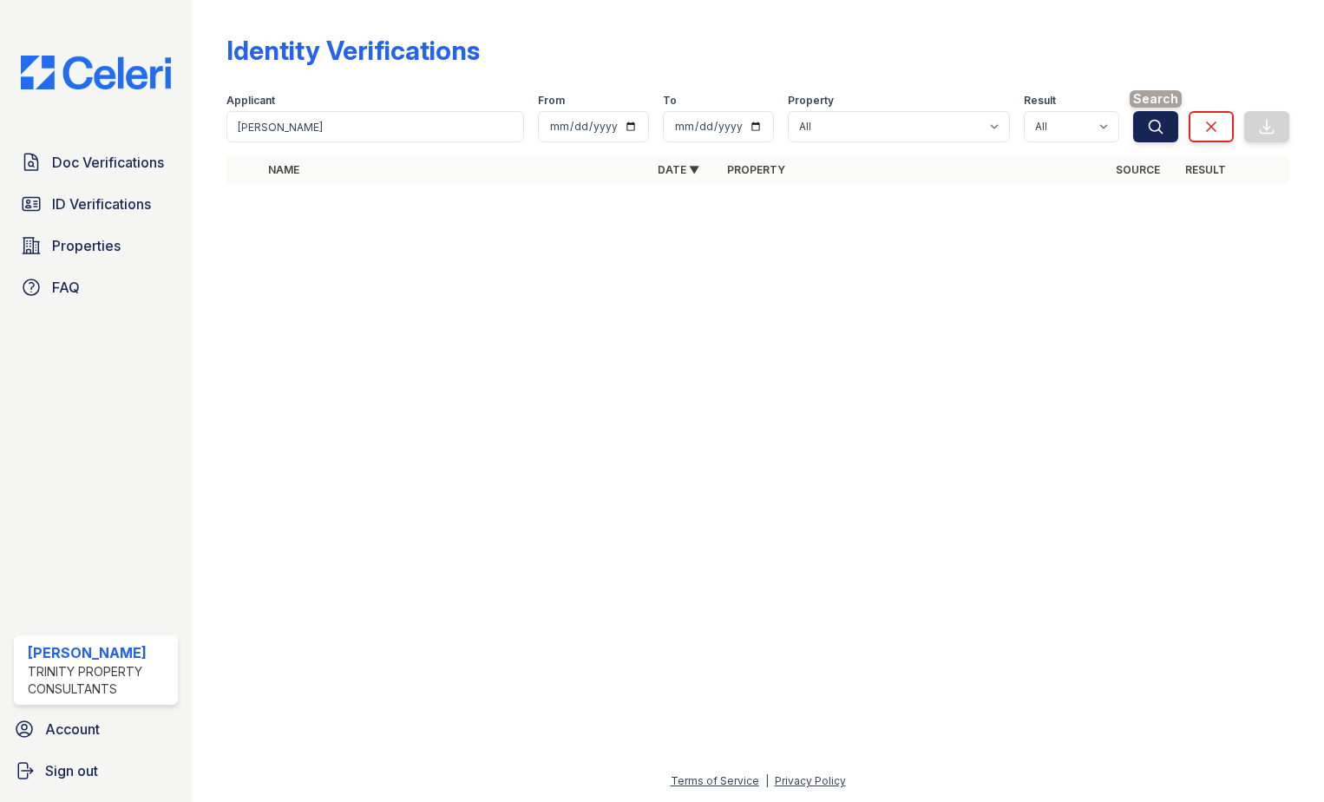
click at [1162, 124] on icon "submit" at bounding box center [1155, 126] width 17 height 17
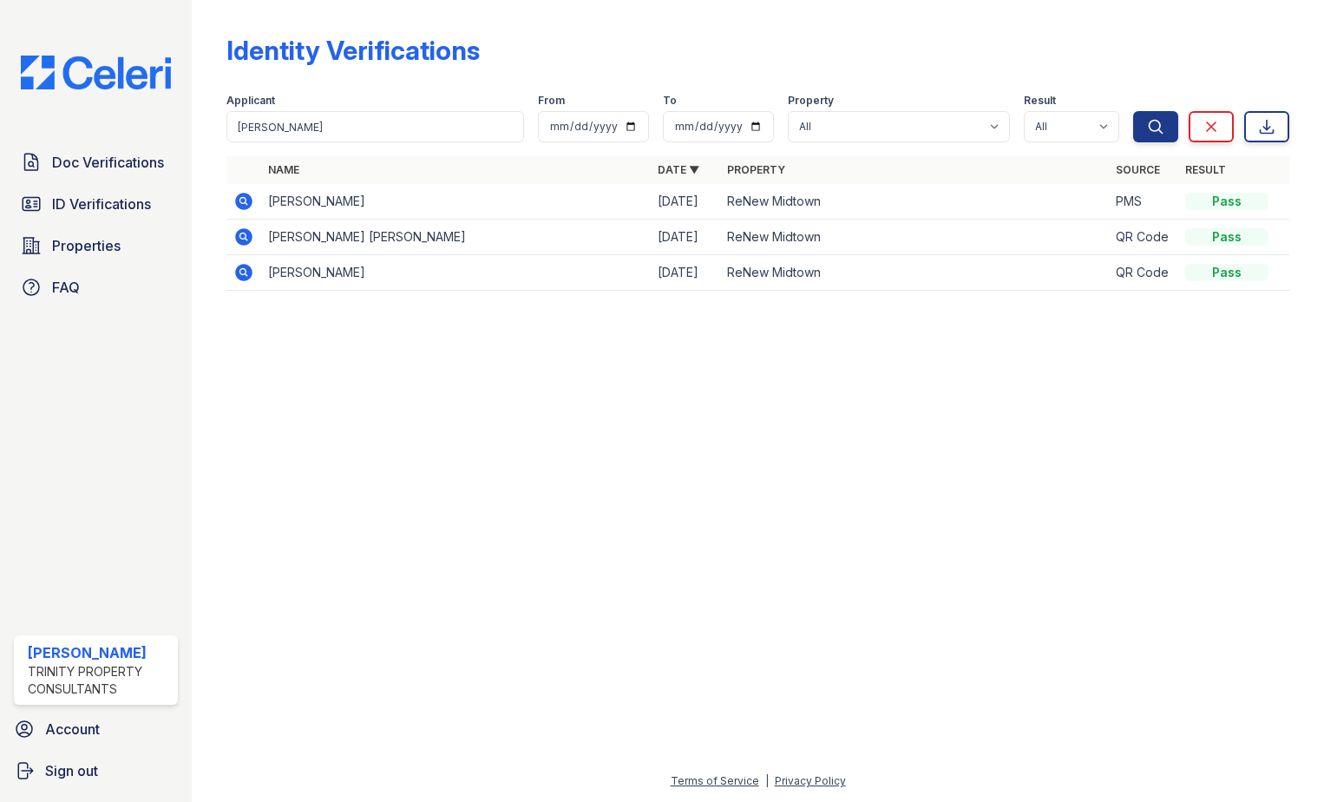
drag, startPoint x: 427, startPoint y: 142, endPoint x: 408, endPoint y: 147, distance: 19.8
click at [408, 147] on form "Applicant angela From To Property All ReNew Midtown Result All Pass Fail Cautio…" at bounding box center [757, 114] width 1063 height 69
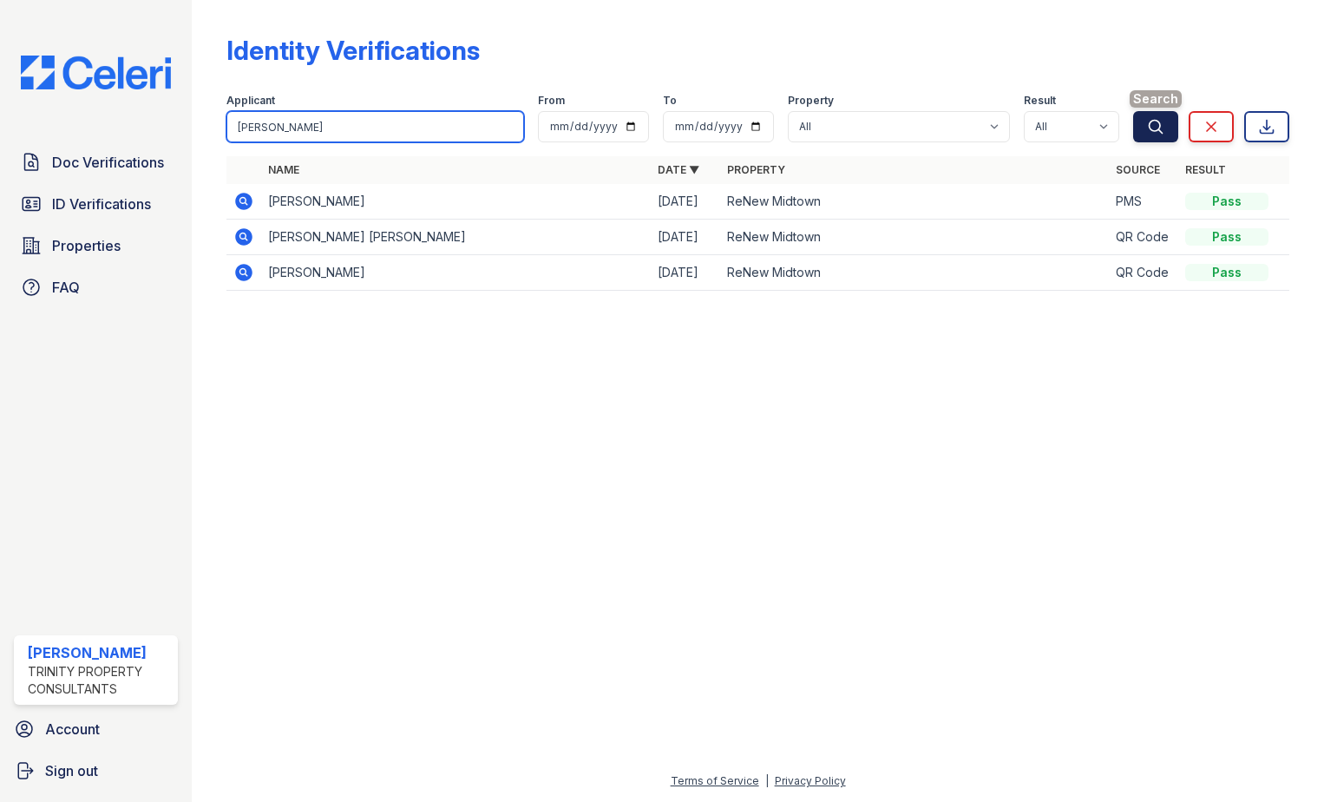
type input "angela burgess"
click at [1164, 113] on button "Search" at bounding box center [1155, 126] width 45 height 31
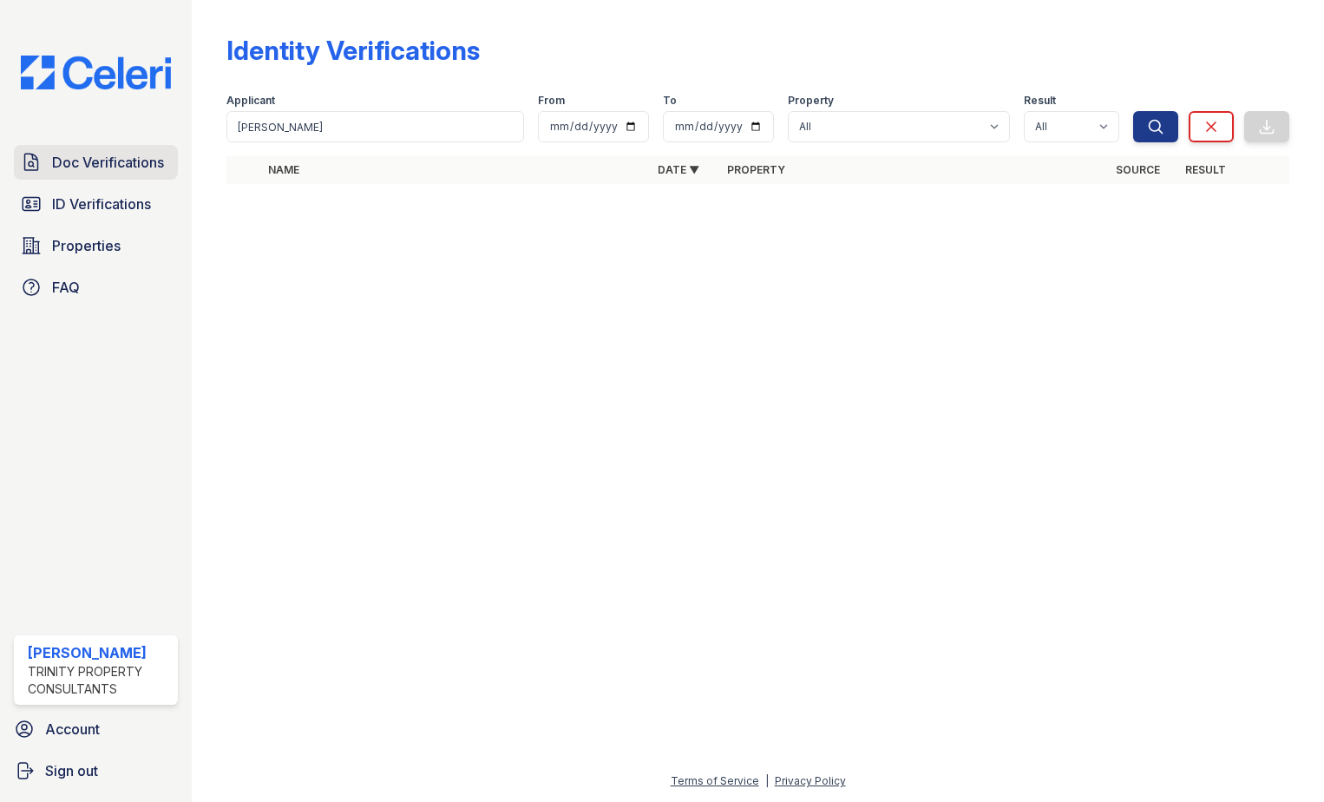
click at [90, 162] on span "Doc Verifications" at bounding box center [108, 162] width 112 height 21
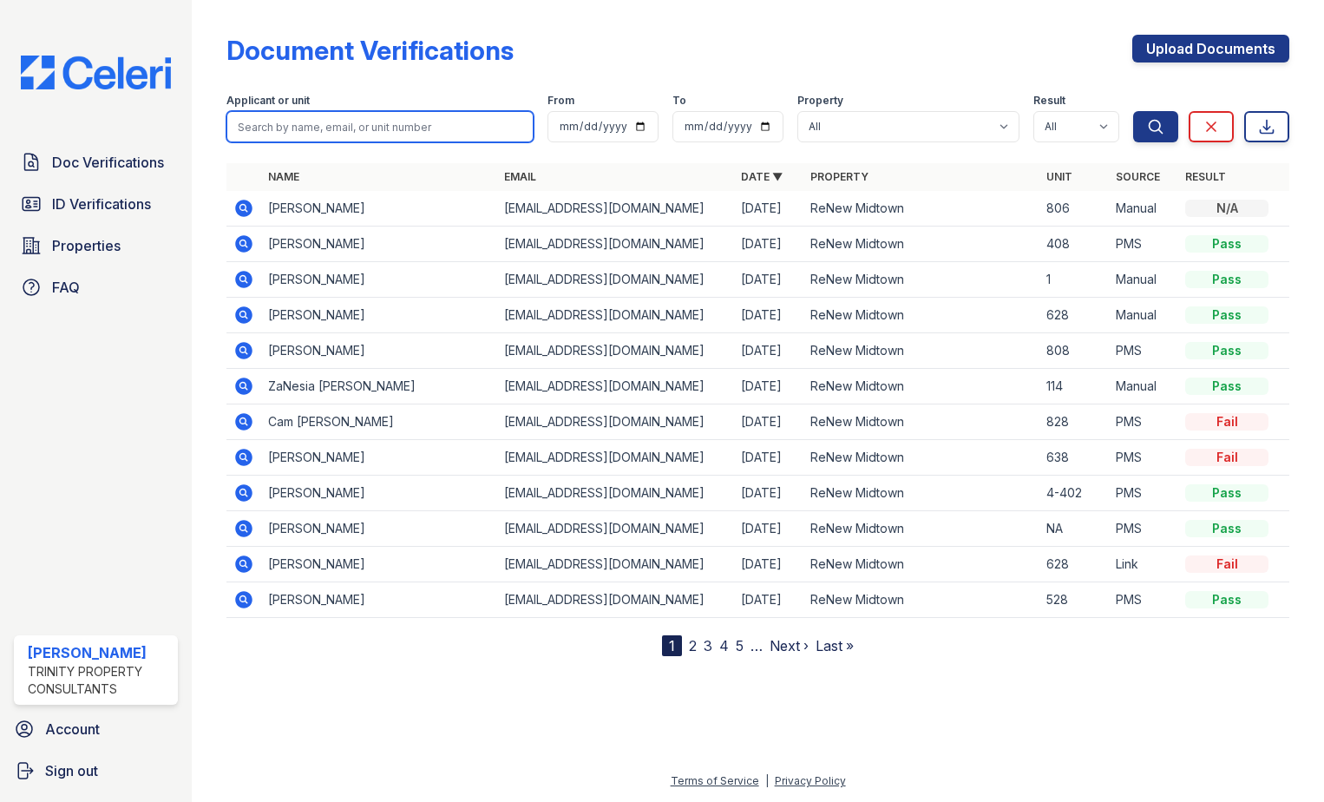
click at [333, 133] on input "search" at bounding box center [379, 126] width 307 height 31
type input "angela"
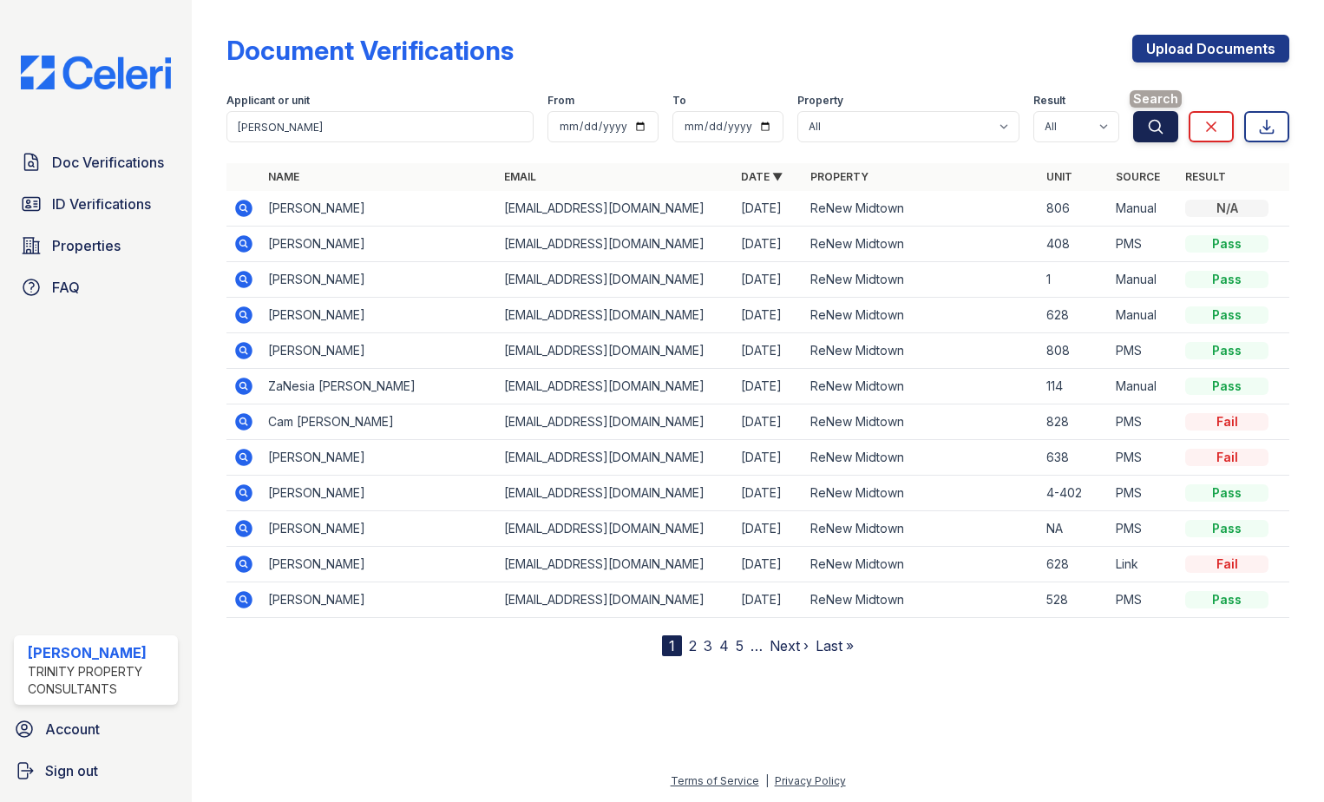
click at [1162, 130] on icon "submit" at bounding box center [1155, 126] width 17 height 17
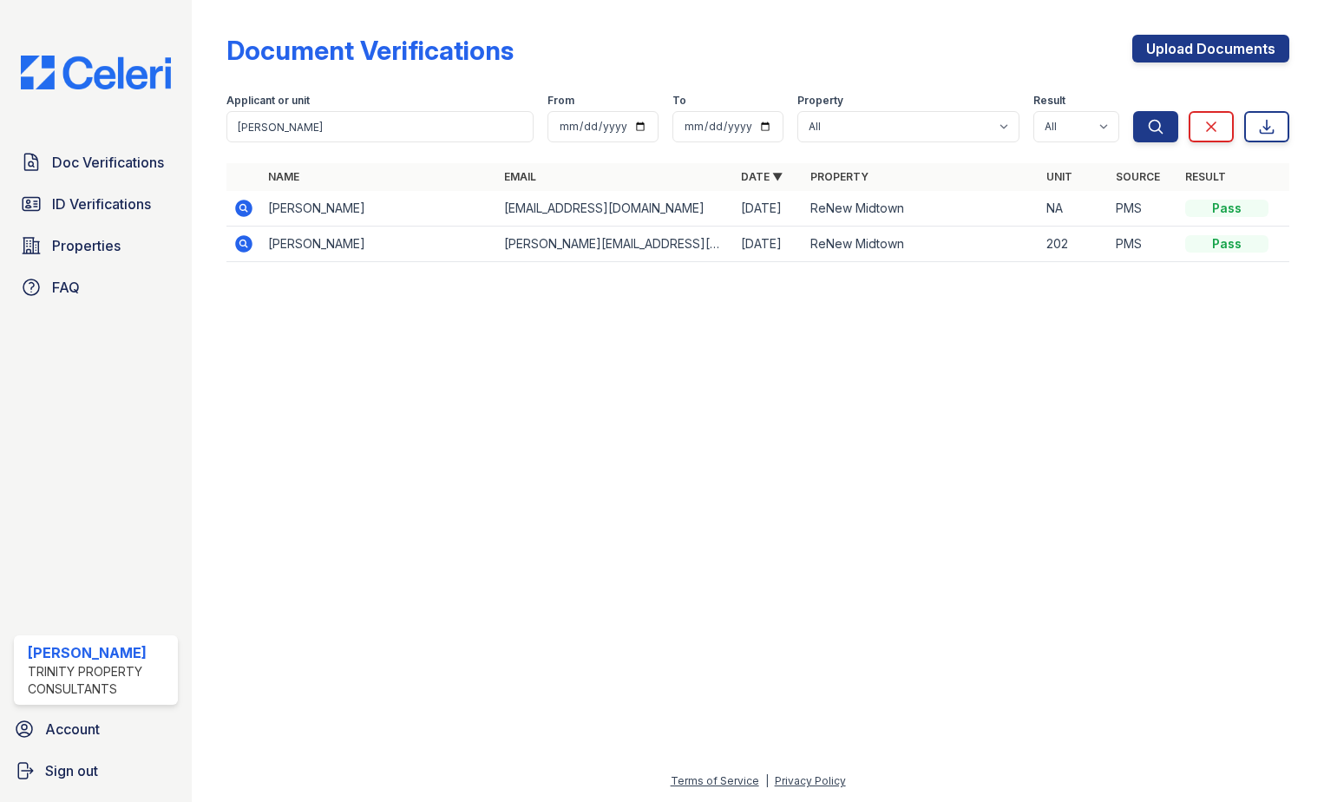
click at [244, 201] on icon at bounding box center [243, 208] width 17 height 17
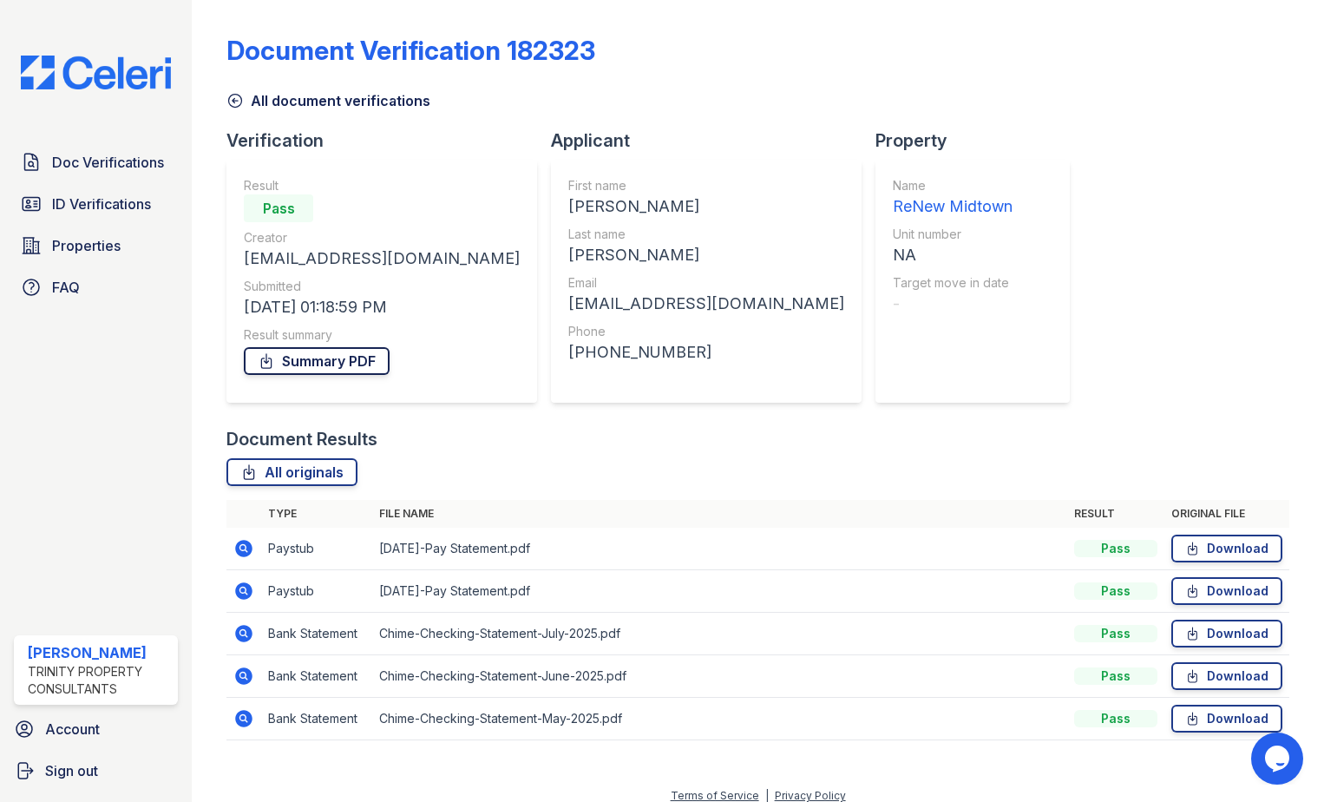
click at [306, 359] on link "Summary PDF" at bounding box center [317, 361] width 146 height 28
click at [249, 591] on icon at bounding box center [243, 590] width 17 height 17
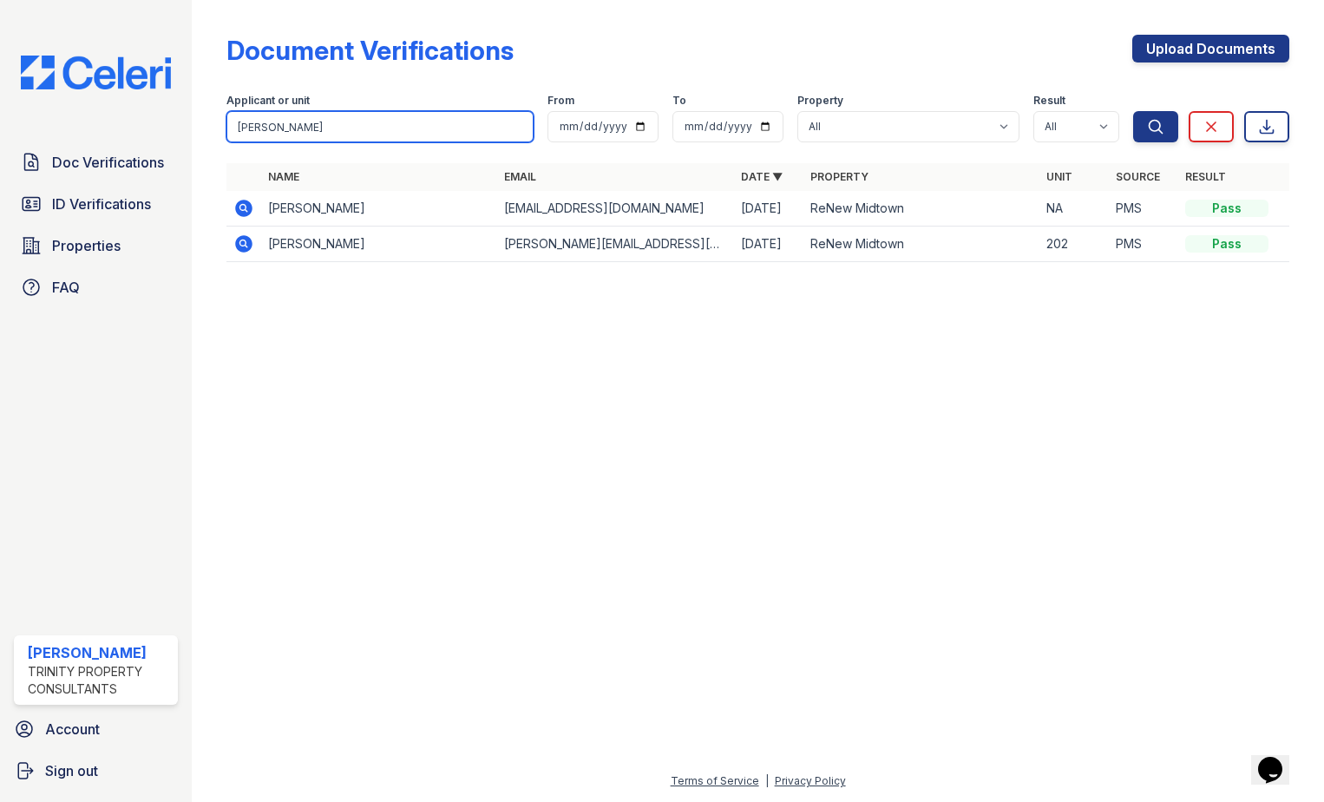
drag, startPoint x: 294, startPoint y: 121, endPoint x: 25, endPoint y: 131, distance: 269.1
click at [29, 136] on div "Doc Verifications ID Verifications Properties FAQ Larissa Williams Trinity Prop…" at bounding box center [662, 401] width 1324 height 802
type input "cam"
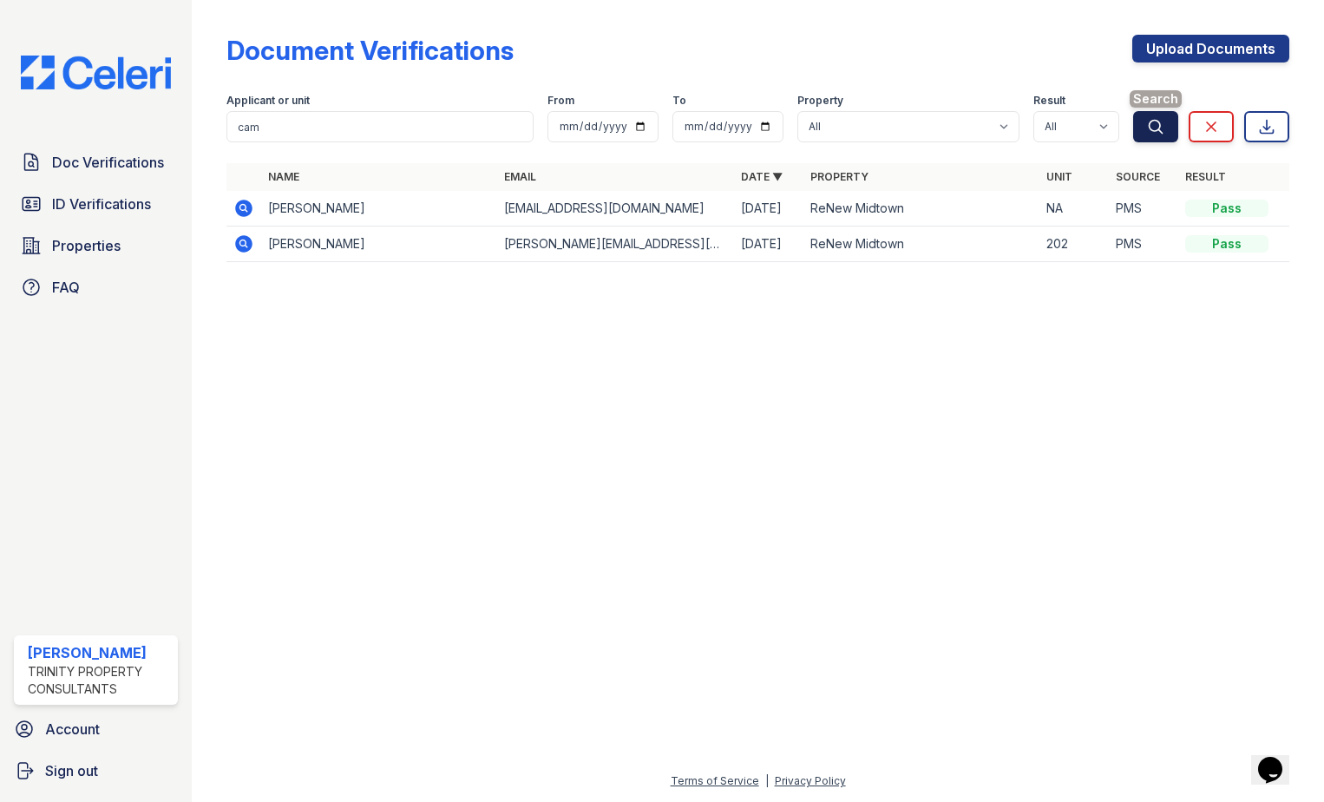
click at [1159, 134] on icon "submit" at bounding box center [1155, 126] width 17 height 17
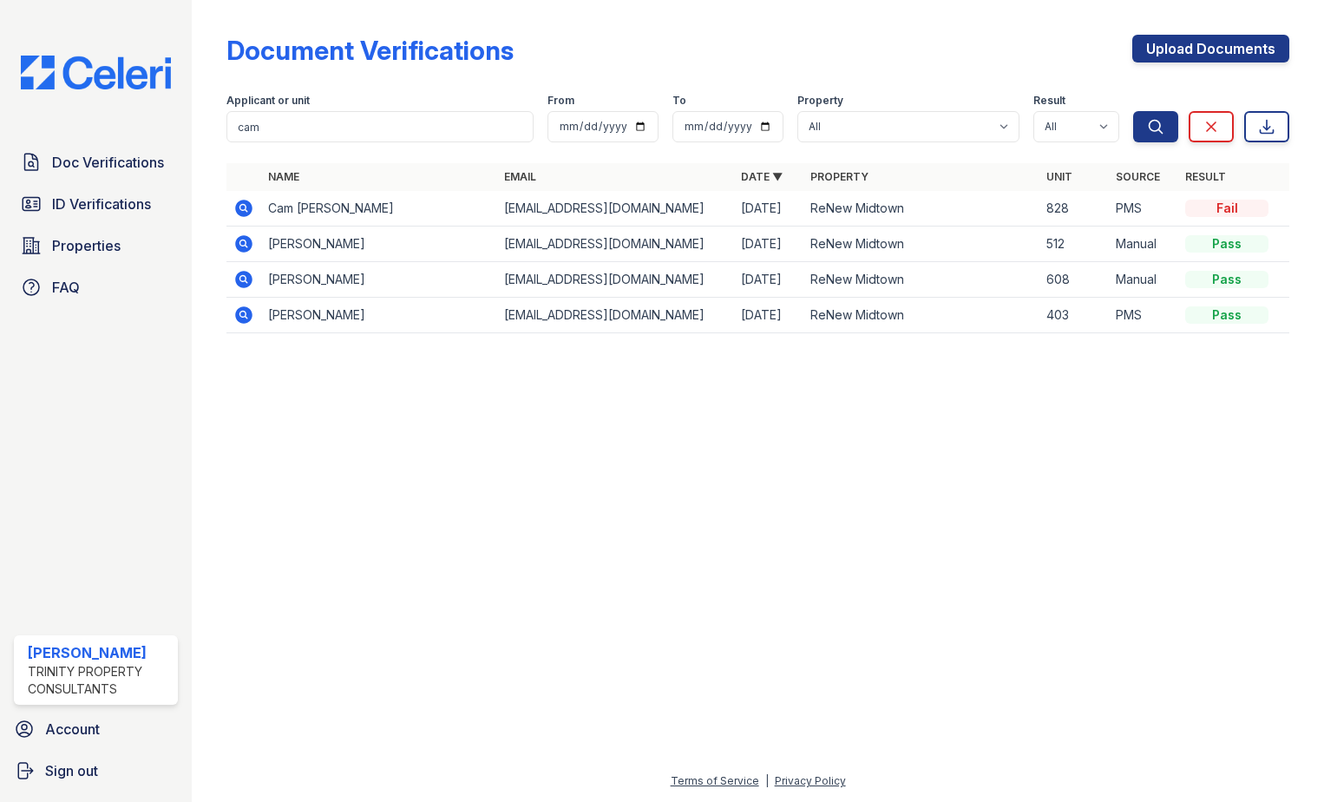
click at [237, 211] on icon at bounding box center [243, 208] width 17 height 17
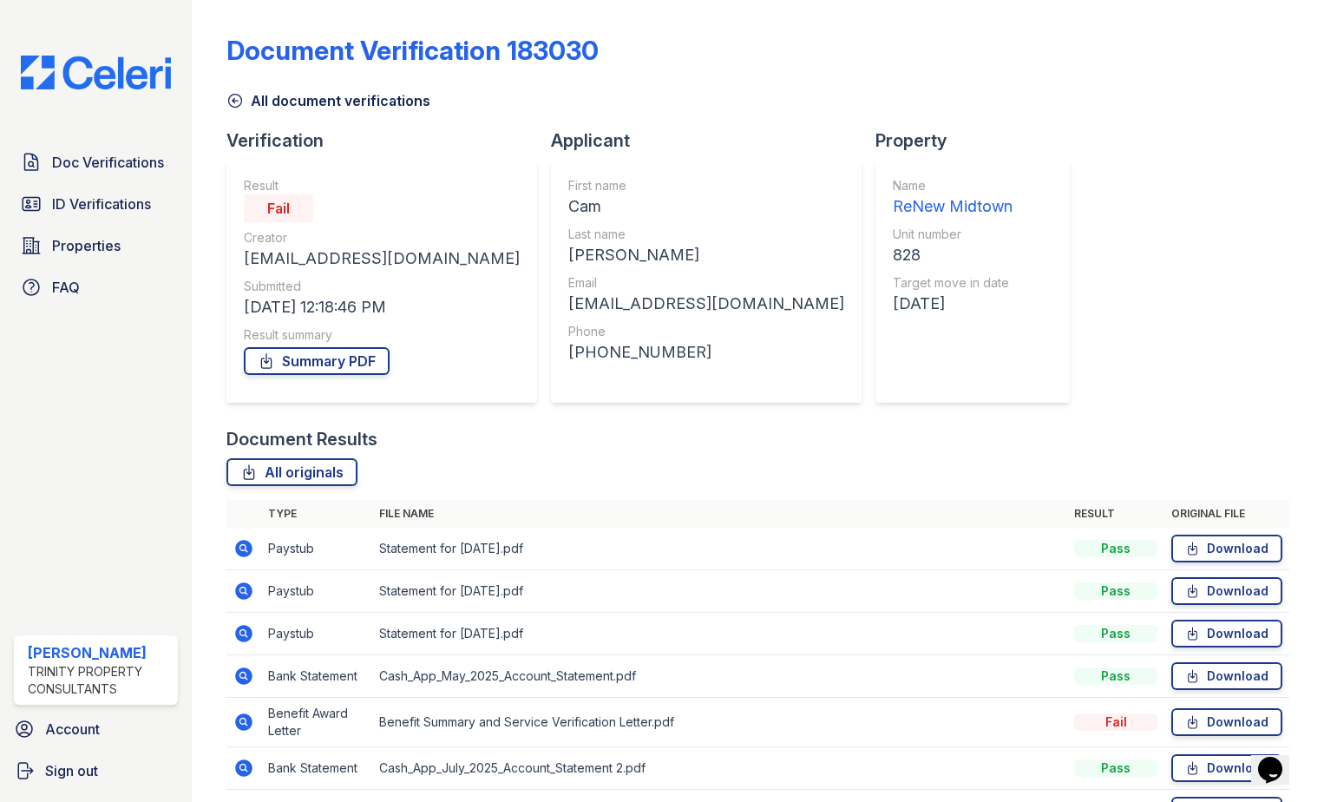
click at [246, 552] on icon at bounding box center [243, 548] width 17 height 17
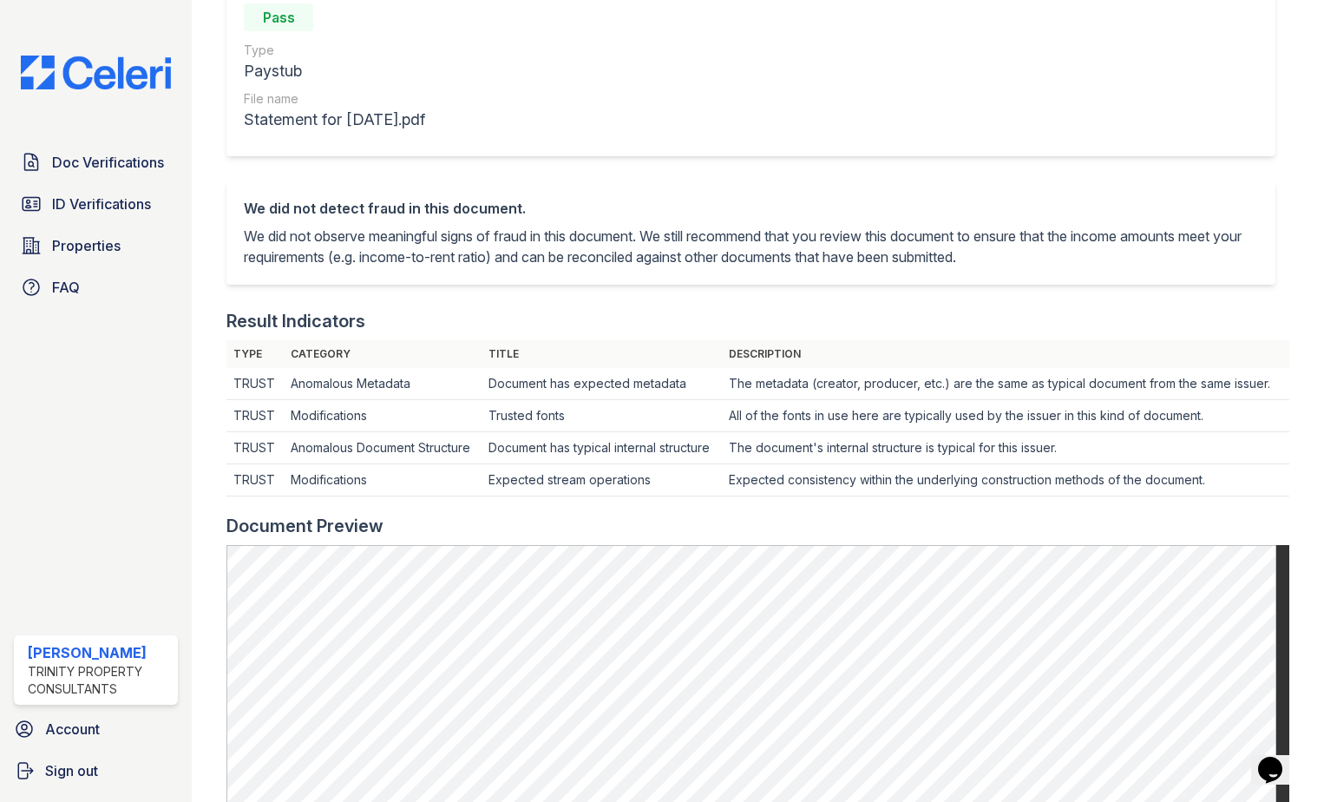
scroll to position [52, 0]
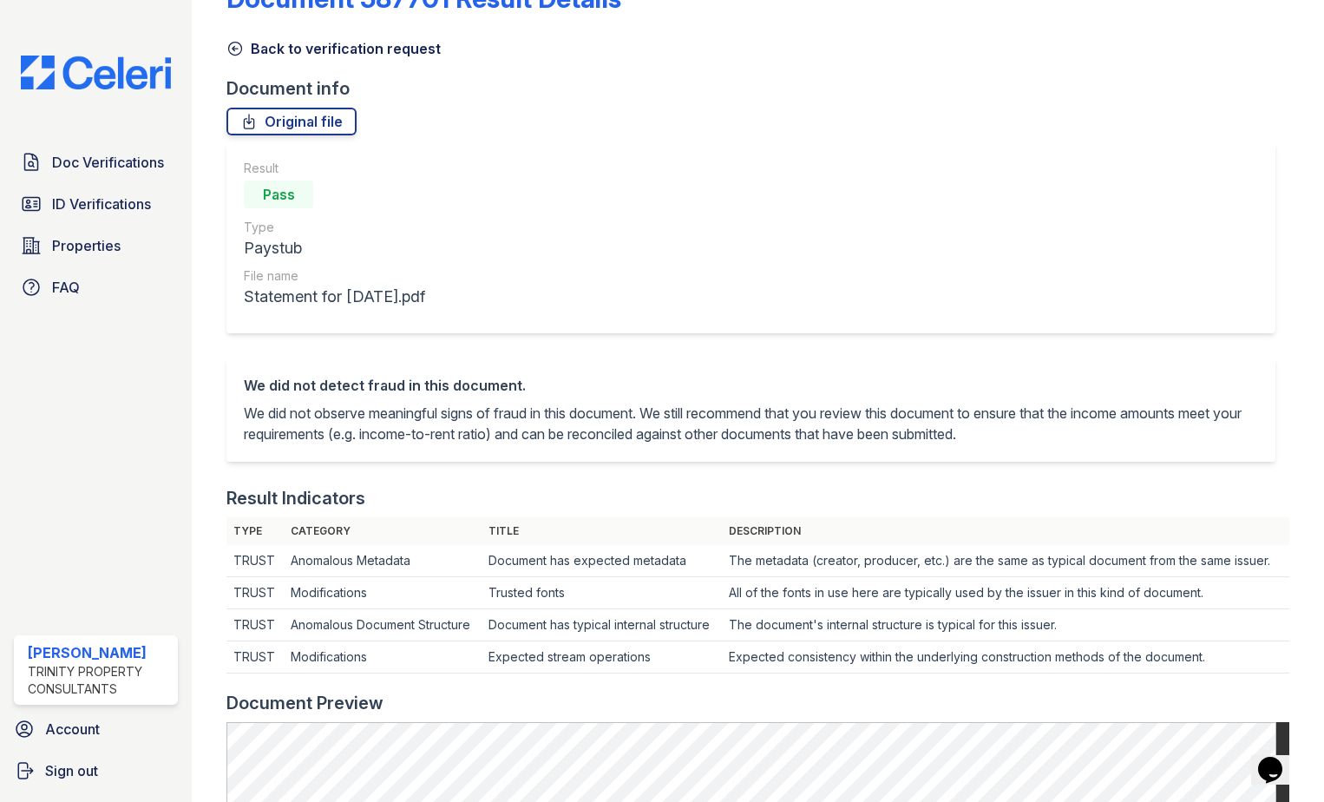
click at [241, 47] on icon at bounding box center [234, 48] width 17 height 17
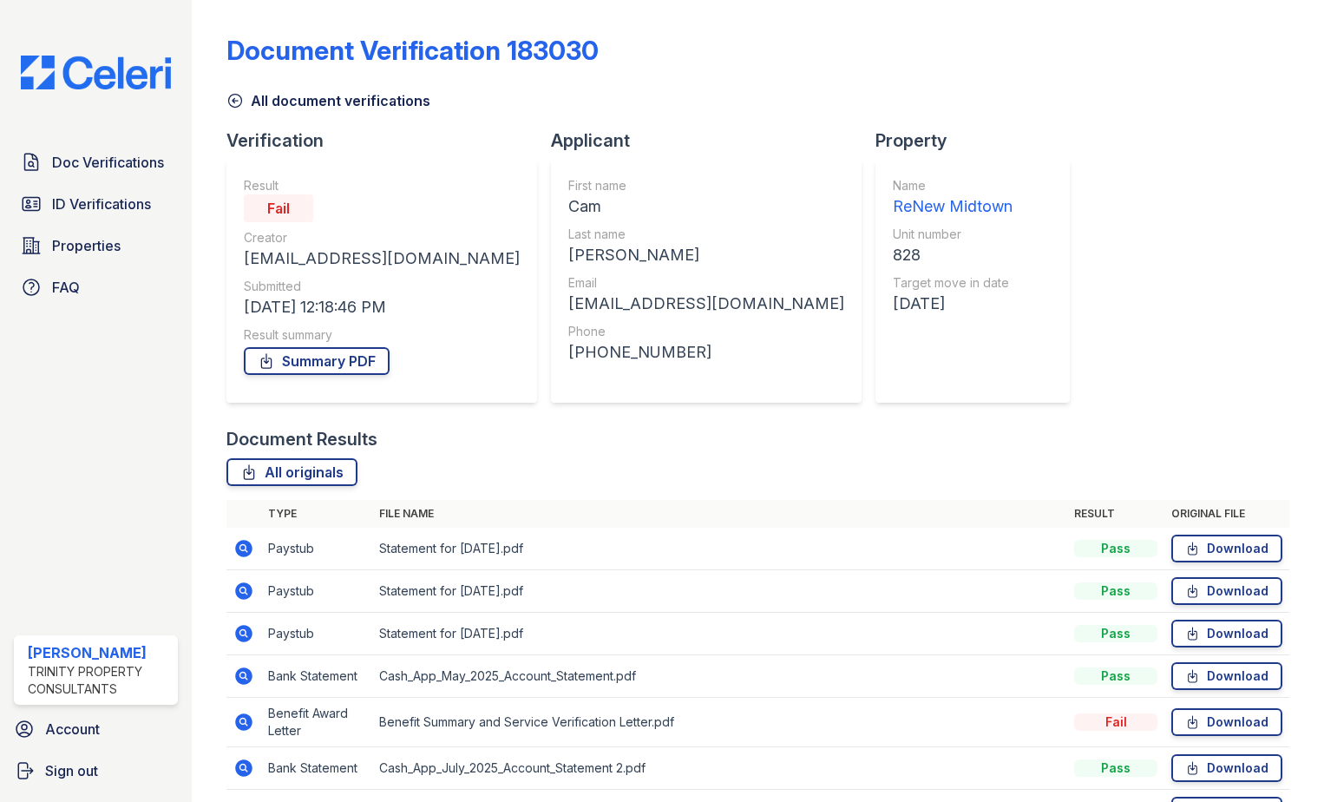
click at [244, 592] on icon at bounding box center [242, 589] width 4 height 4
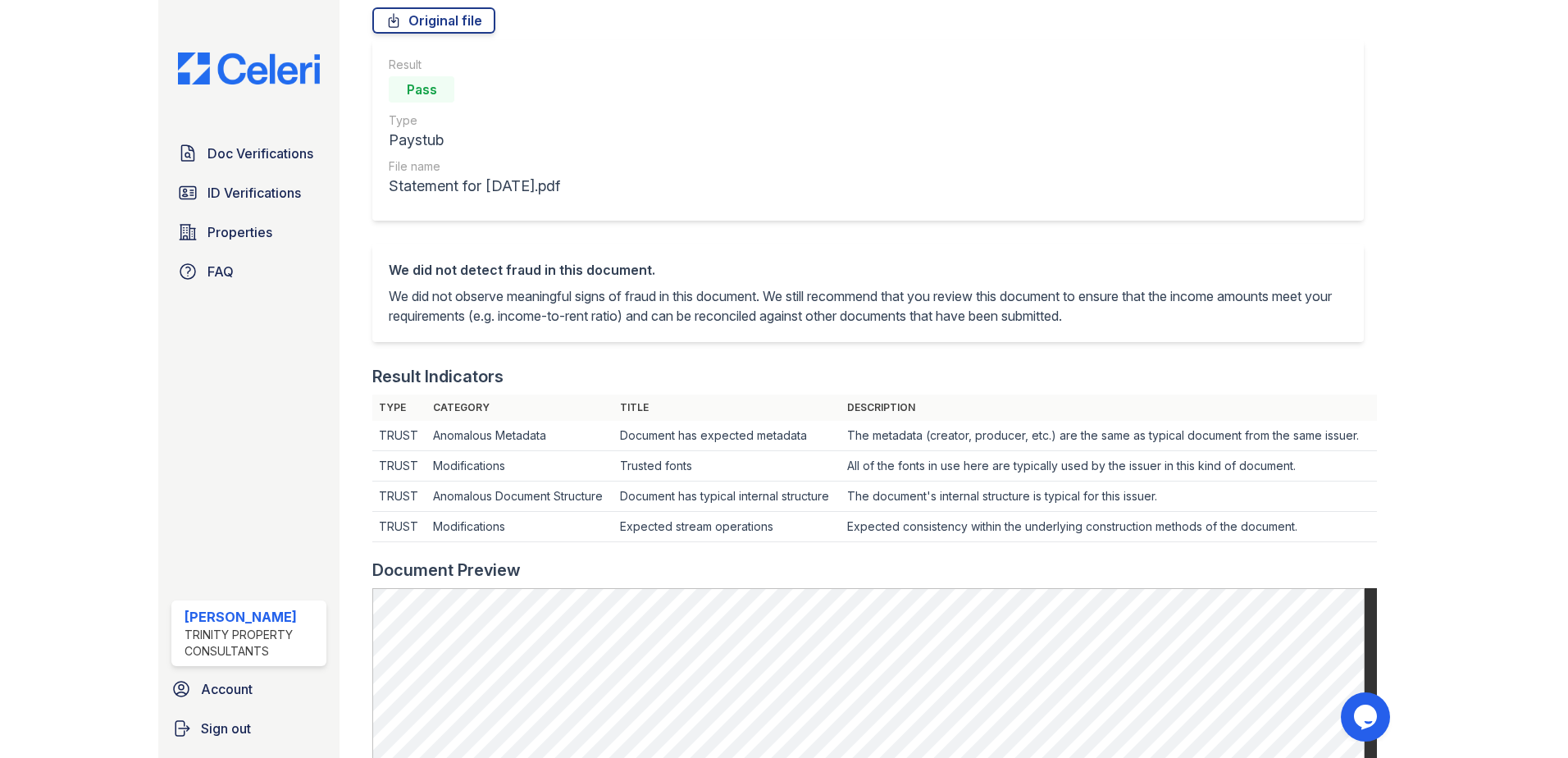
scroll to position [410, 0]
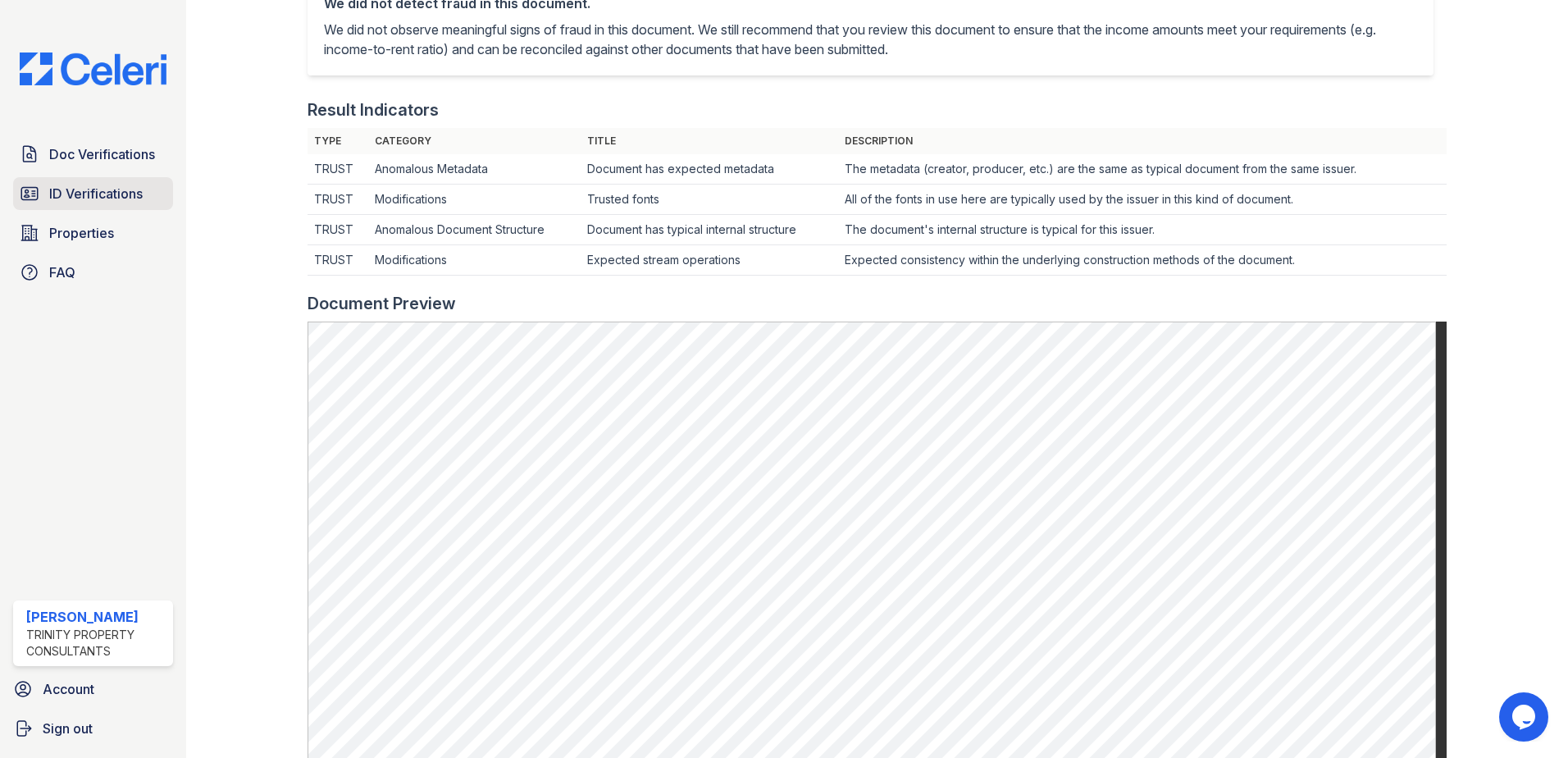
click at [121, 205] on link "ID Verifications" at bounding box center [93, 193] width 160 height 33
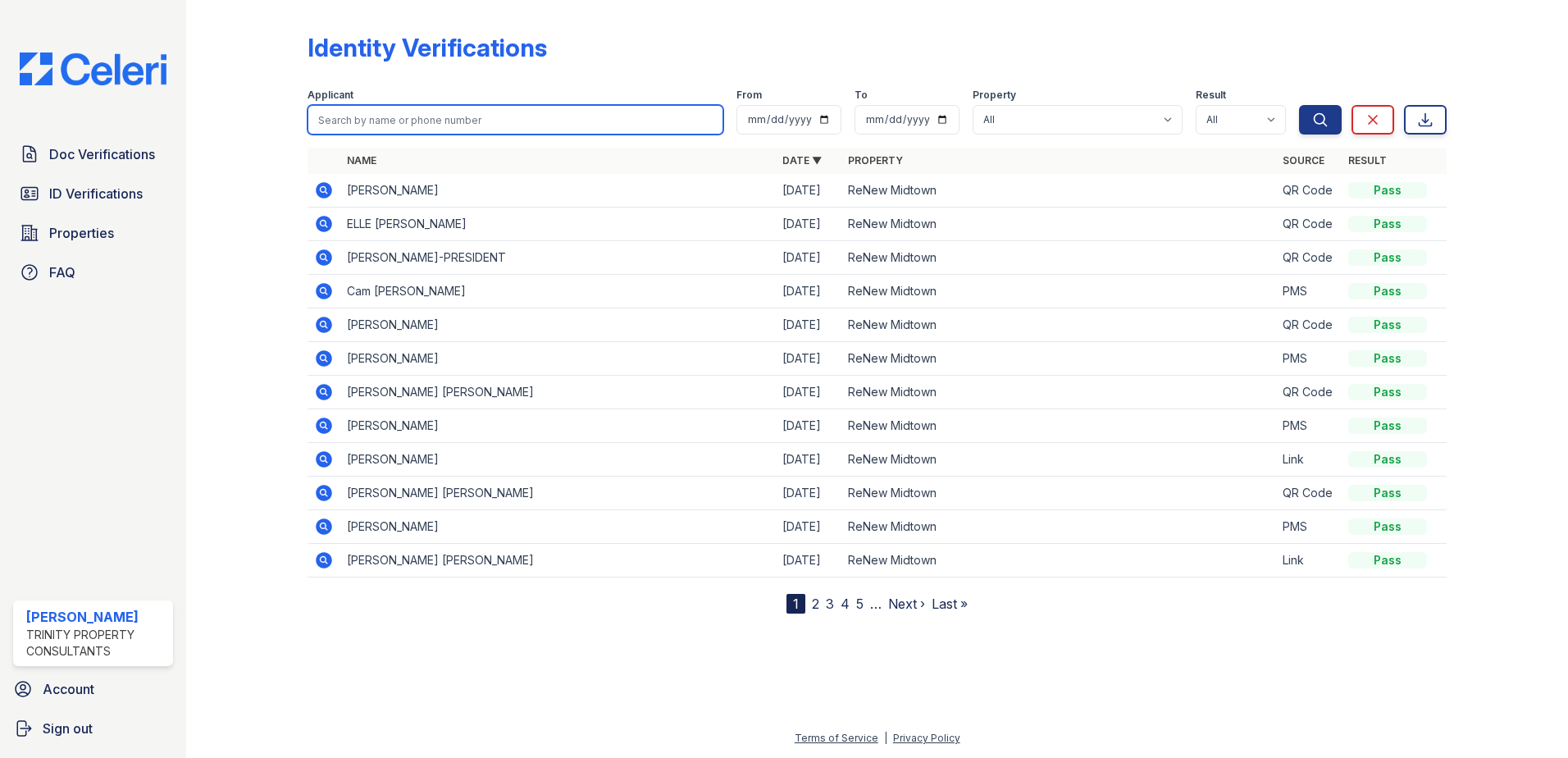
click at [404, 111] on input "search" at bounding box center [515, 119] width 416 height 29
type input "cam"
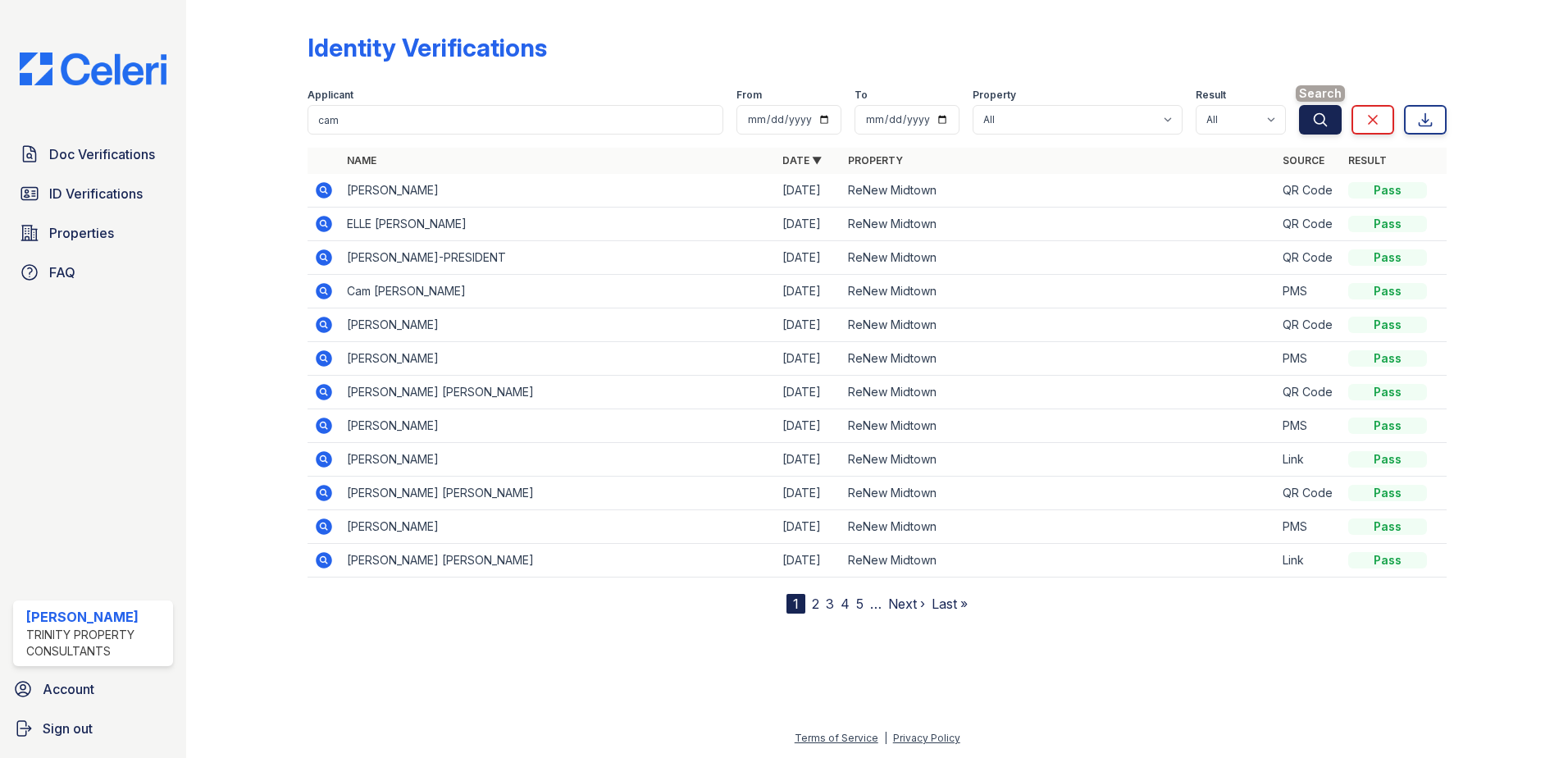
click at [1250, 121] on button "Search" at bounding box center [1319, 119] width 43 height 29
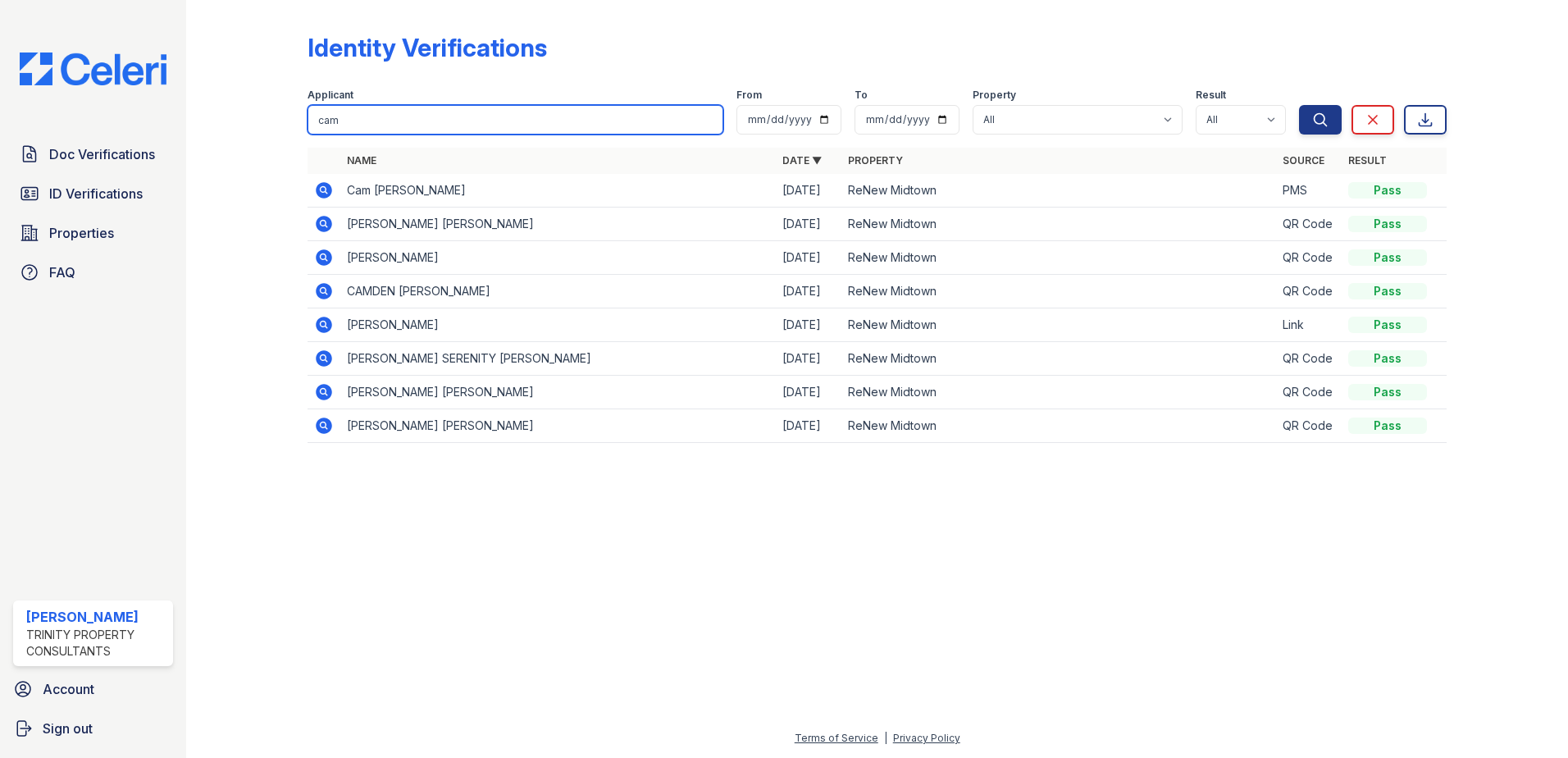
click at [388, 127] on input "cam" at bounding box center [515, 119] width 416 height 29
type input "c"
type input "bradford"
click at [1250, 105] on button "Search" at bounding box center [1319, 119] width 43 height 29
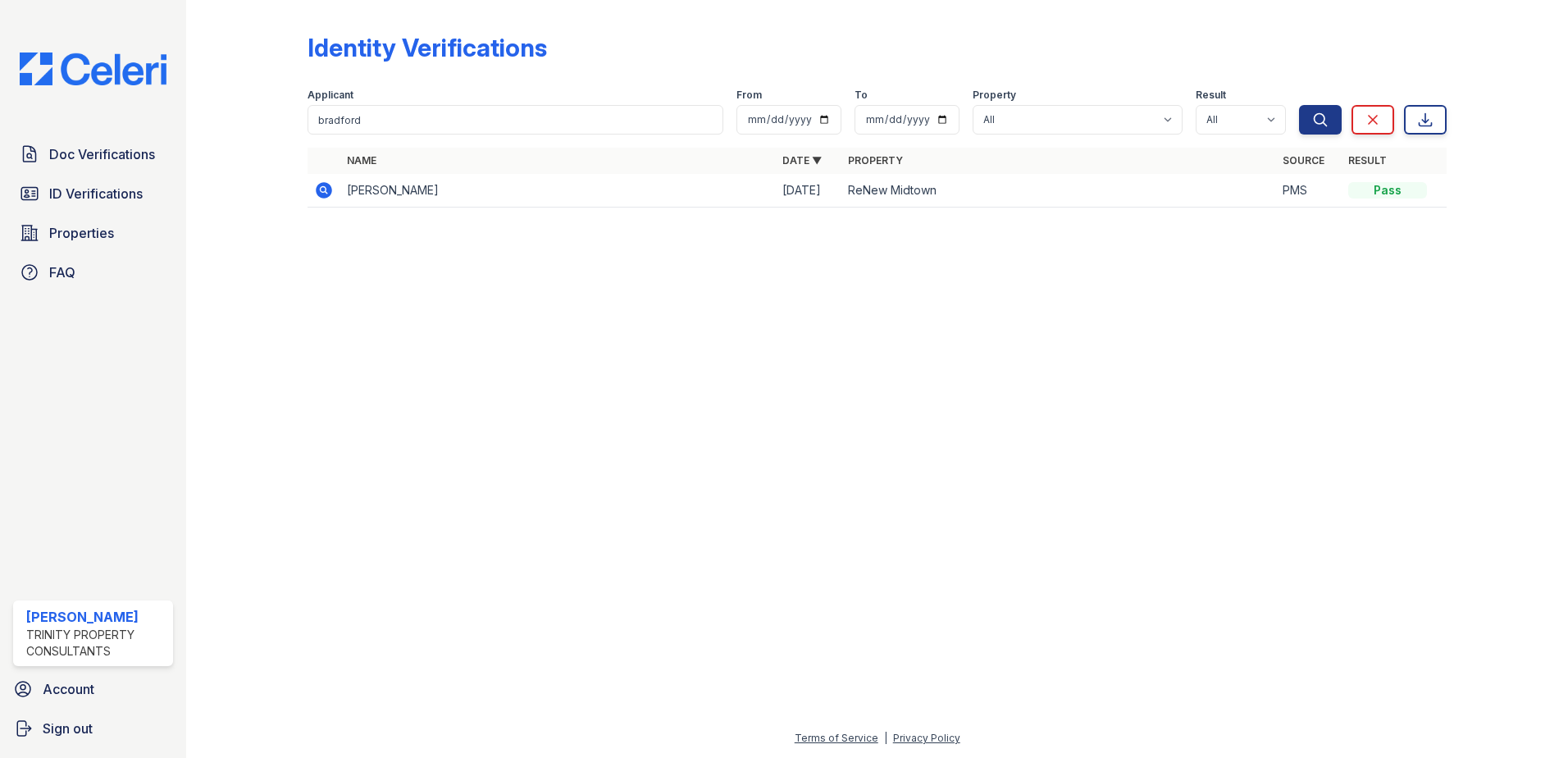
click at [317, 189] on icon at bounding box center [323, 190] width 16 height 16
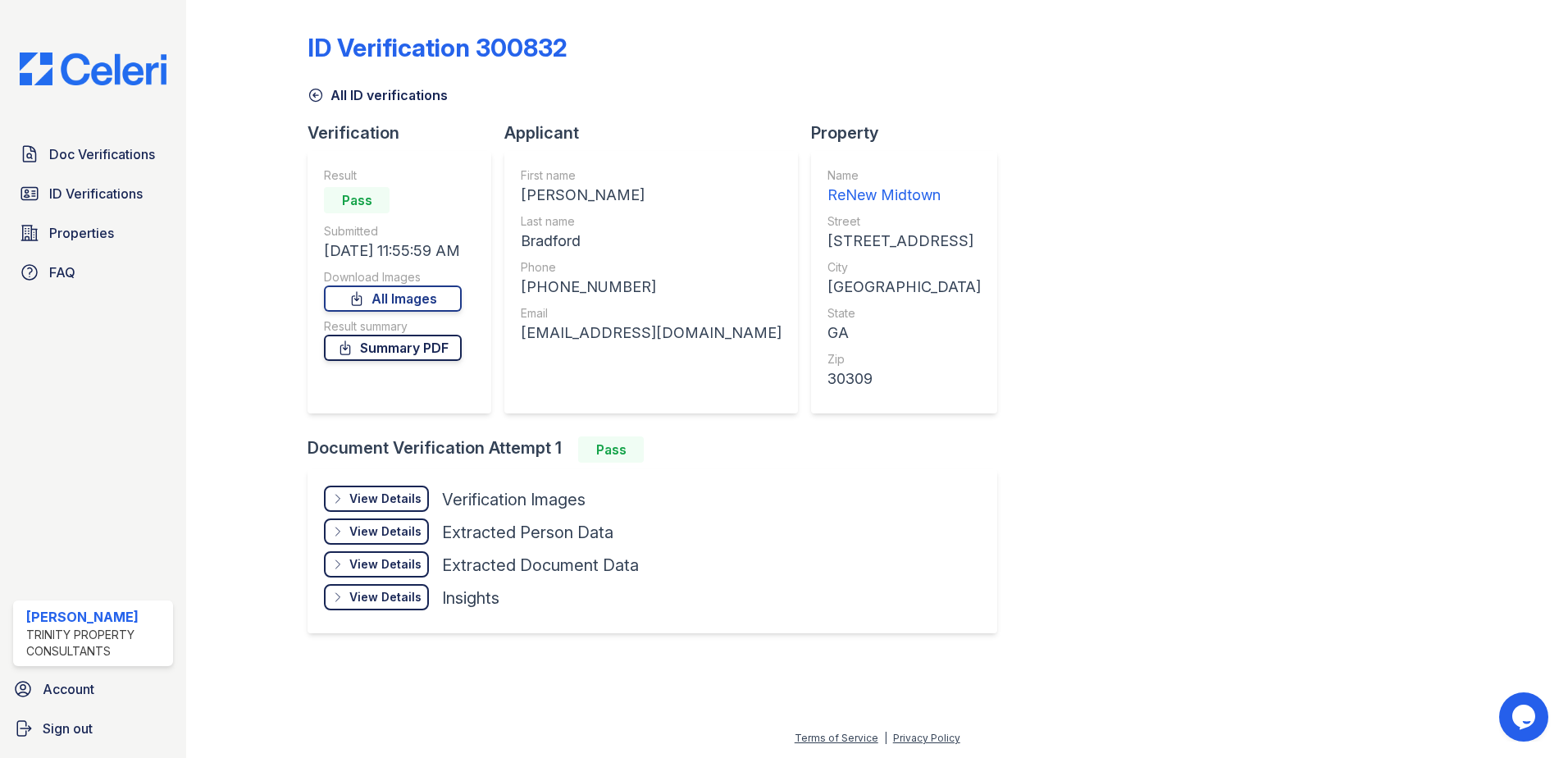
click at [343, 345] on icon at bounding box center [345, 347] width 16 height 16
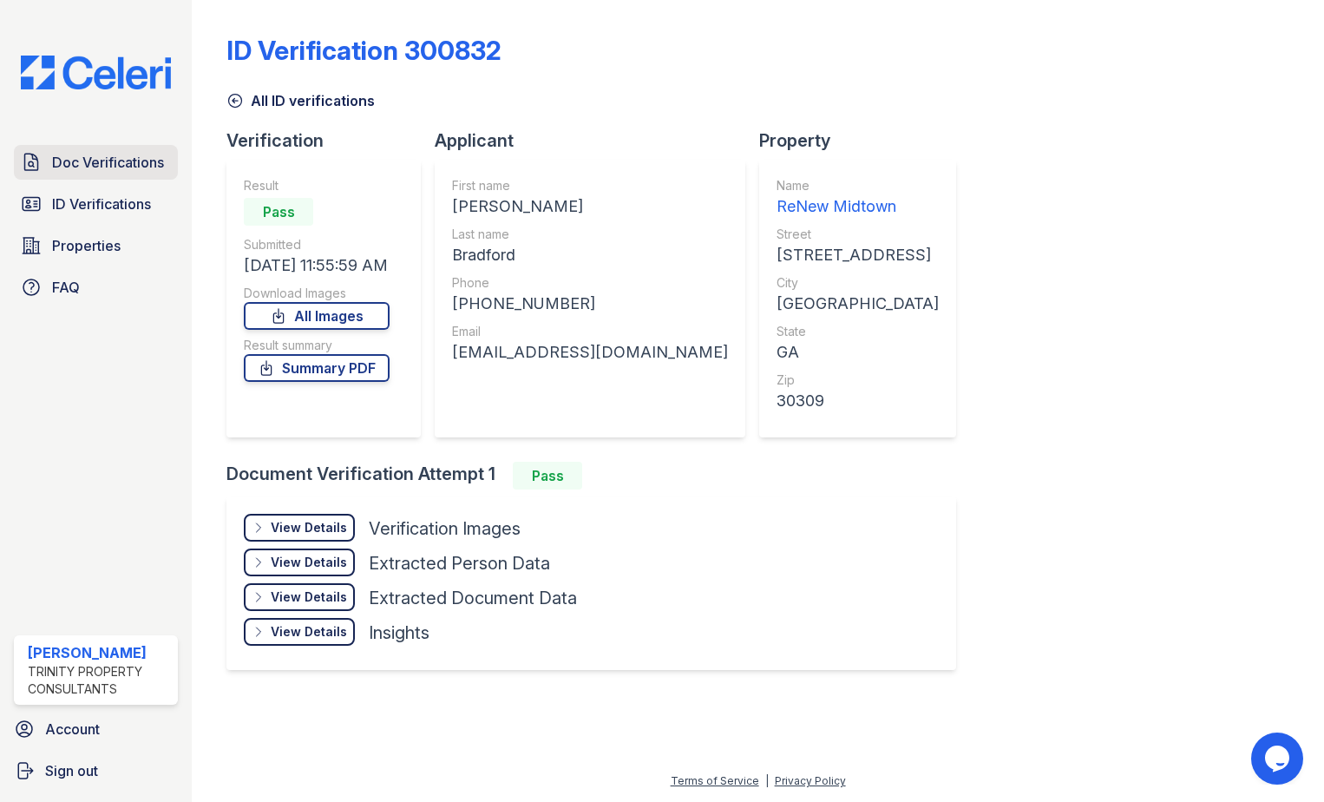
click at [136, 154] on span "Doc Verifications" at bounding box center [108, 162] width 112 height 21
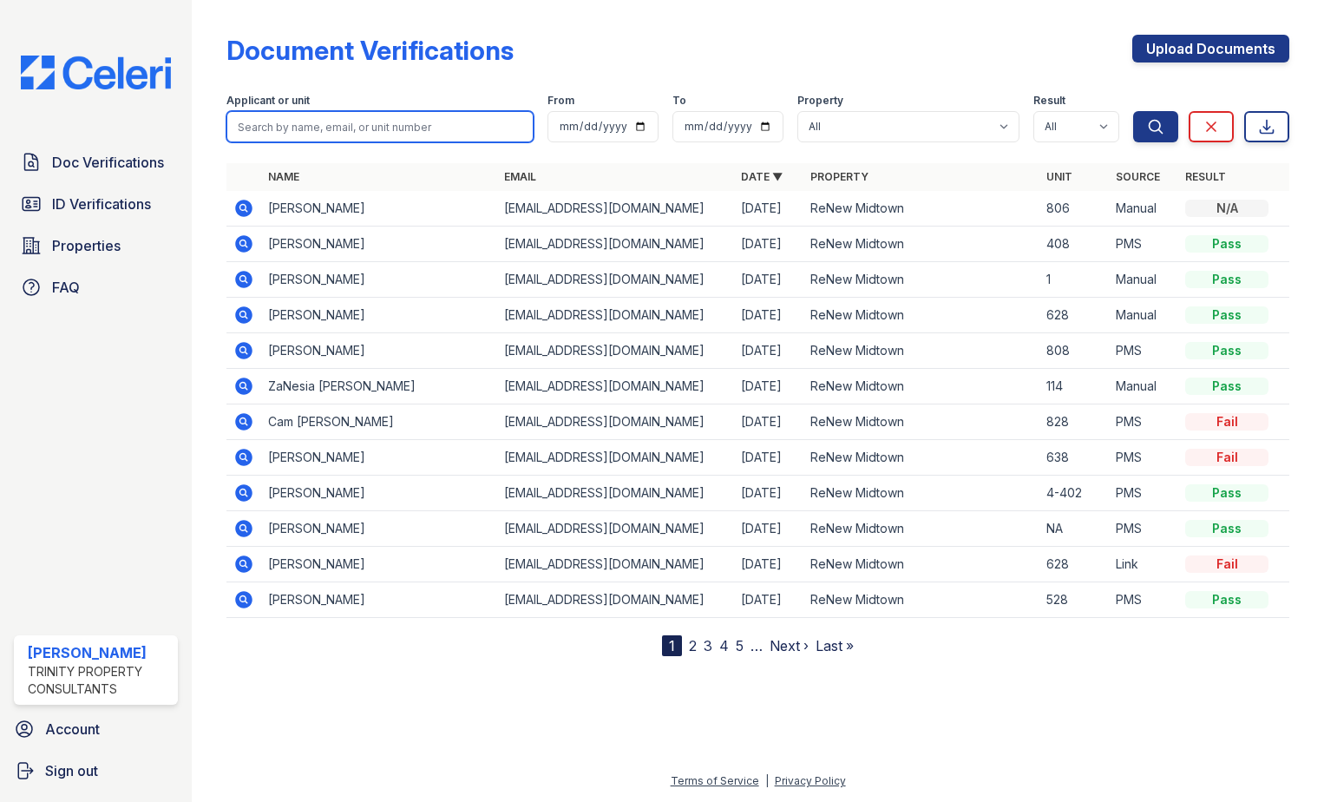
drag, startPoint x: 348, startPoint y: 121, endPoint x: 344, endPoint y: 105, distance: 16.8
click at [348, 121] on input "search" at bounding box center [379, 126] width 307 height 31
type input "bradford"
click at [1133, 111] on button "Search" at bounding box center [1155, 126] width 45 height 31
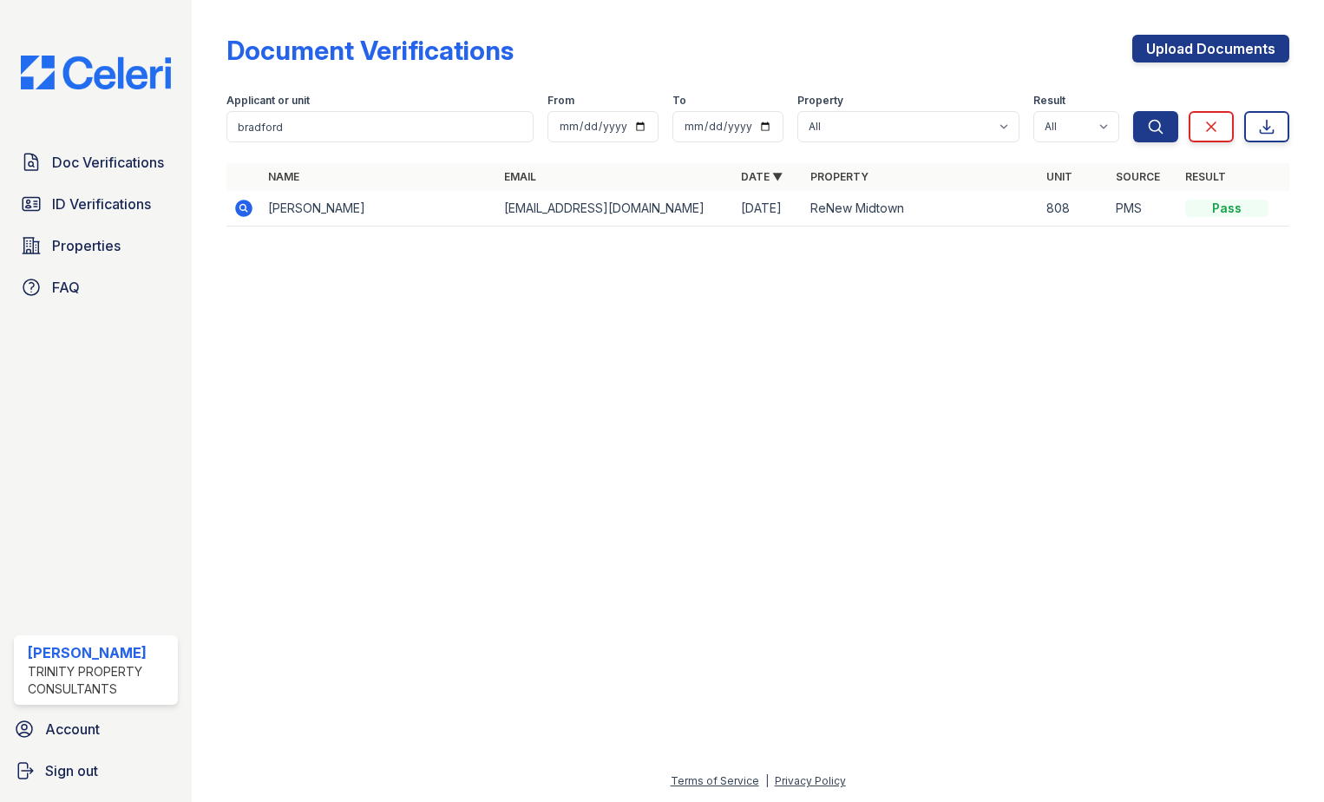
click at [249, 206] on icon at bounding box center [243, 208] width 17 height 17
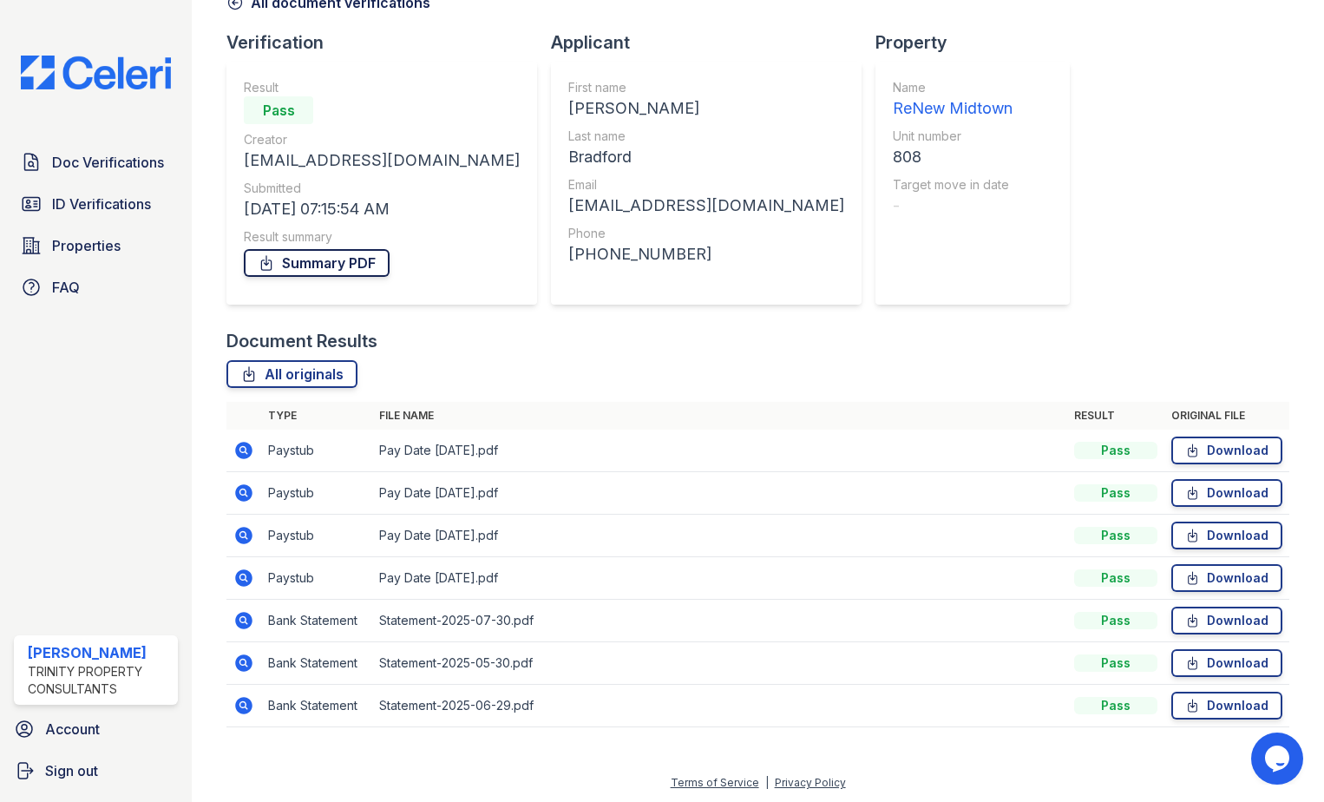
scroll to position [100, 0]
click at [341, 274] on link "Summary PDF" at bounding box center [317, 261] width 146 height 28
click at [246, 443] on icon at bounding box center [243, 448] width 17 height 17
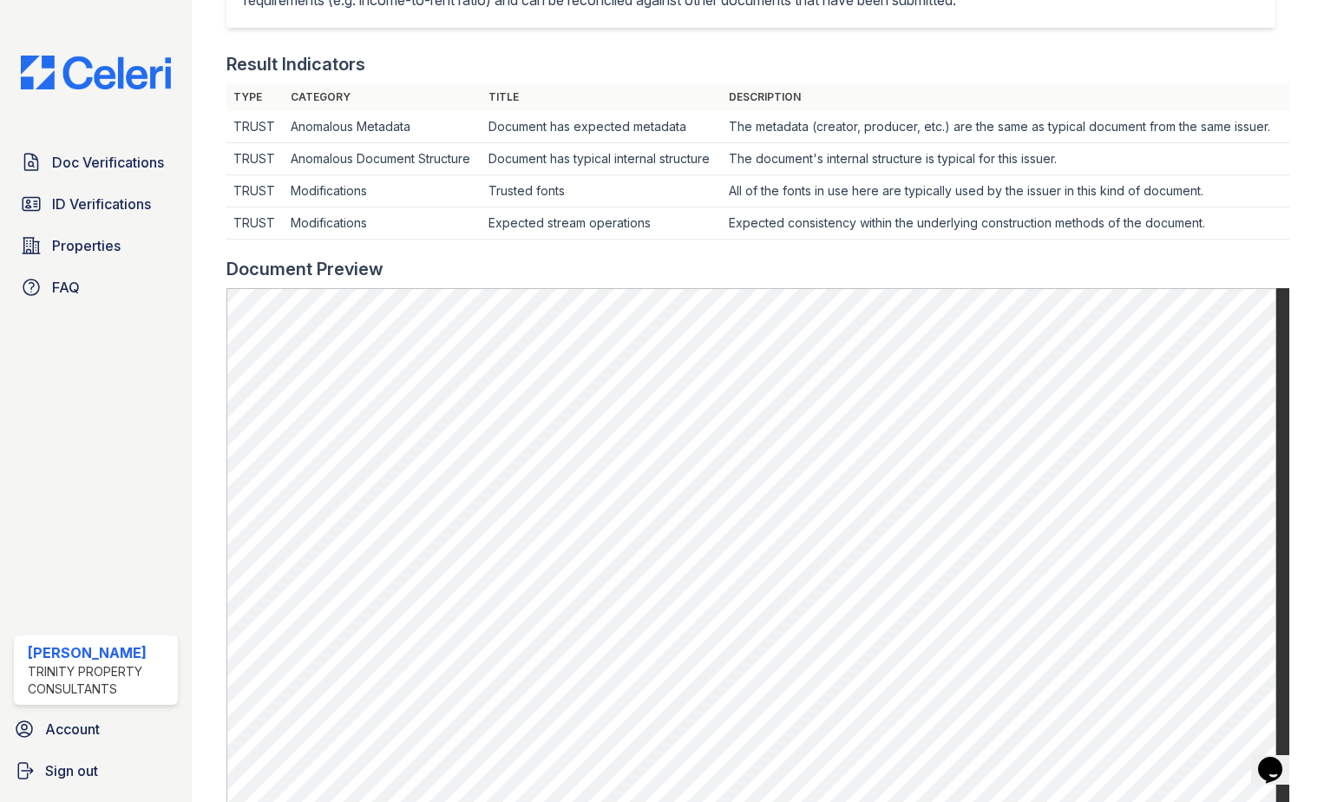
scroll to position [521, 0]
